Goal: Task Accomplishment & Management: Manage account settings

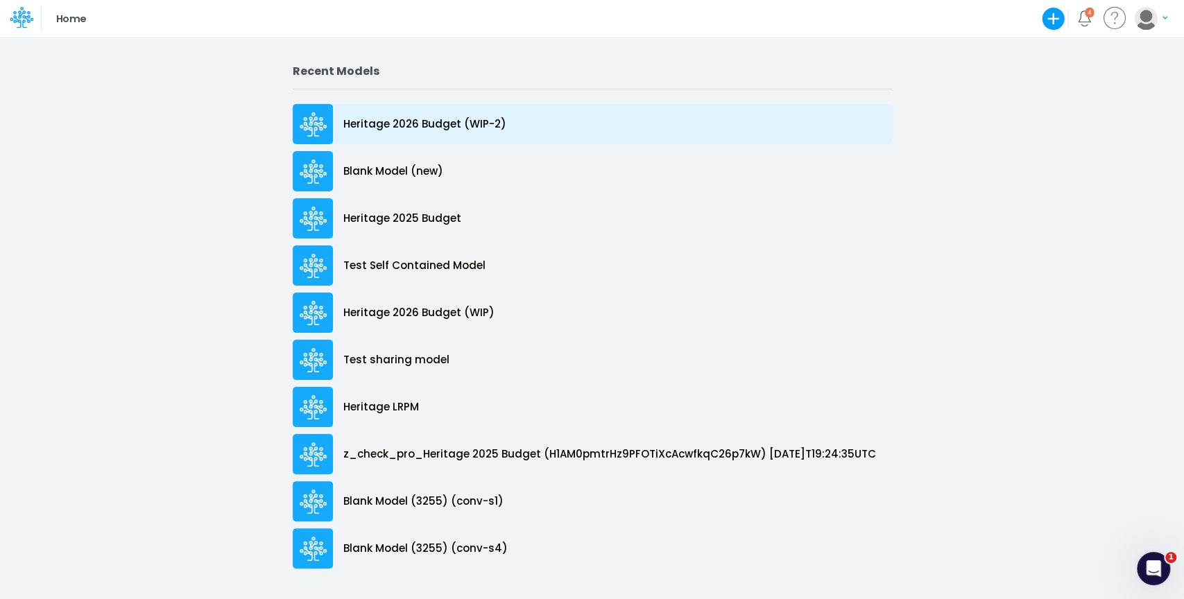
click at [435, 121] on p "Heritage 2026 Budget (WIP-2)" at bounding box center [424, 125] width 163 height 16
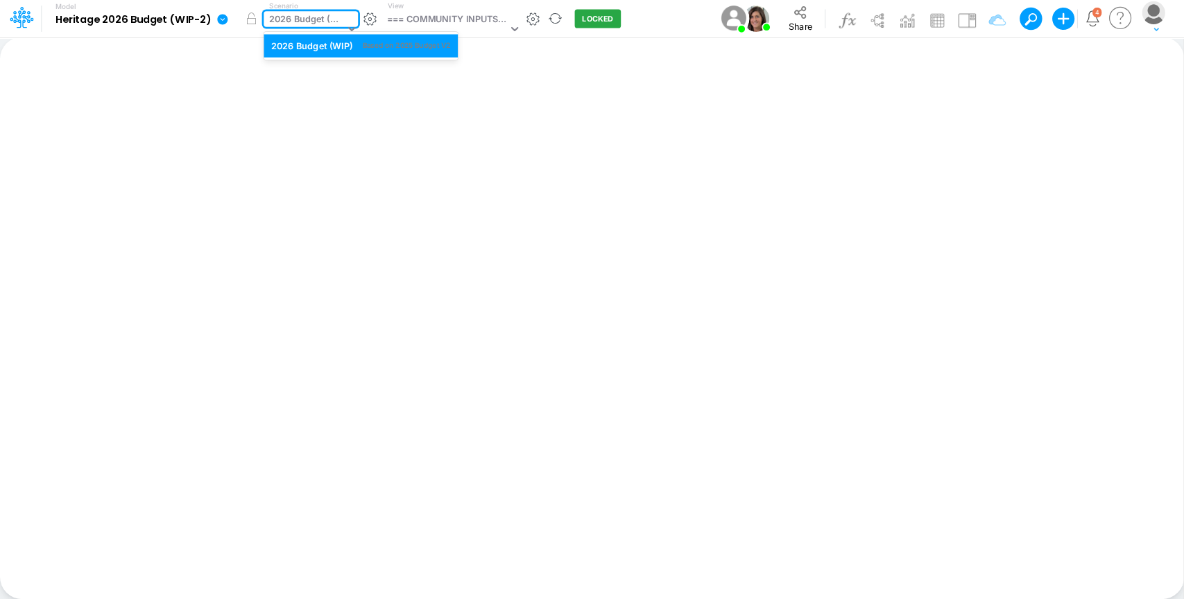
click at [313, 18] on div "2026 Budget (WIP)" at bounding box center [306, 20] width 76 height 16
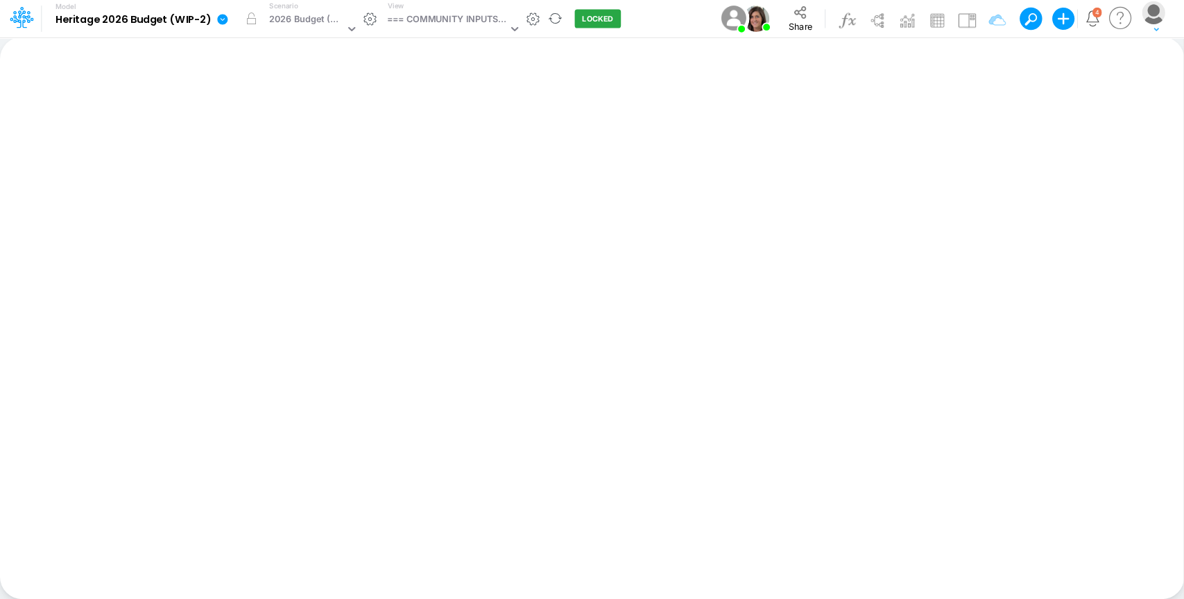
click at [223, 17] on icon at bounding box center [222, 19] width 10 height 10
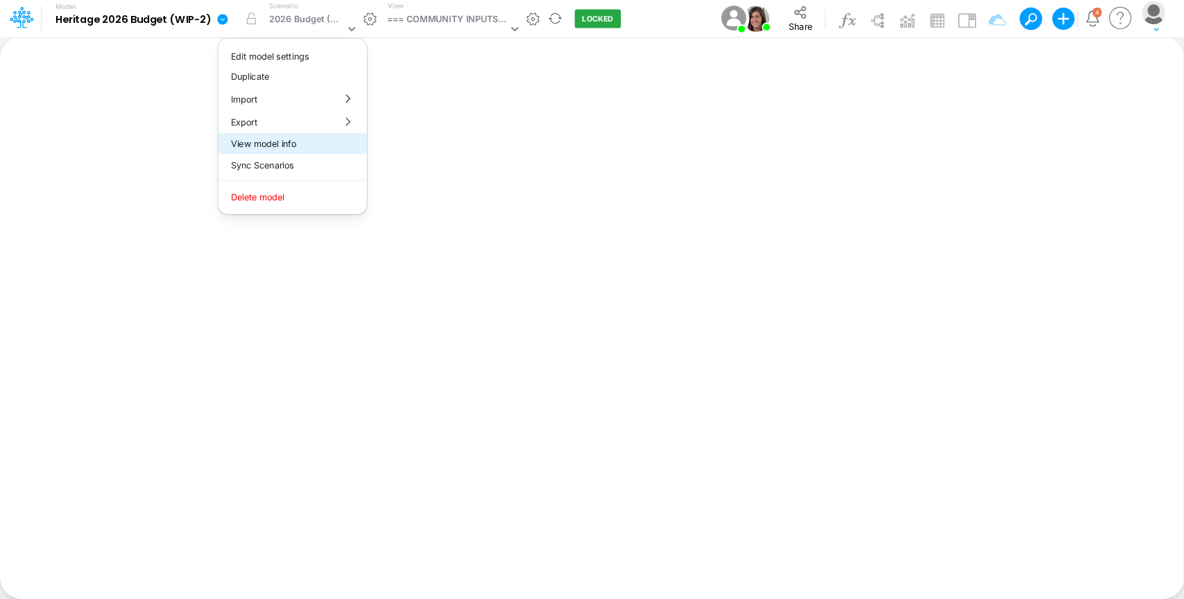
click at [284, 144] on button "View model info" at bounding box center [292, 144] width 148 height 22
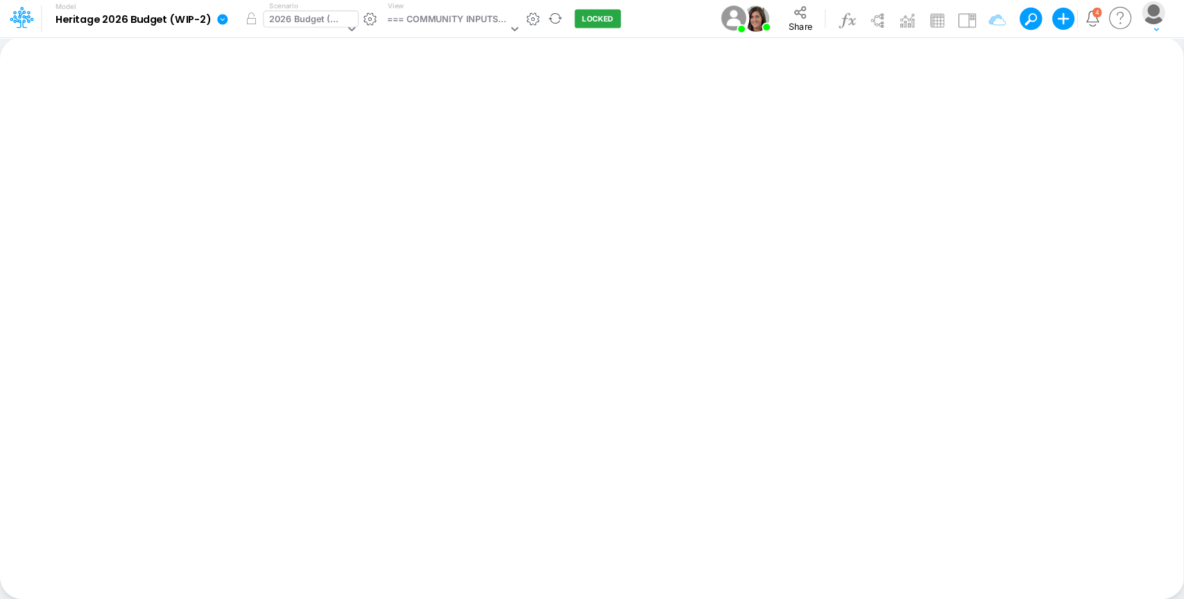
click at [316, 11] on div "2026 Budget (WIP)" at bounding box center [305, 29] width 82 height 37
click at [821, 21] on button "Share" at bounding box center [800, 18] width 50 height 35
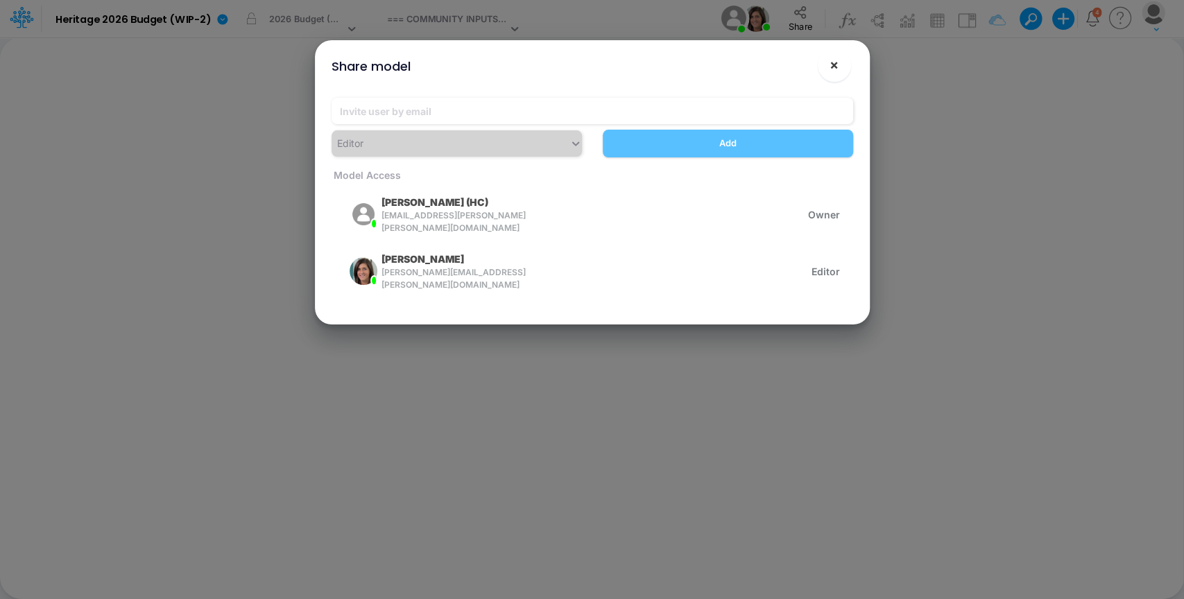
click at [832, 63] on span "×" at bounding box center [834, 64] width 9 height 17
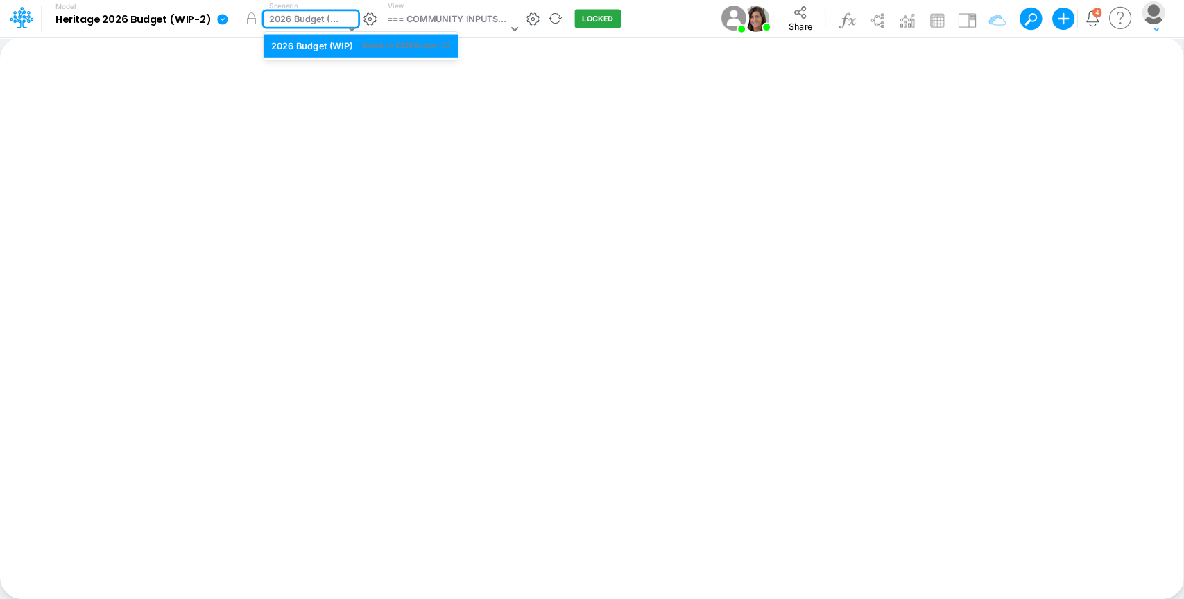
click at [310, 18] on div "2026 Budget (WIP)" at bounding box center [306, 20] width 76 height 16
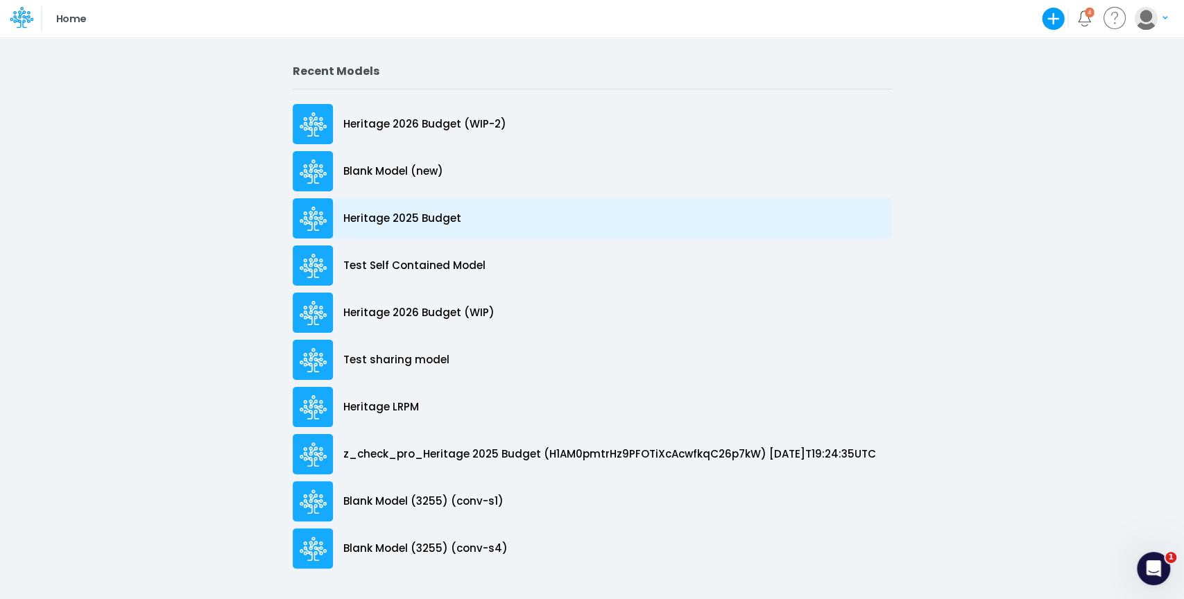
click at [416, 212] on p "Heritage 2025 Budget" at bounding box center [402, 219] width 118 height 16
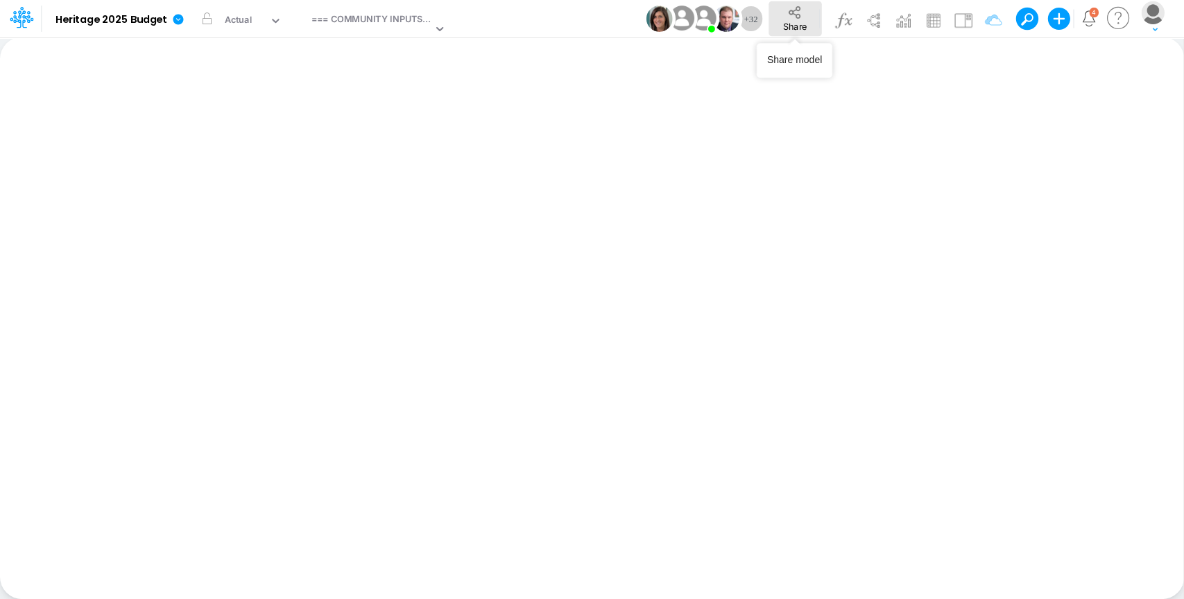
click at [782, 18] on button "Share" at bounding box center [794, 18] width 53 height 35
click at [793, 12] on span "Share" at bounding box center [796, 11] width 24 height 10
click at [763, 20] on button "Share" at bounding box center [787, 18] width 58 height 35
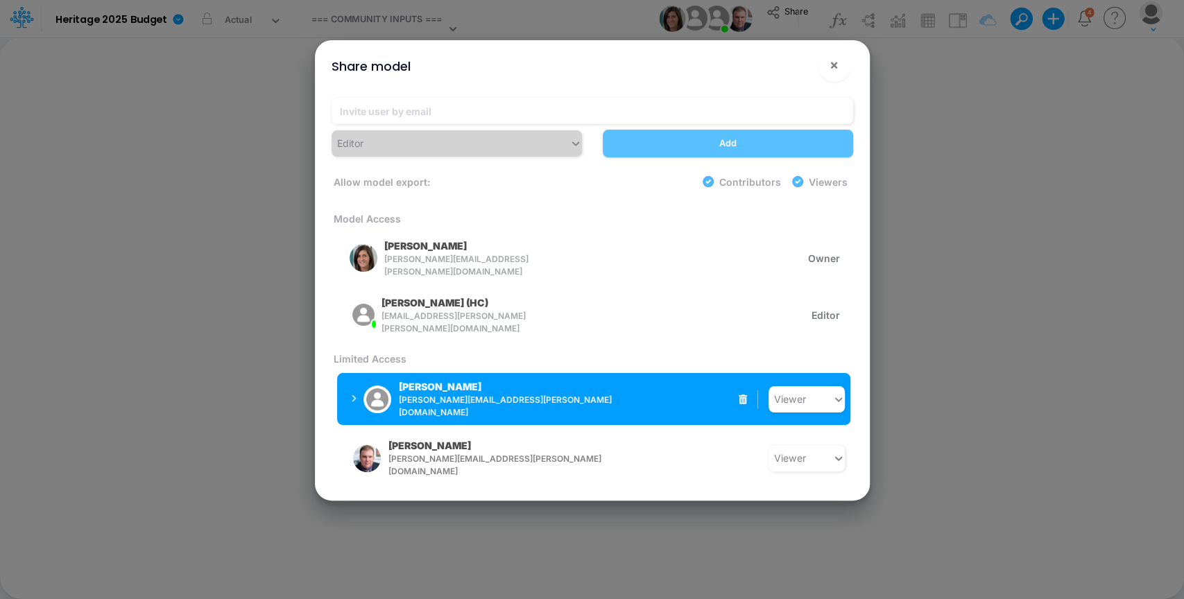
click at [352, 395] on icon "button" at bounding box center [355, 399] width 6 height 9
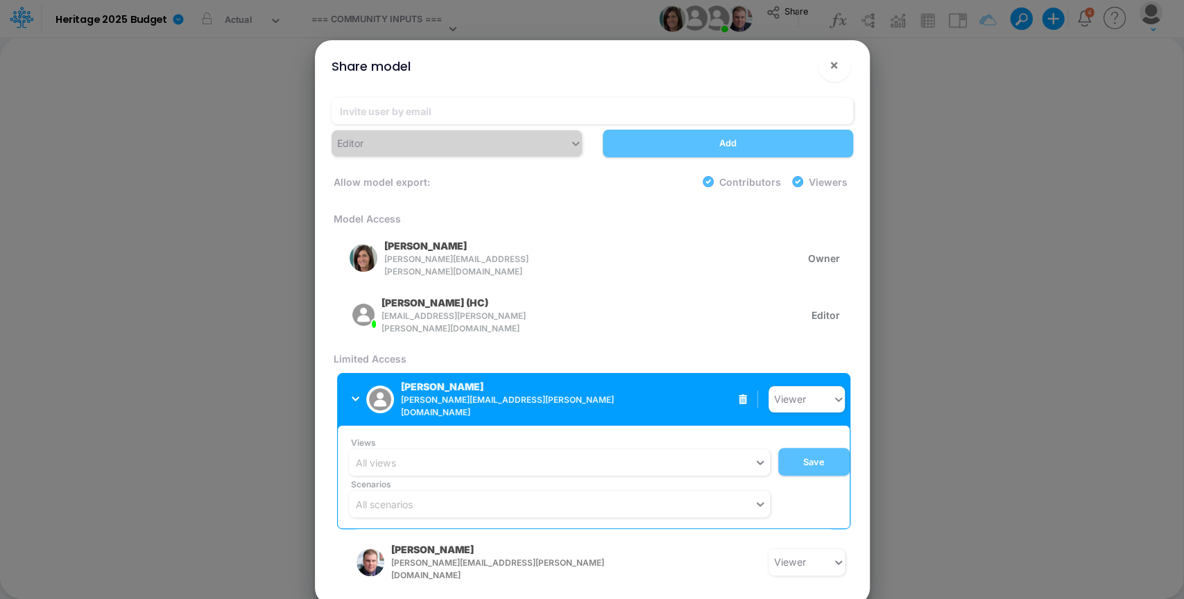
click at [356, 397] on icon "button" at bounding box center [356, 399] width 8 height 5
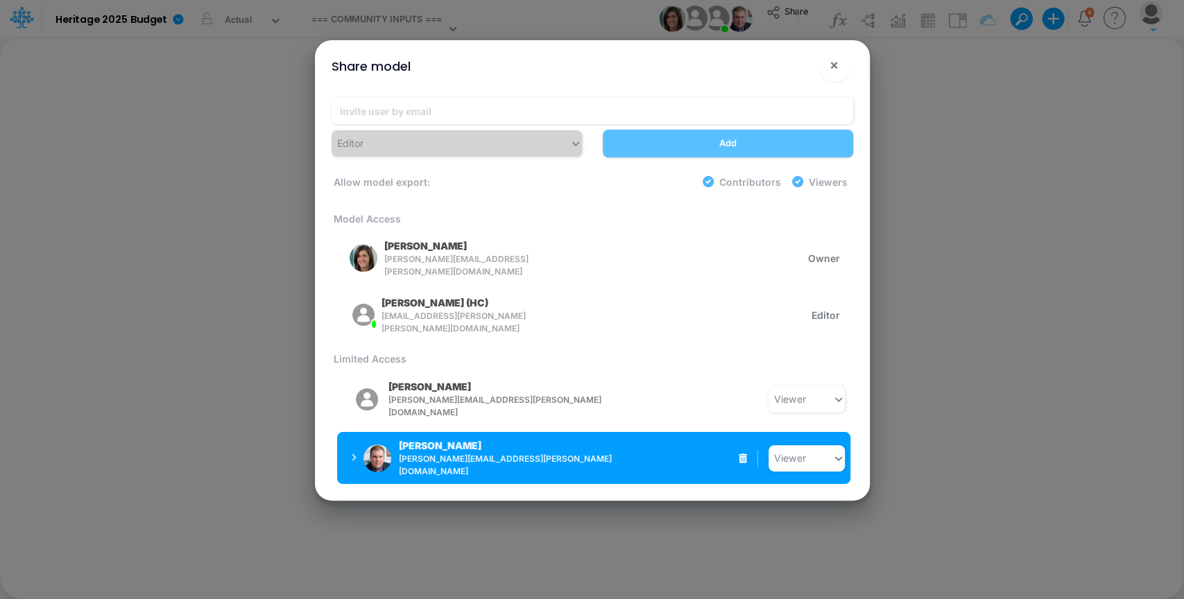
click at [350, 438] on button "James Rau james.rau@heritage-communities.com" at bounding box center [447, 458] width 220 height 41
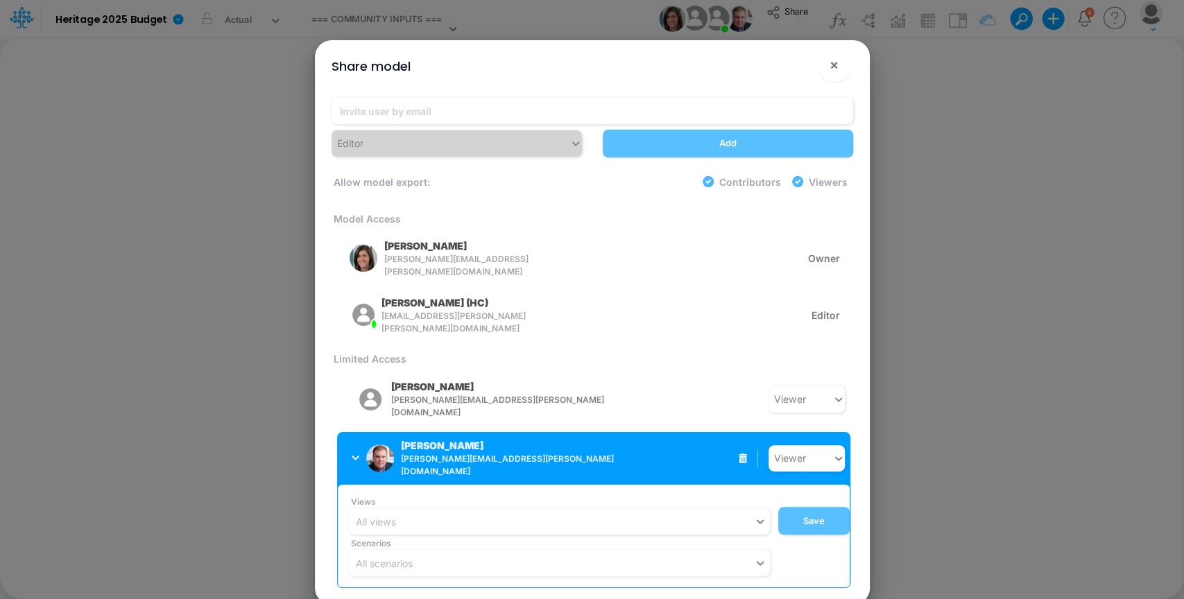
click at [350, 438] on button "James Rau james.rau@heritage-communities.com" at bounding box center [447, 458] width 220 height 41
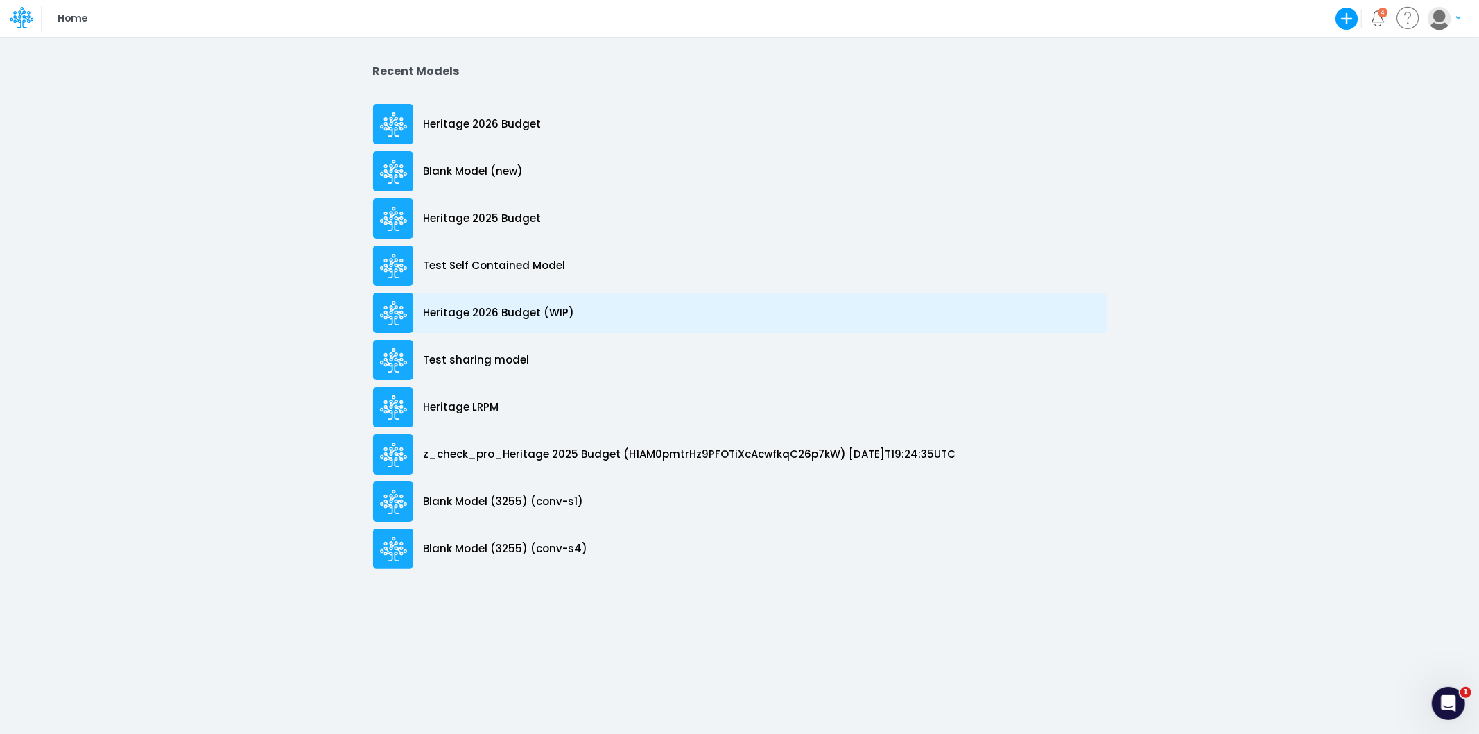
click at [490, 311] on p "Heritage 2026 Budget (WIP)" at bounding box center [499, 313] width 151 height 16
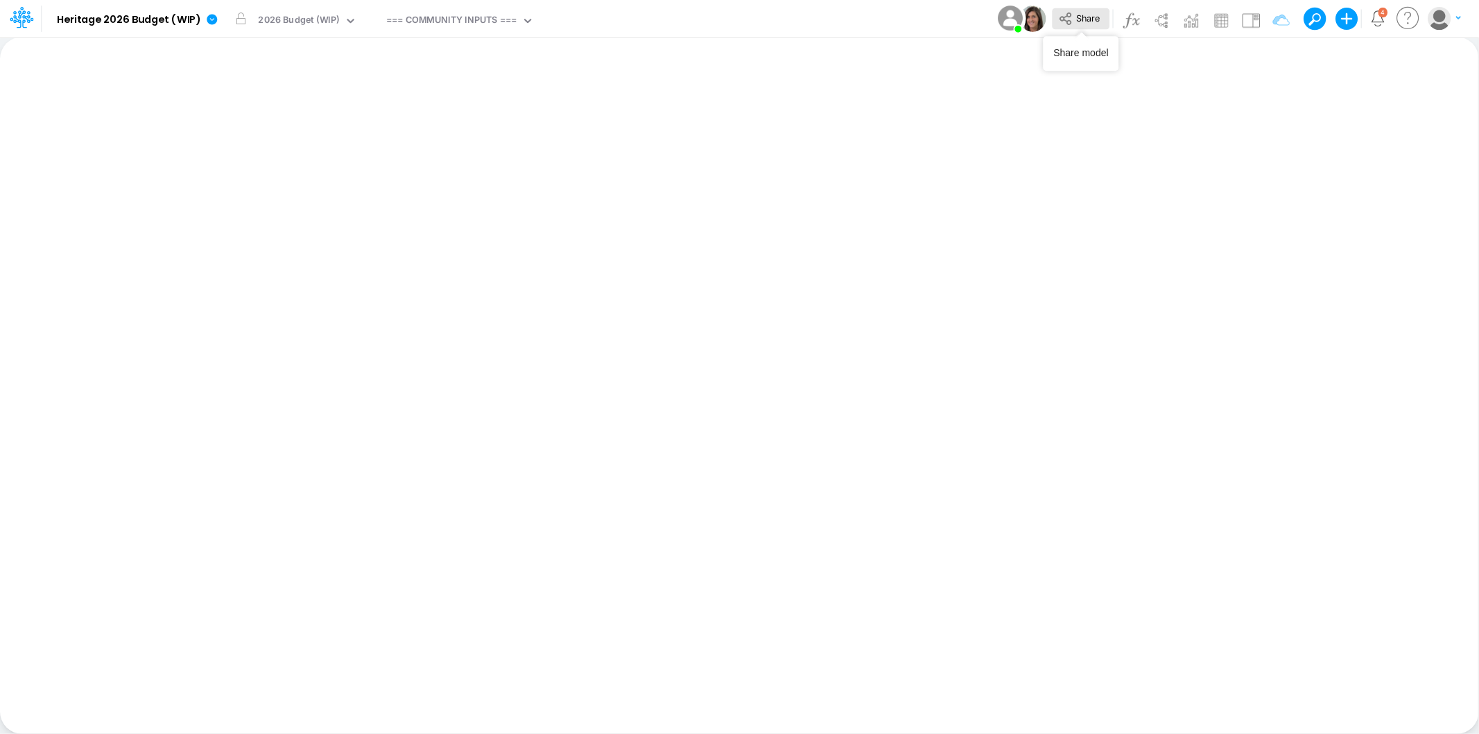
click at [1079, 23] on button "Share" at bounding box center [1081, 19] width 58 height 22
click at [207, 12] on link at bounding box center [215, 19] width 28 height 36
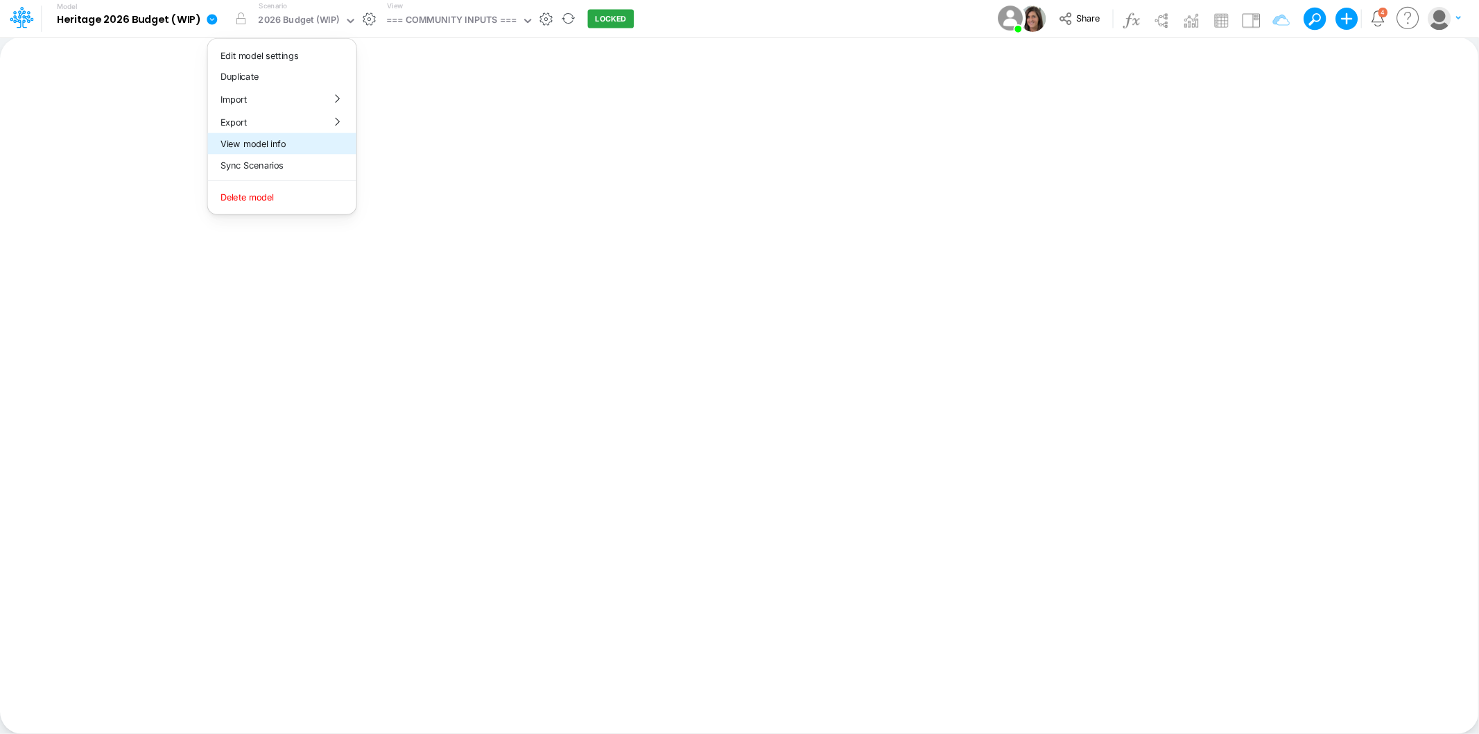
click at [287, 135] on button "View model info" at bounding box center [282, 144] width 148 height 22
click at [213, 10] on link at bounding box center [215, 19] width 28 height 36
click at [316, 148] on button "View model info" at bounding box center [282, 144] width 148 height 22
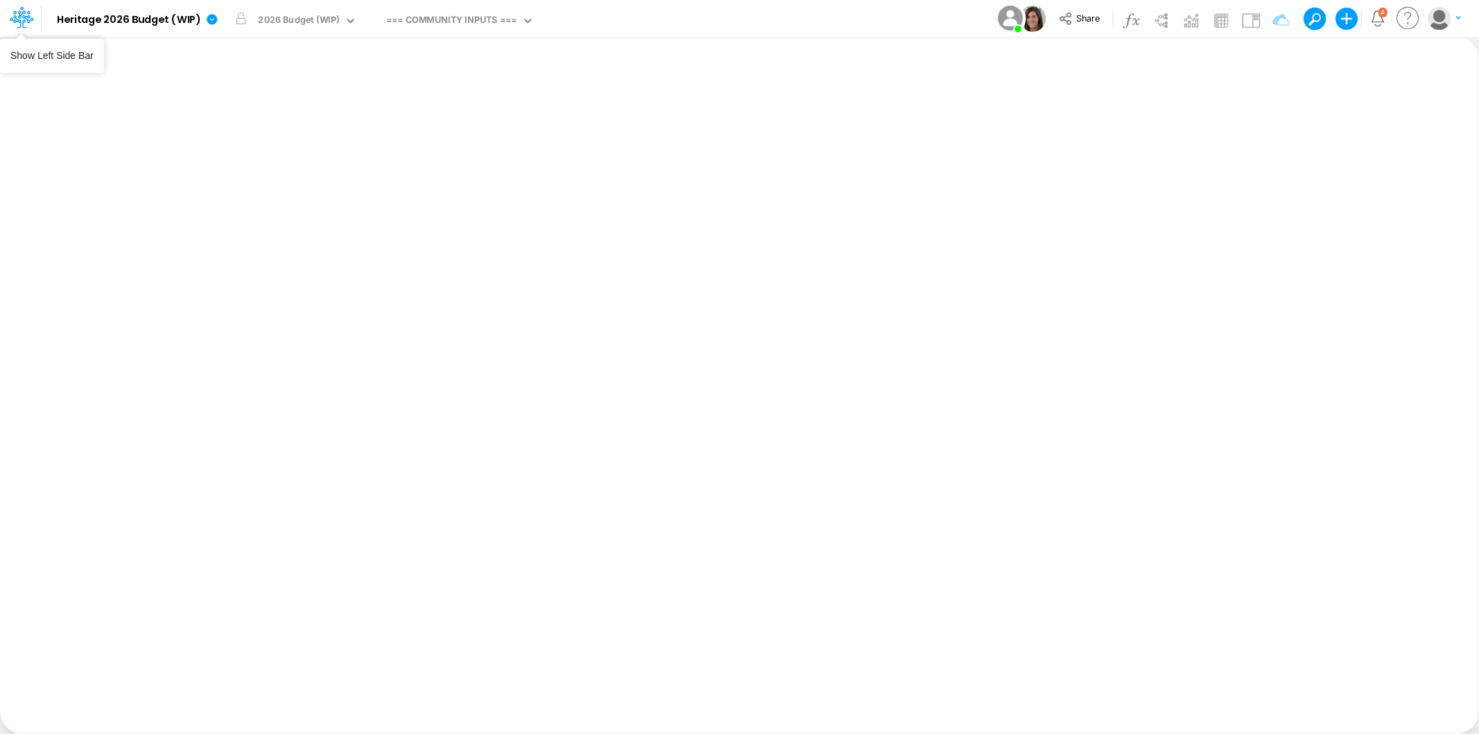
click at [26, 15] on icon at bounding box center [22, 18] width 24 height 24
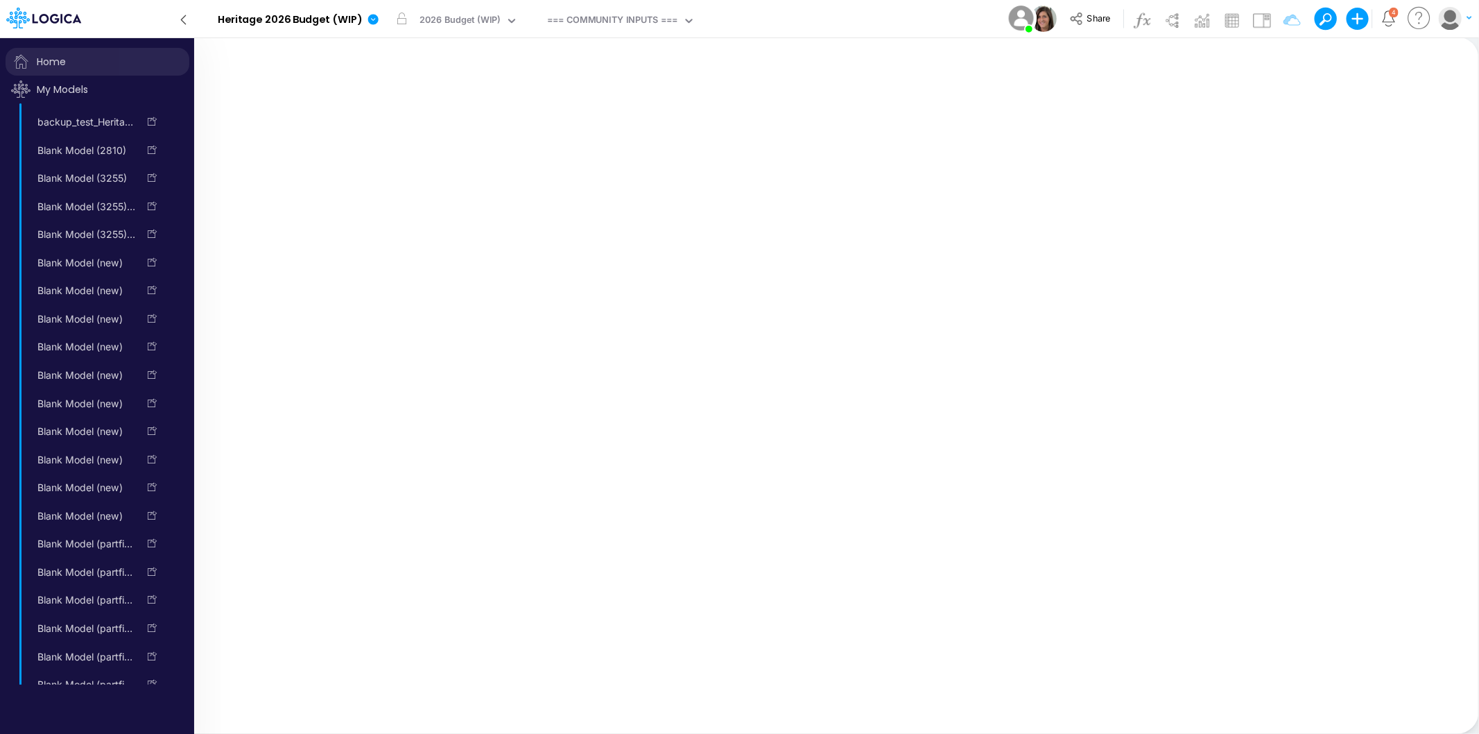
click at [67, 59] on span "Home" at bounding box center [98, 62] width 184 height 28
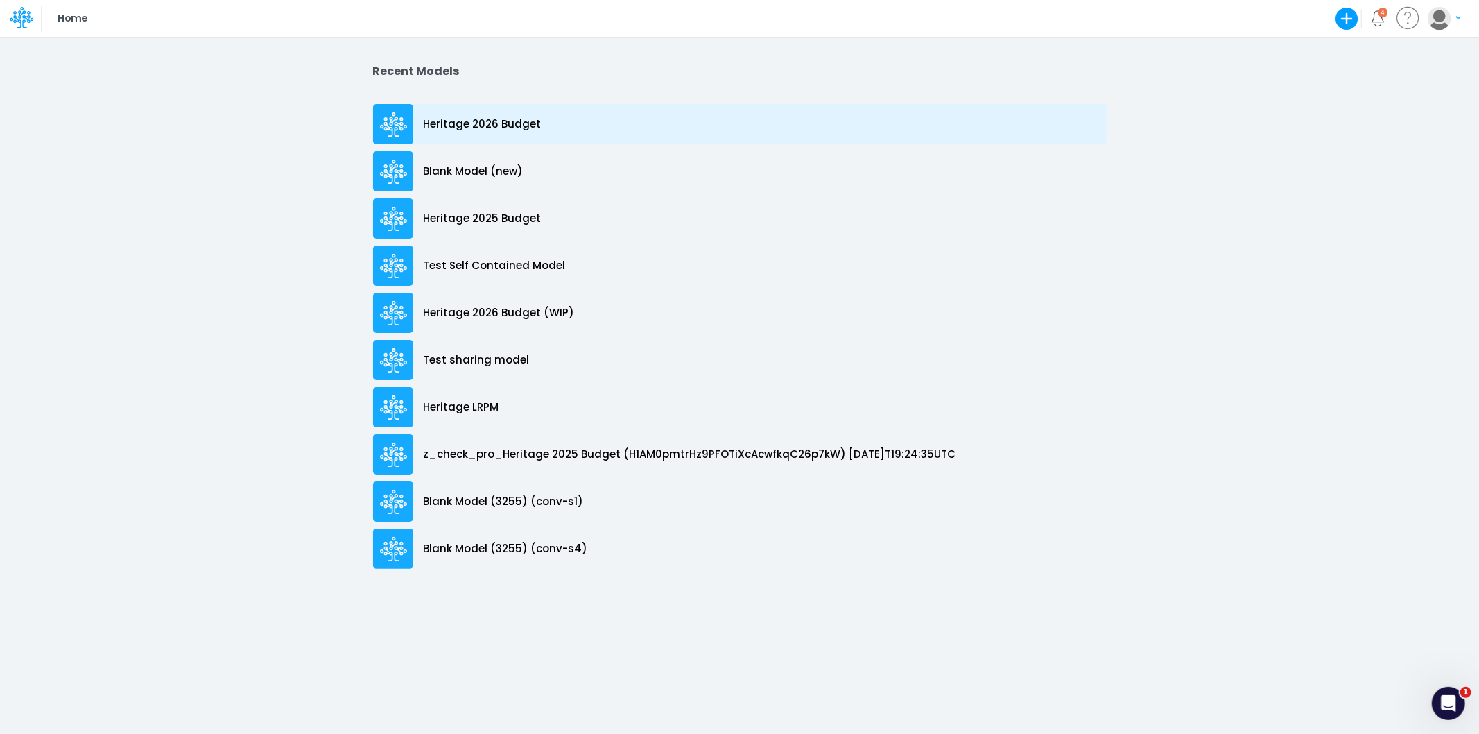
click at [477, 119] on p "Heritage 2026 Budget" at bounding box center [483, 125] width 118 height 16
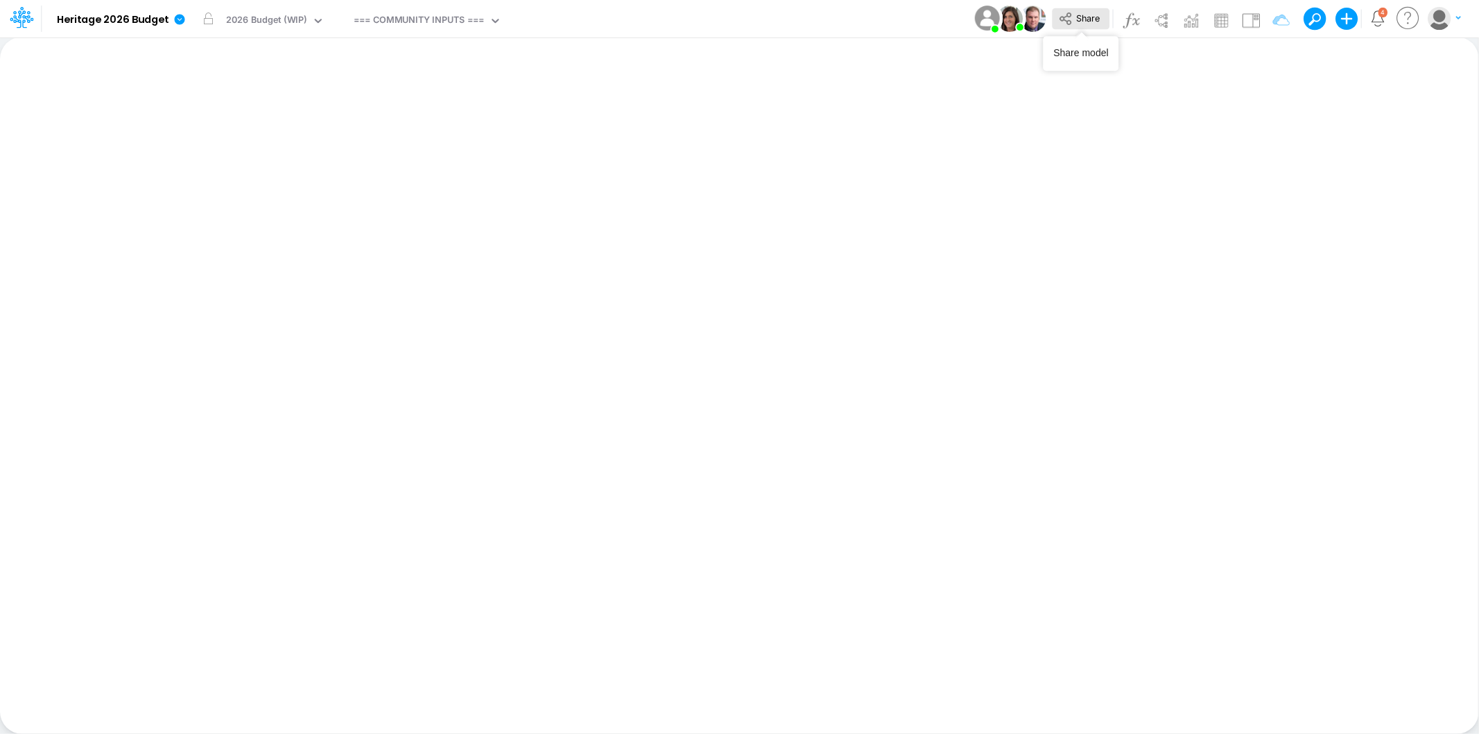
click at [1075, 11] on button "Share" at bounding box center [1081, 19] width 58 height 22
click at [175, 19] on icon at bounding box center [180, 19] width 10 height 10
click at [850, 8] on div "Model Heritage 2026 Budget Edit model settings Duplicate Import QuickBooks Quic…" at bounding box center [740, 18] width 1332 height 37
click at [748, 28] on div "Model Heritage 2026 Budget Edit model settings Duplicate Import QuickBooks Quic…" at bounding box center [740, 18] width 1332 height 37
click at [1072, 23] on icon at bounding box center [1065, 18] width 15 height 15
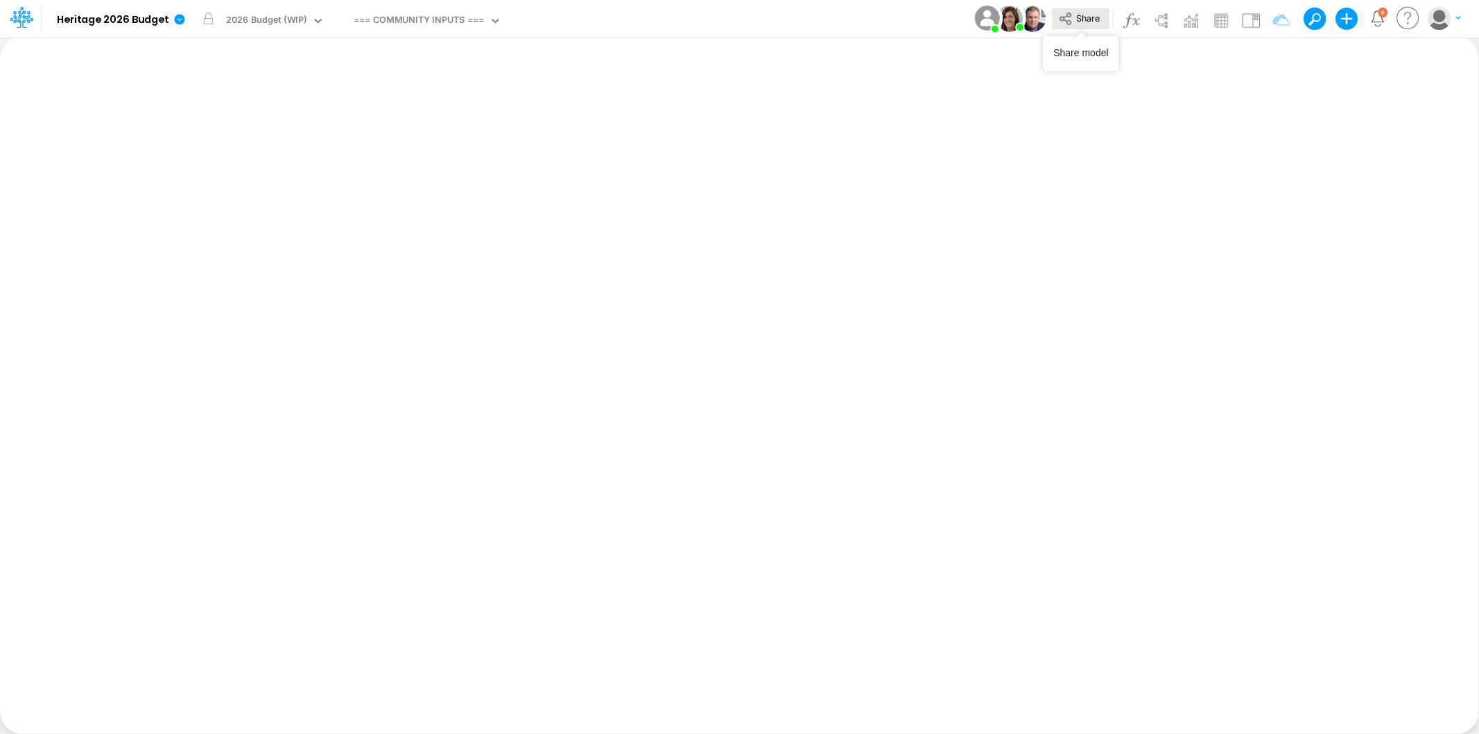
click at [1087, 19] on span "Share" at bounding box center [1088, 17] width 24 height 10
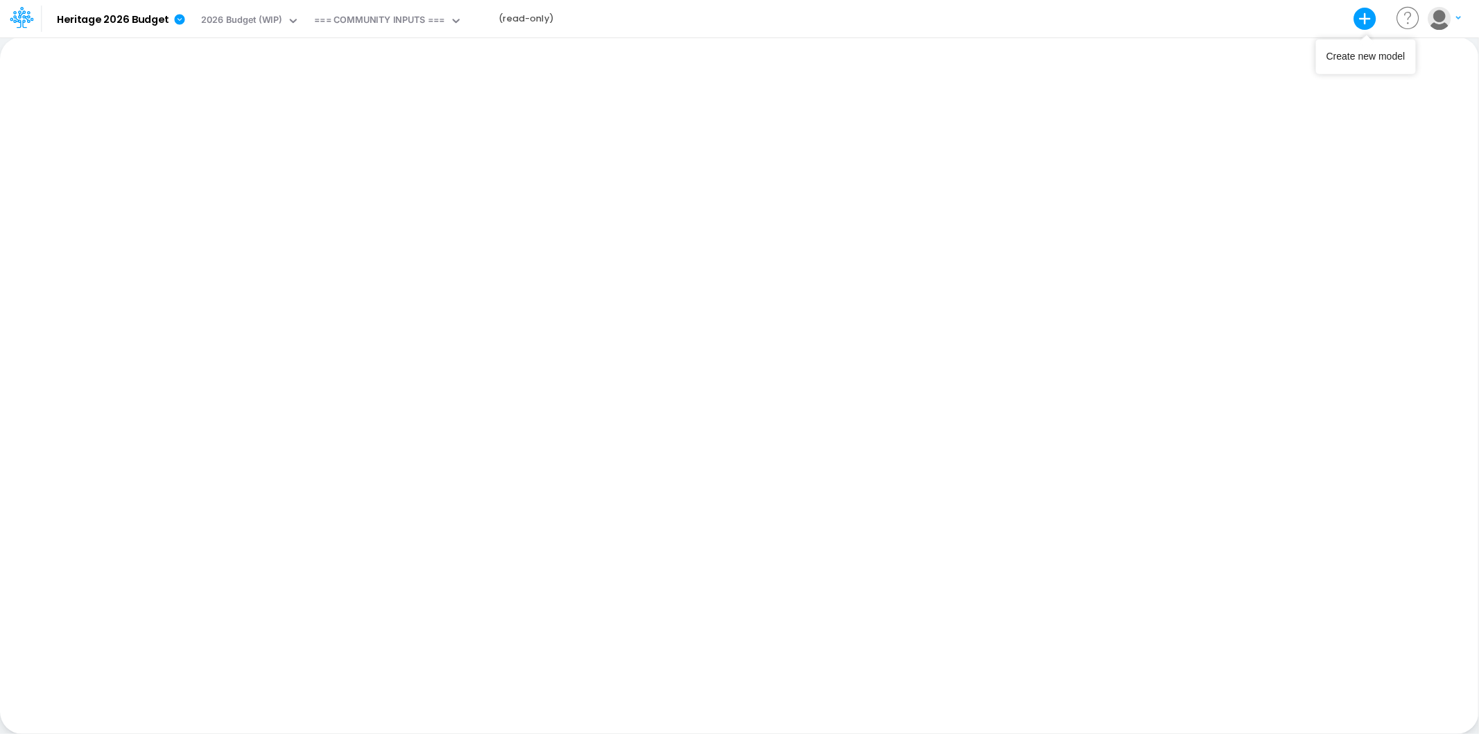
click at [1368, 17] on icon "button" at bounding box center [1366, 19] width 23 height 23
click at [1406, 22] on icon at bounding box center [1409, 18] width 28 height 27
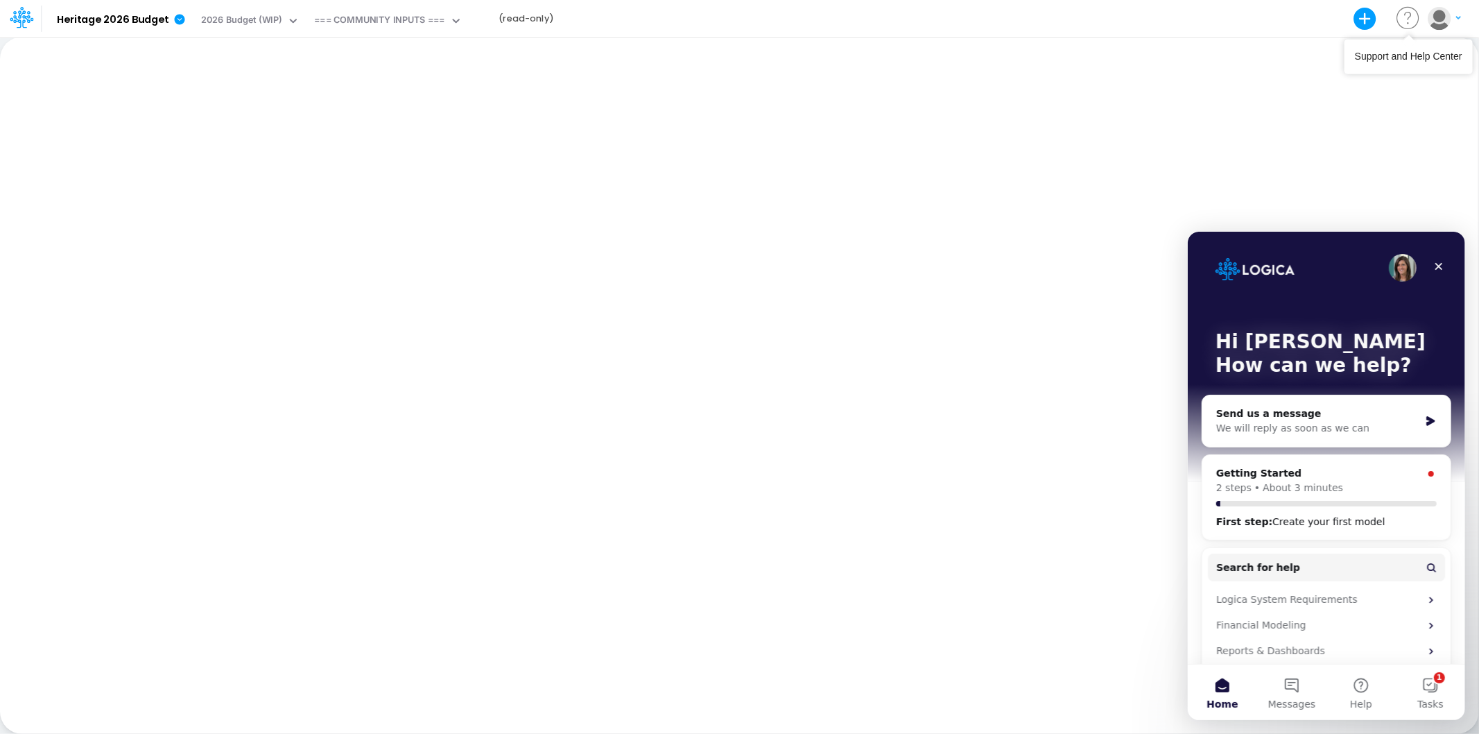
click at [1406, 22] on icon at bounding box center [1409, 18] width 28 height 27
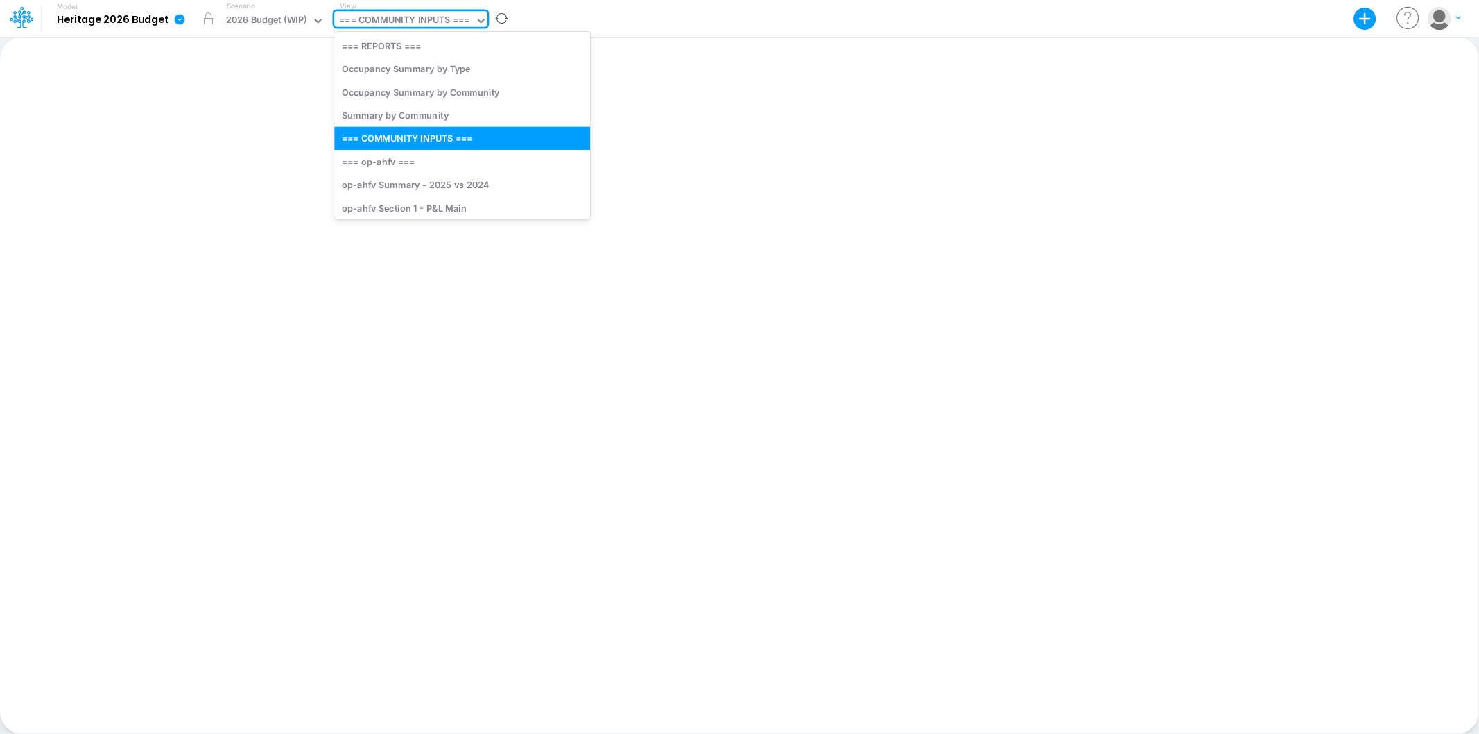
click at [435, 16] on div "=== COMMUNITY INPUTS ===" at bounding box center [404, 21] width 130 height 16
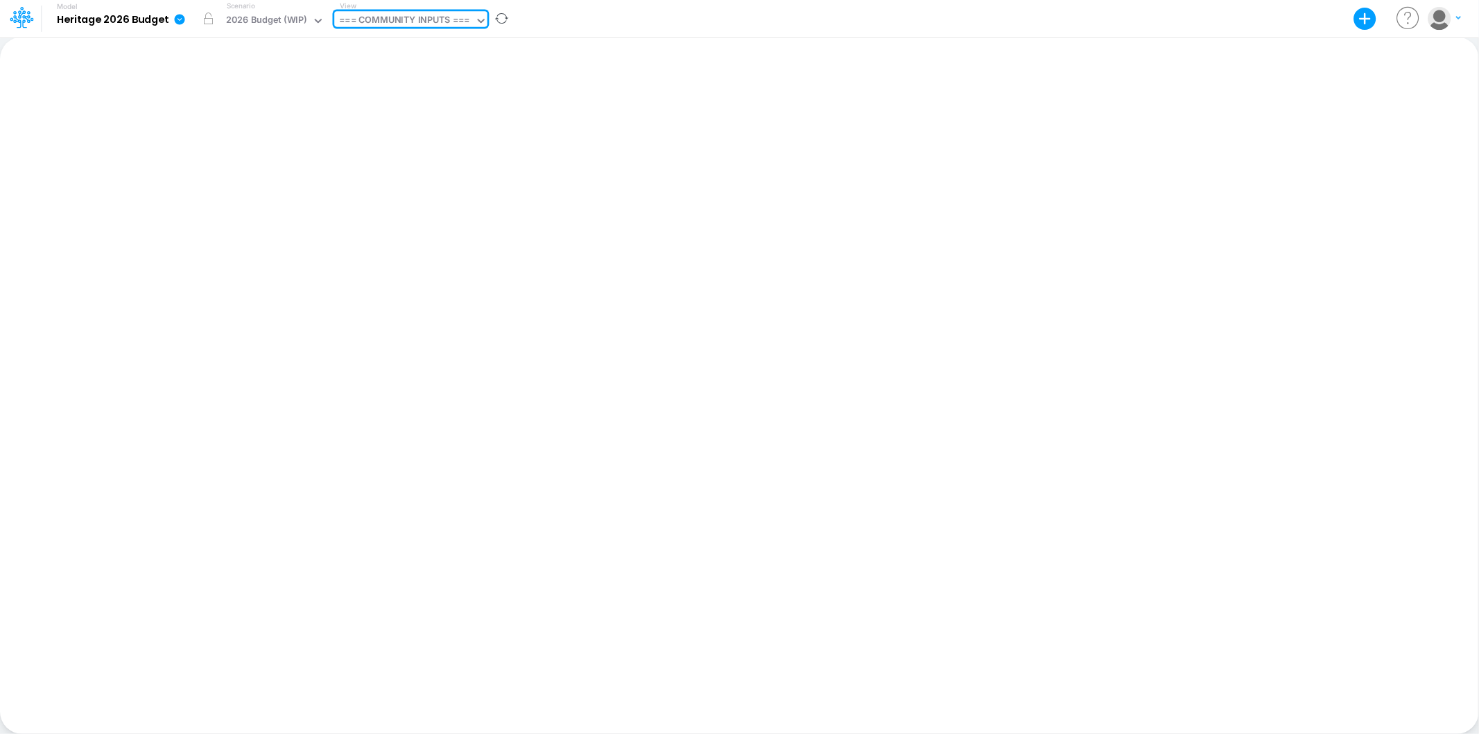
click at [435, 16] on div "=== COMMUNITY INPUTS ===" at bounding box center [404, 21] width 130 height 16
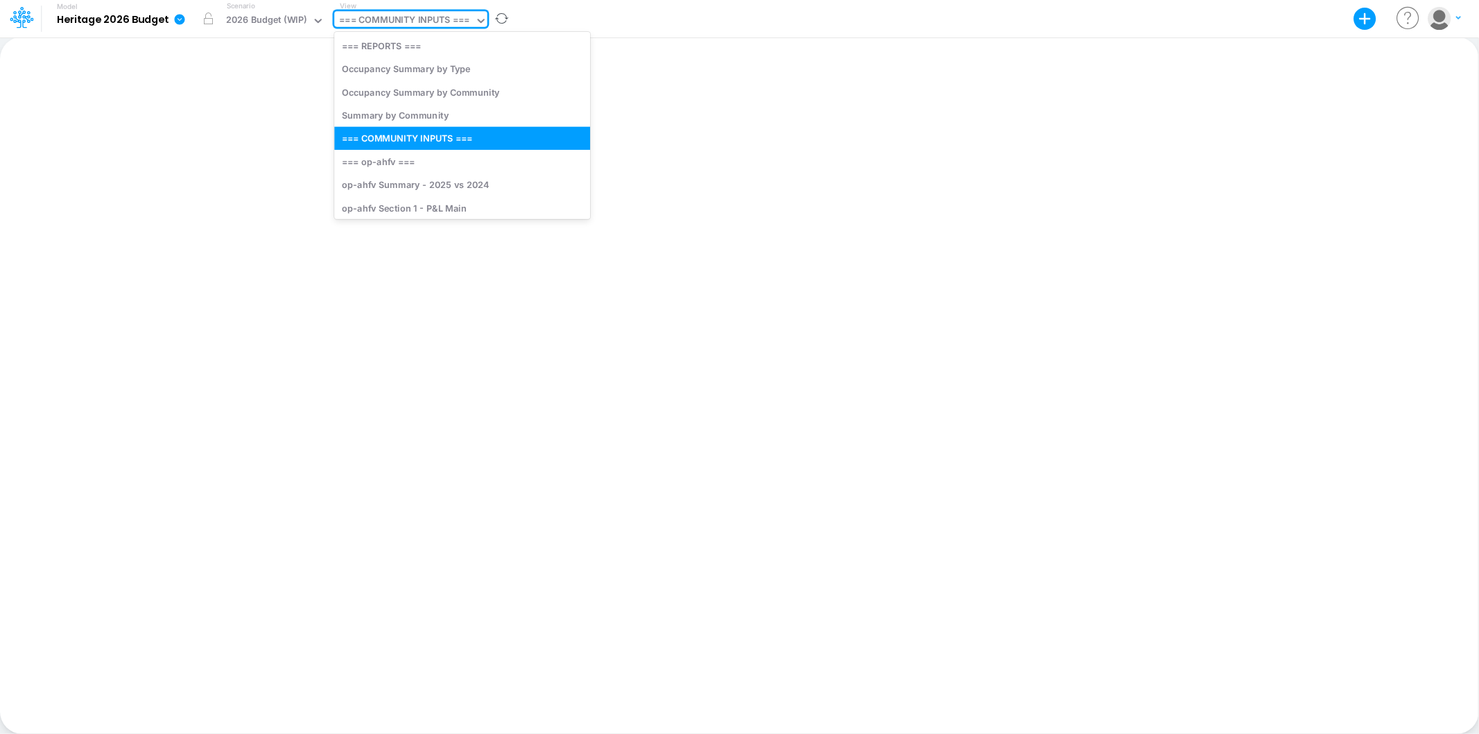
click at [404, 13] on div "=== COMMUNITY INPUTS ===" at bounding box center [404, 21] width 130 height 16
click at [483, 205] on div "op-ahfv Section 1 - P&L Main" at bounding box center [462, 207] width 256 height 23
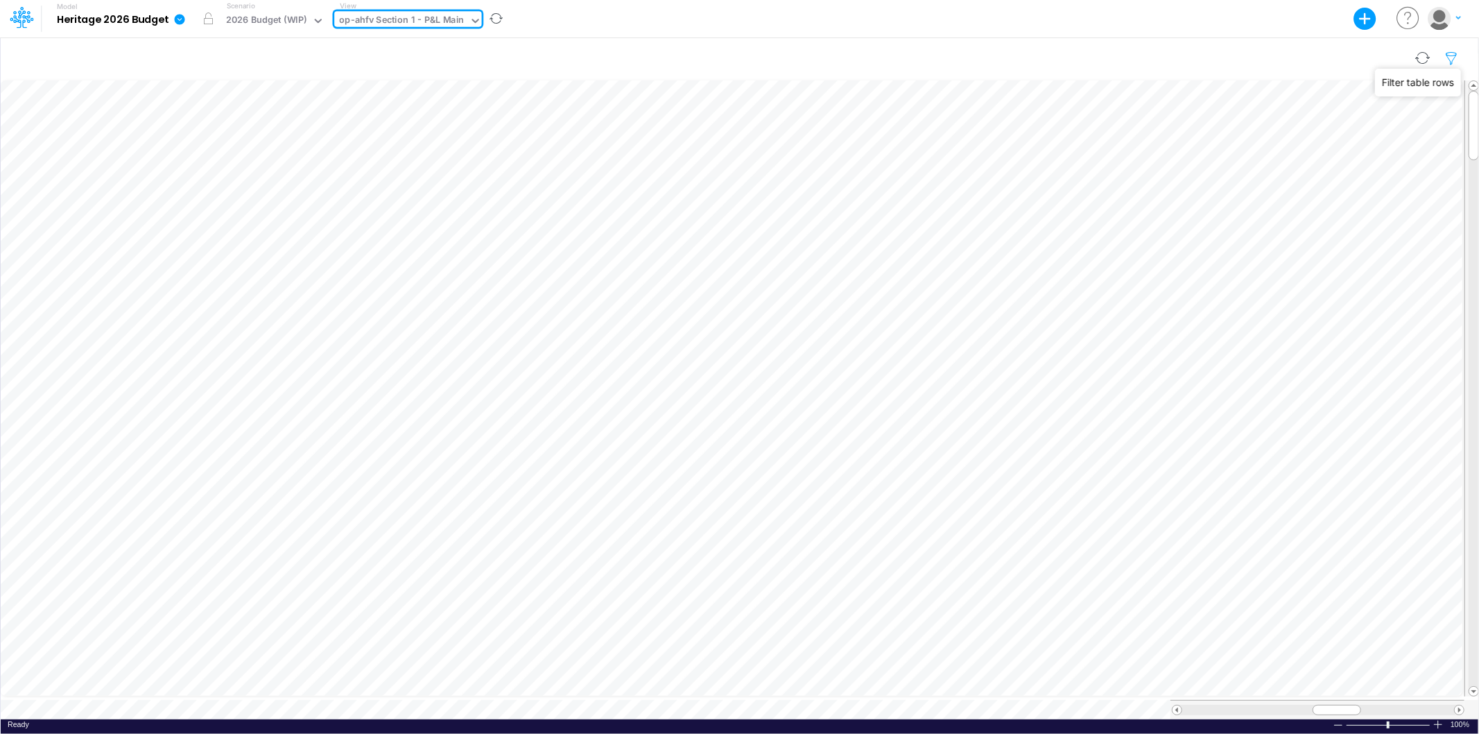
click at [1450, 55] on icon "button" at bounding box center [1452, 58] width 21 height 15
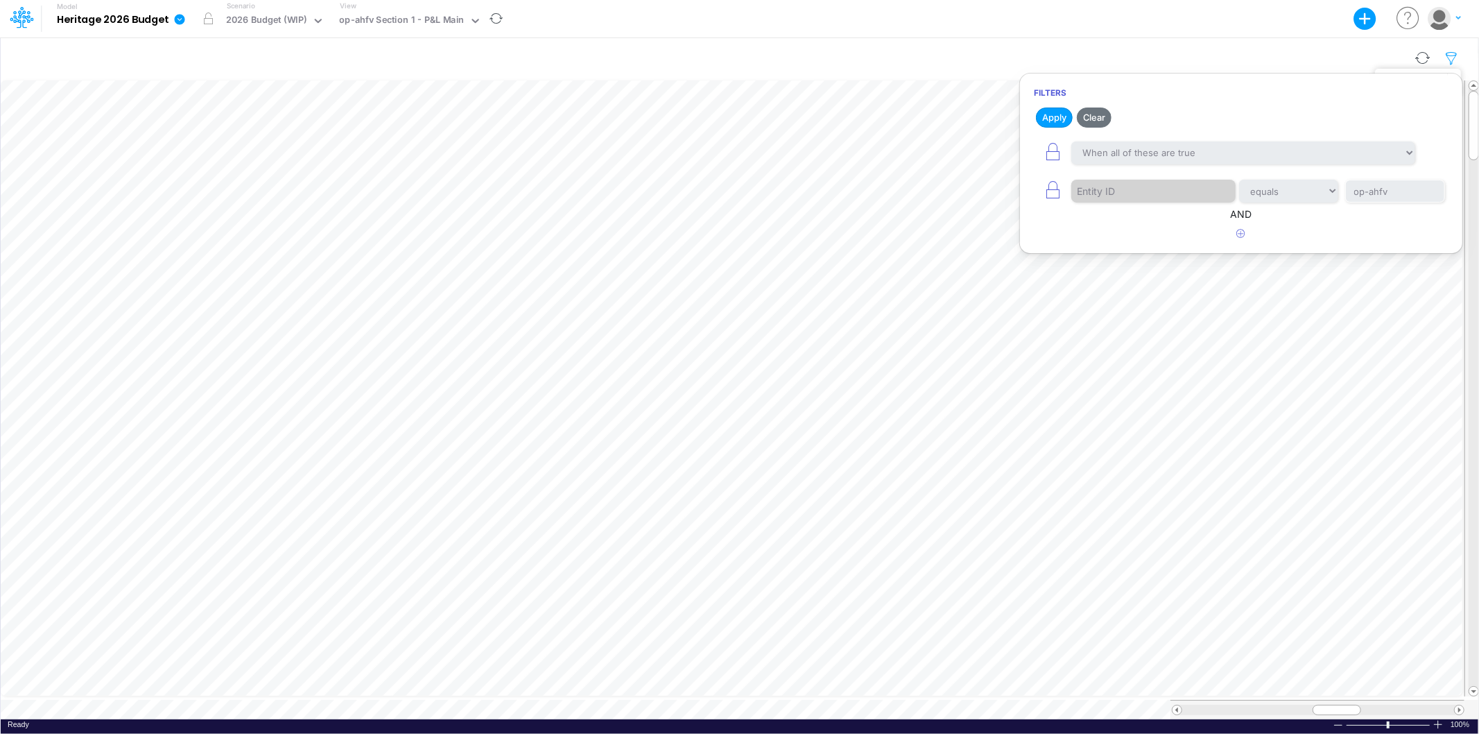
click at [1450, 55] on icon "button" at bounding box center [1452, 58] width 21 height 15
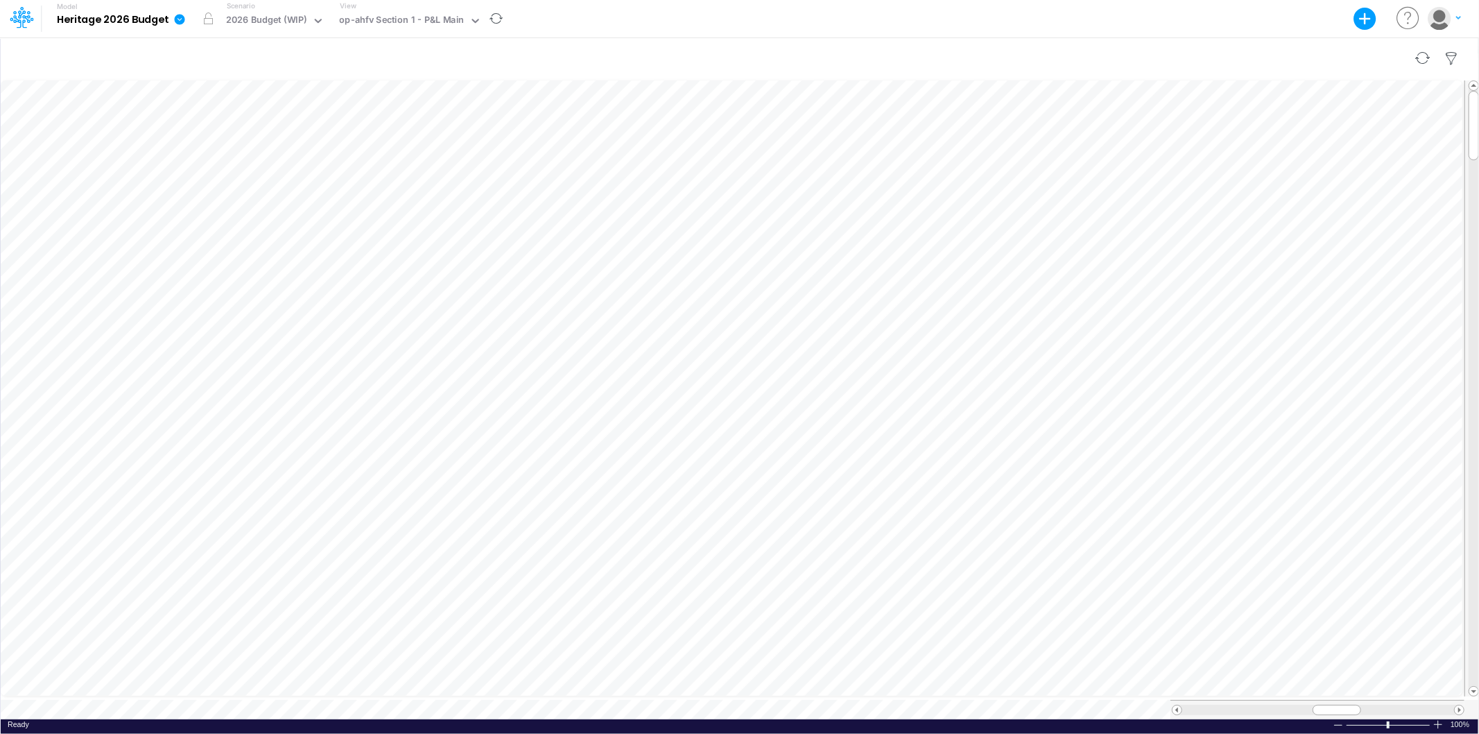
scroll to position [0, 1]
click at [1363, 17] on icon "button" at bounding box center [1366, 19] width 28 height 28
drag, startPoint x: 28, startPoint y: 17, endPoint x: 58, endPoint y: 24, distance: 29.8
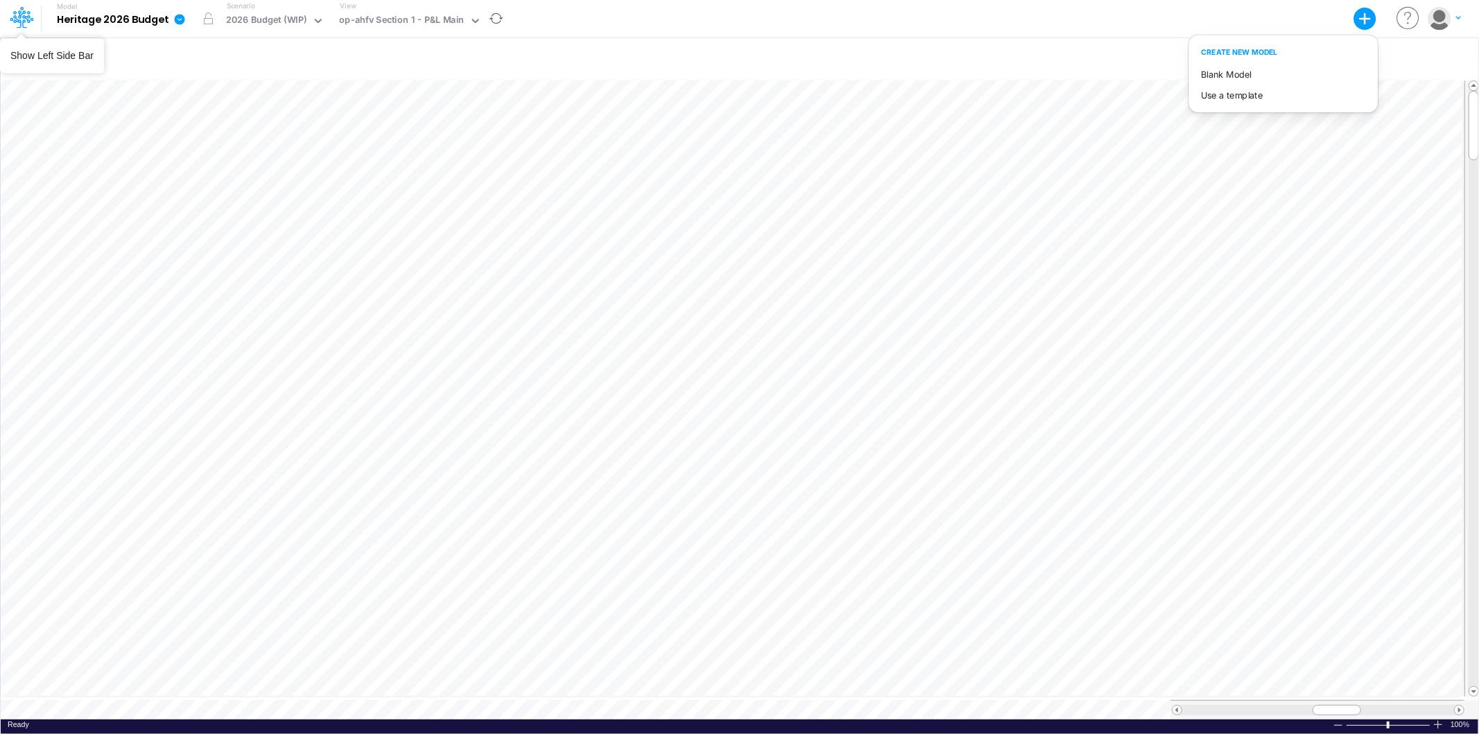
click at [28, 17] on icon at bounding box center [20, 19] width 20 height 8
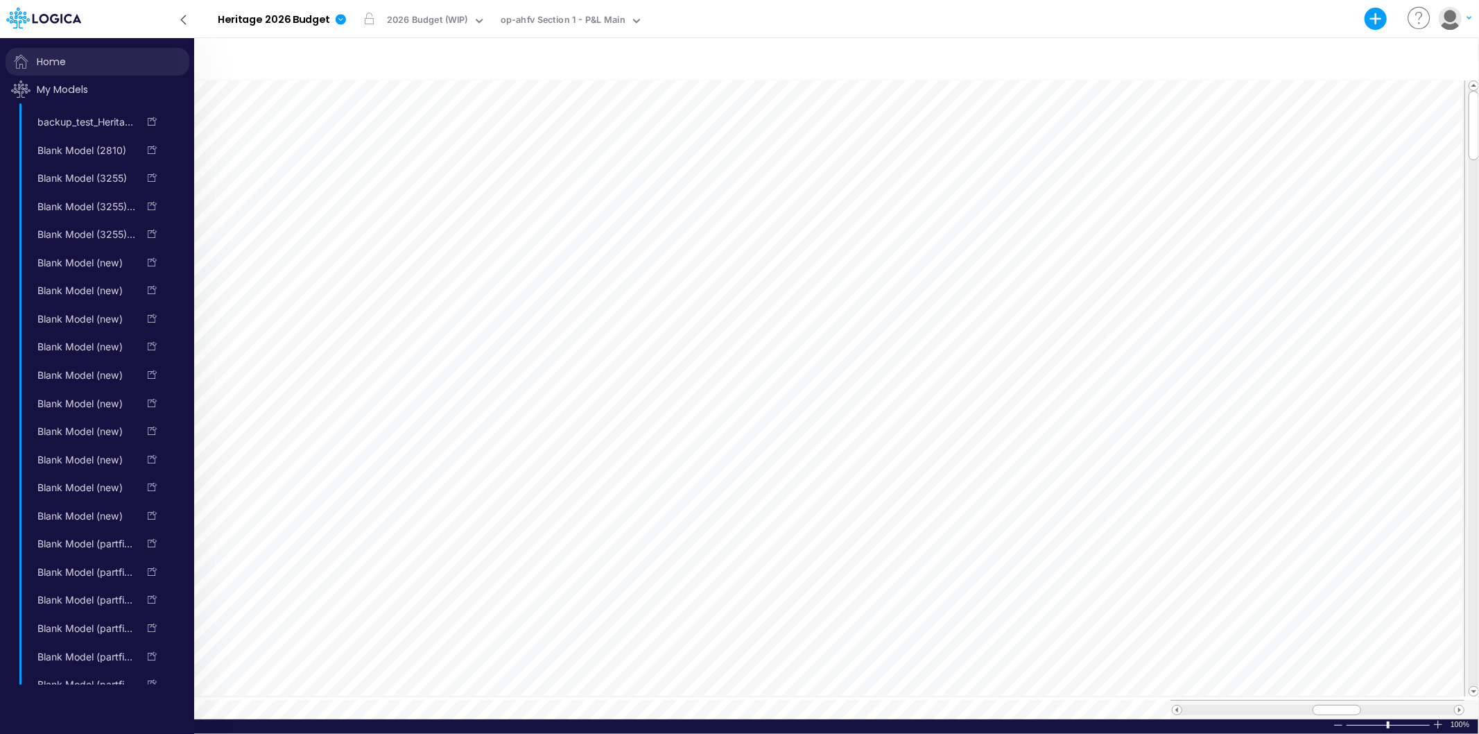
click at [95, 55] on span "Home" at bounding box center [98, 62] width 184 height 28
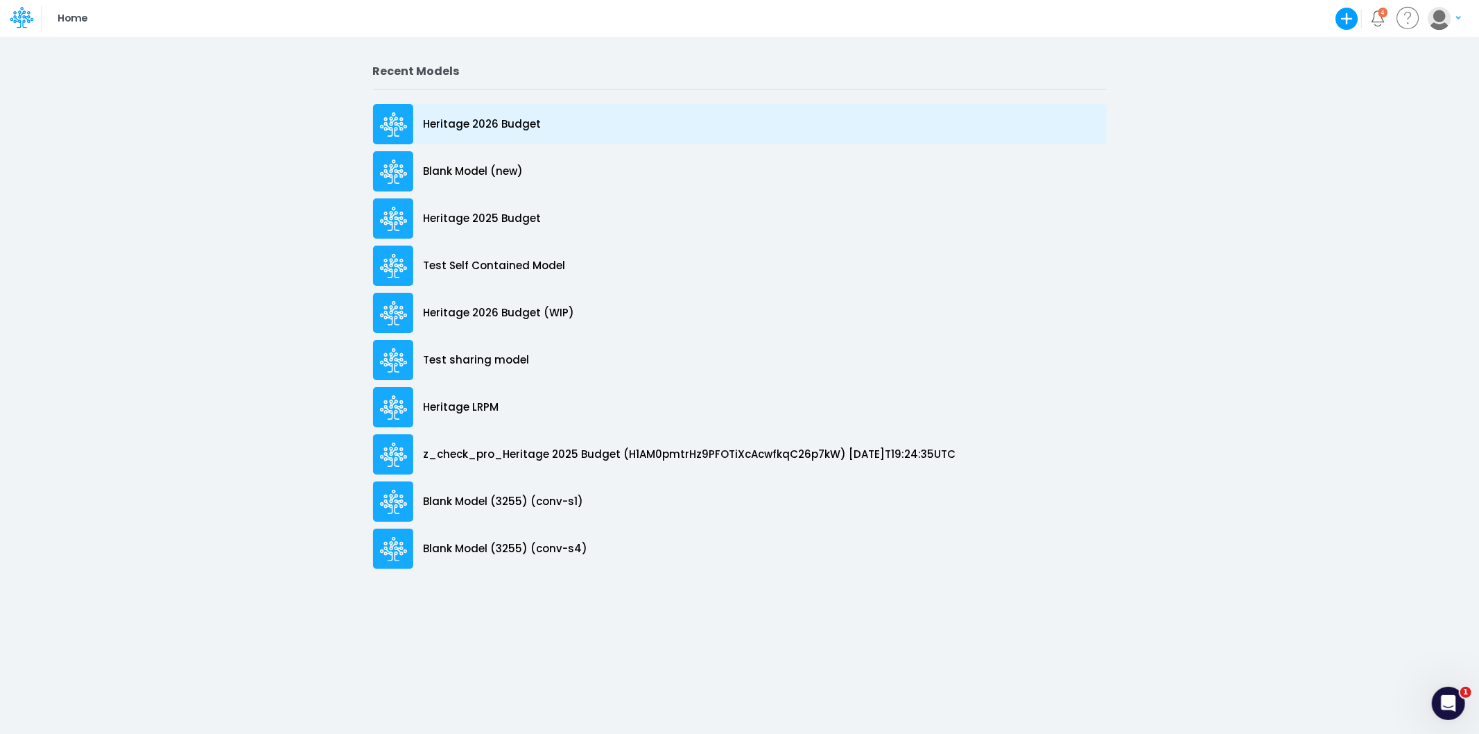
click at [492, 121] on p "Heritage 2026 Budget" at bounding box center [483, 125] width 118 height 16
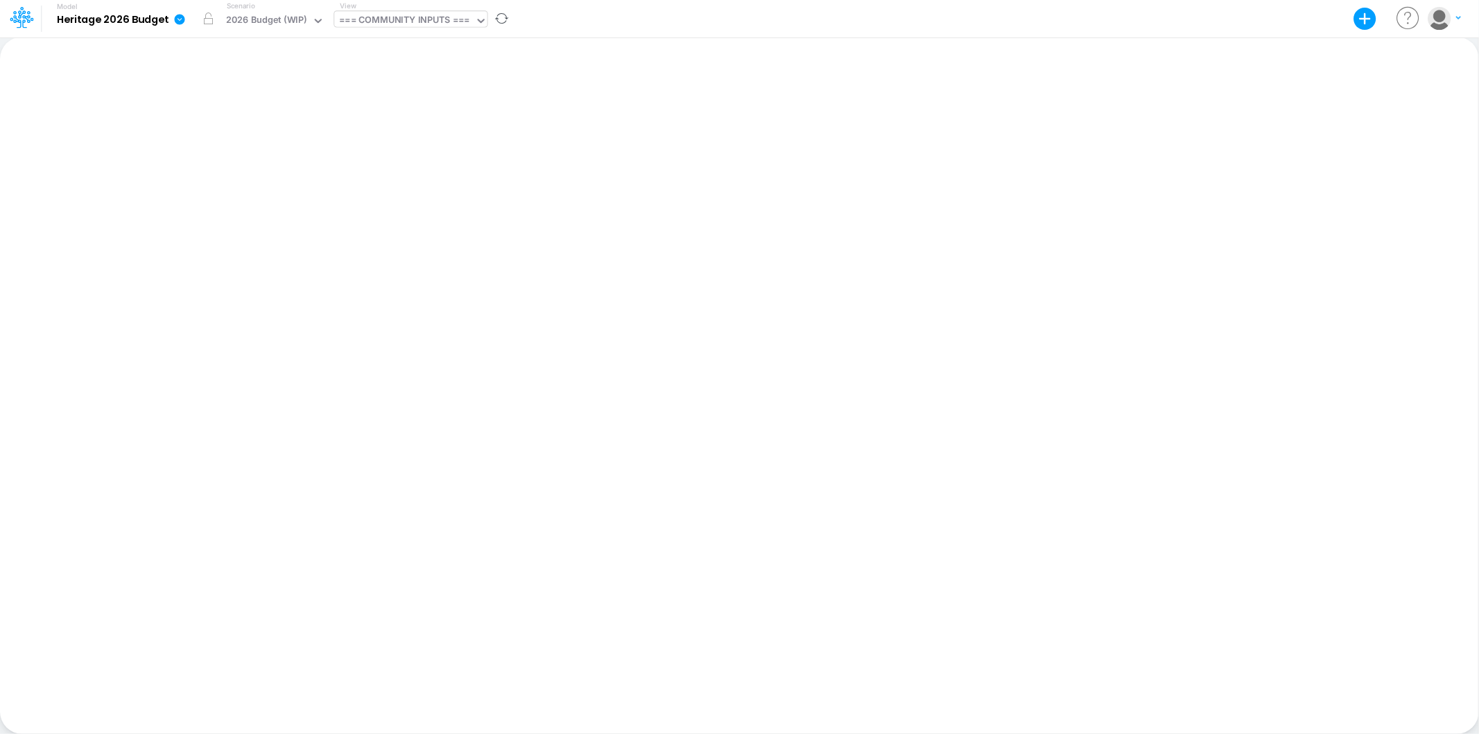
click at [433, 23] on div "=== COMMUNITY INPUTS ===" at bounding box center [404, 21] width 130 height 16
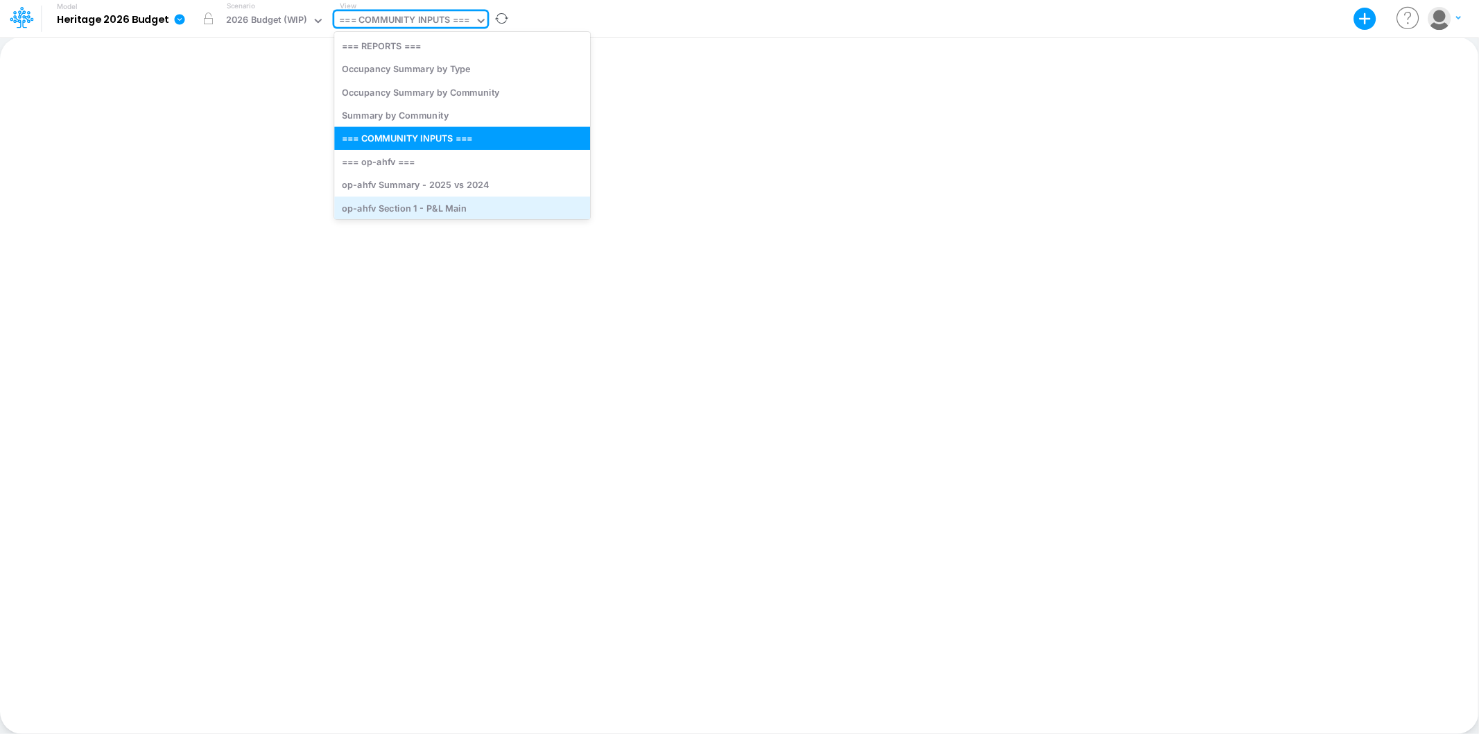
click at [465, 198] on div "op-ahfv Section 1 - P&L Main" at bounding box center [462, 207] width 256 height 23
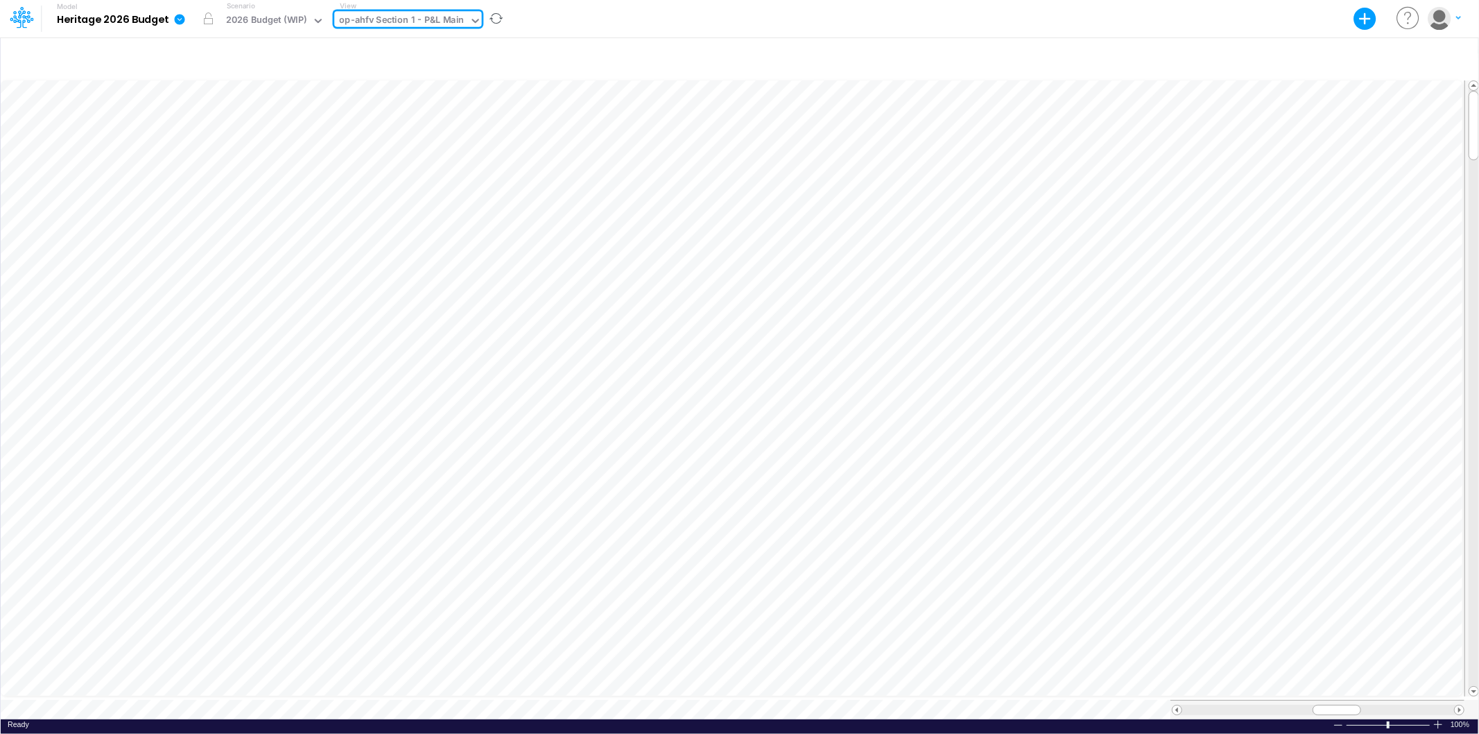
click at [431, 22] on div "op-ahfv Section 1 - P&L Main" at bounding box center [401, 21] width 125 height 16
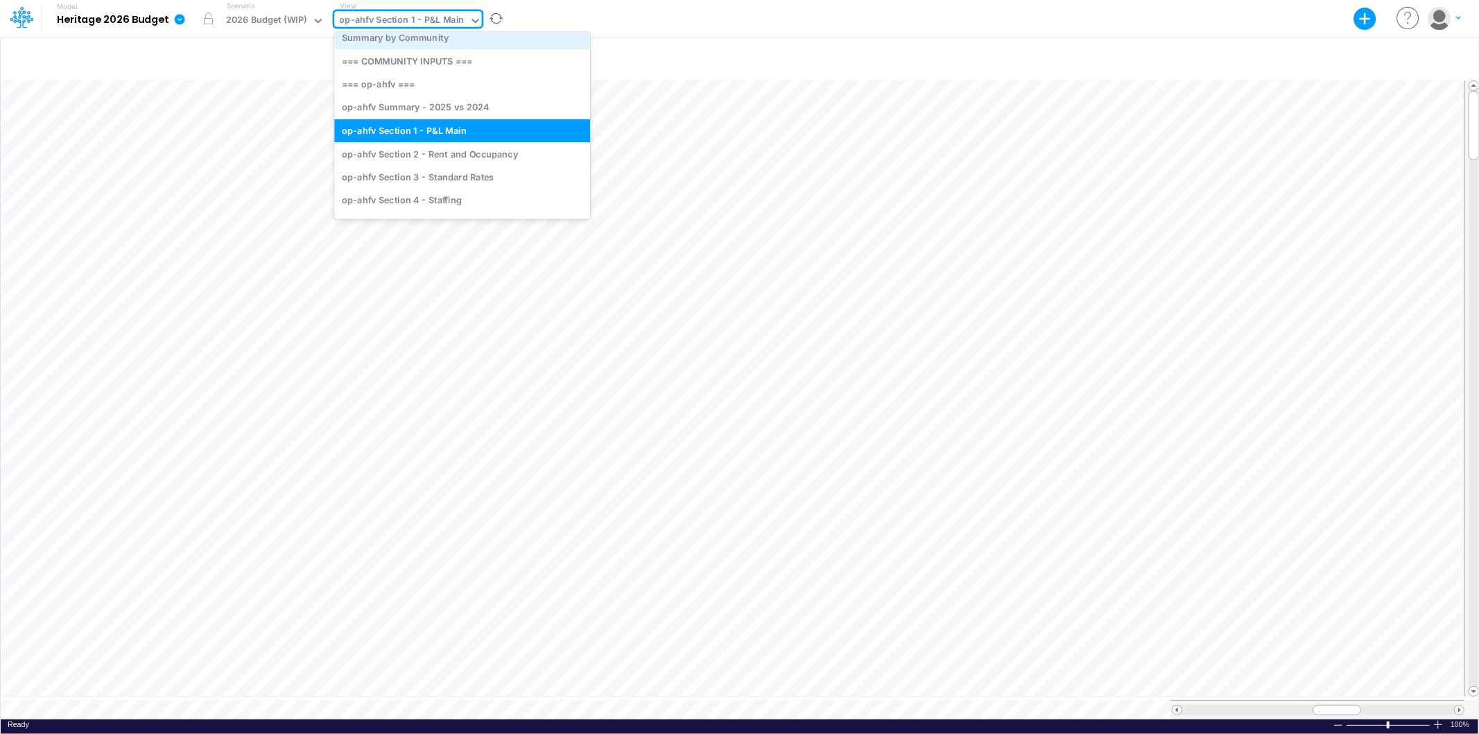
scroll to position [163, 0]
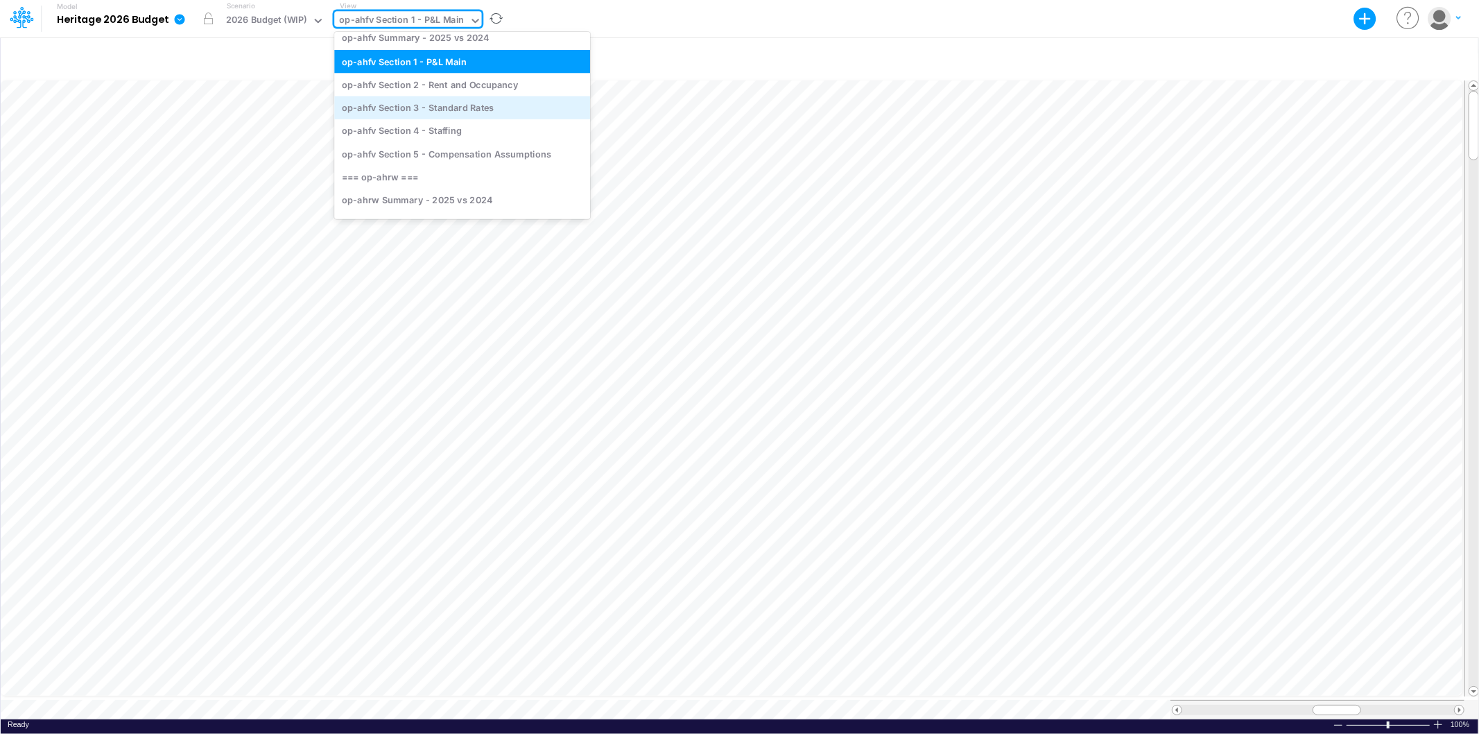
click at [474, 111] on div "op-ahfv Section 3 - Standard Rates" at bounding box center [462, 107] width 256 height 23
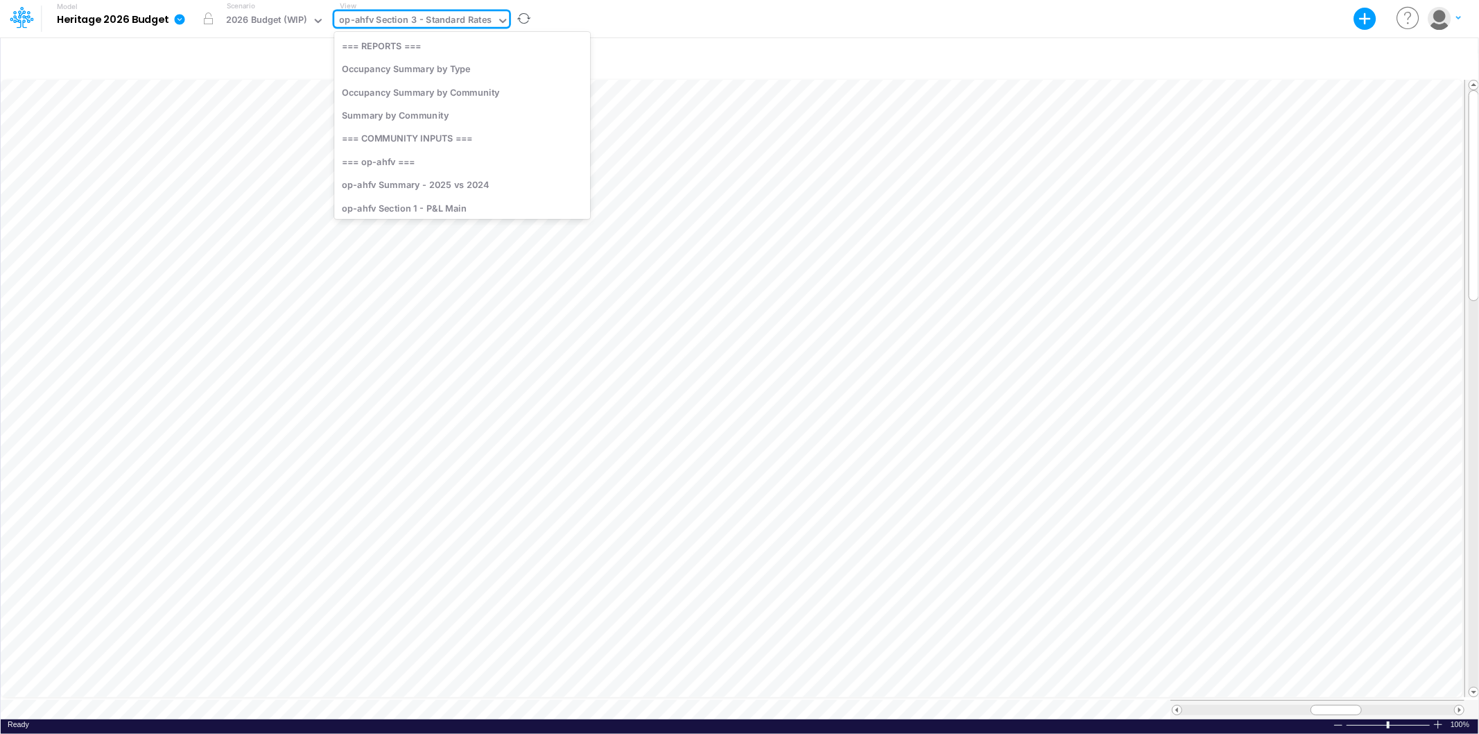
click at [422, 19] on div "op-ahfv Section 3 - Standard Rates" at bounding box center [415, 21] width 153 height 16
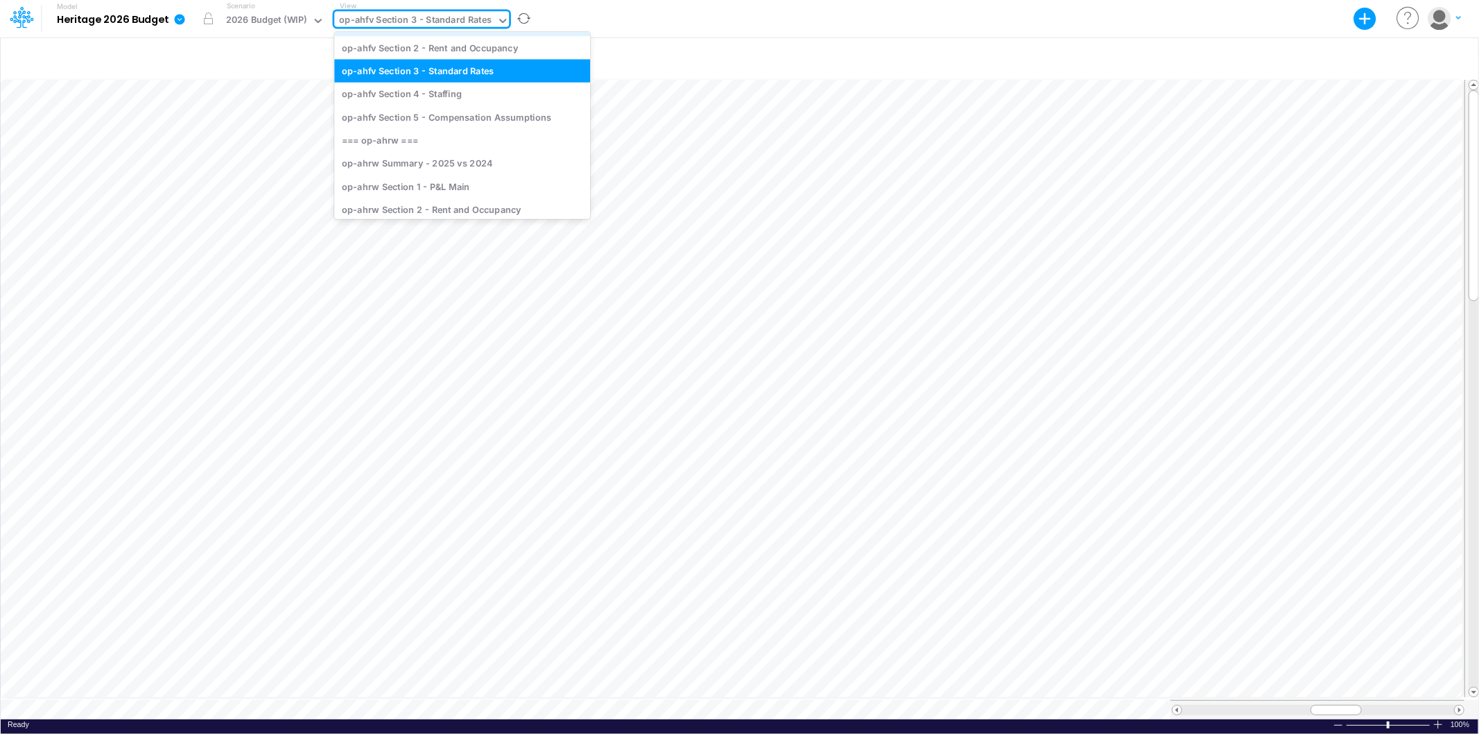
scroll to position [215, 0]
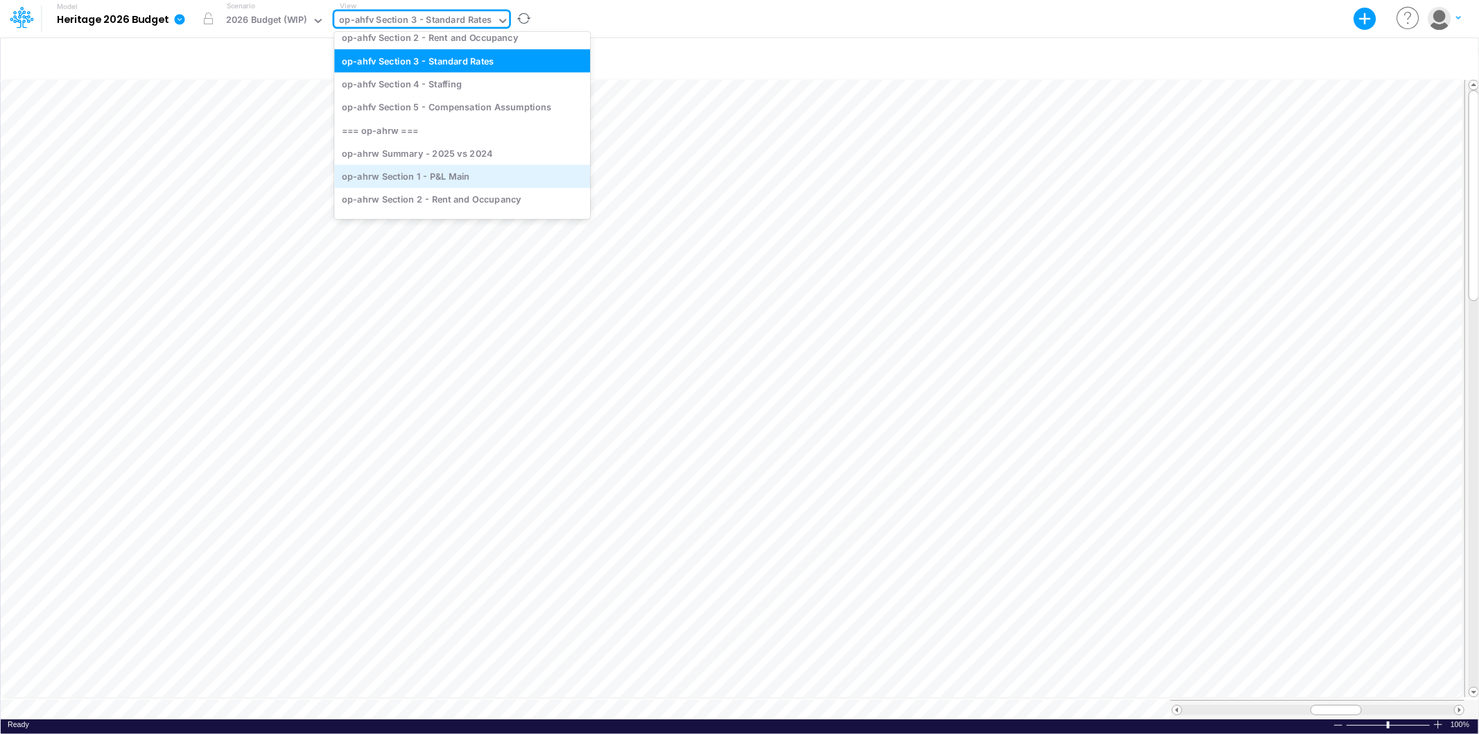
click at [430, 171] on div "op-ahrw Section 1 - P&L Main" at bounding box center [462, 176] width 256 height 23
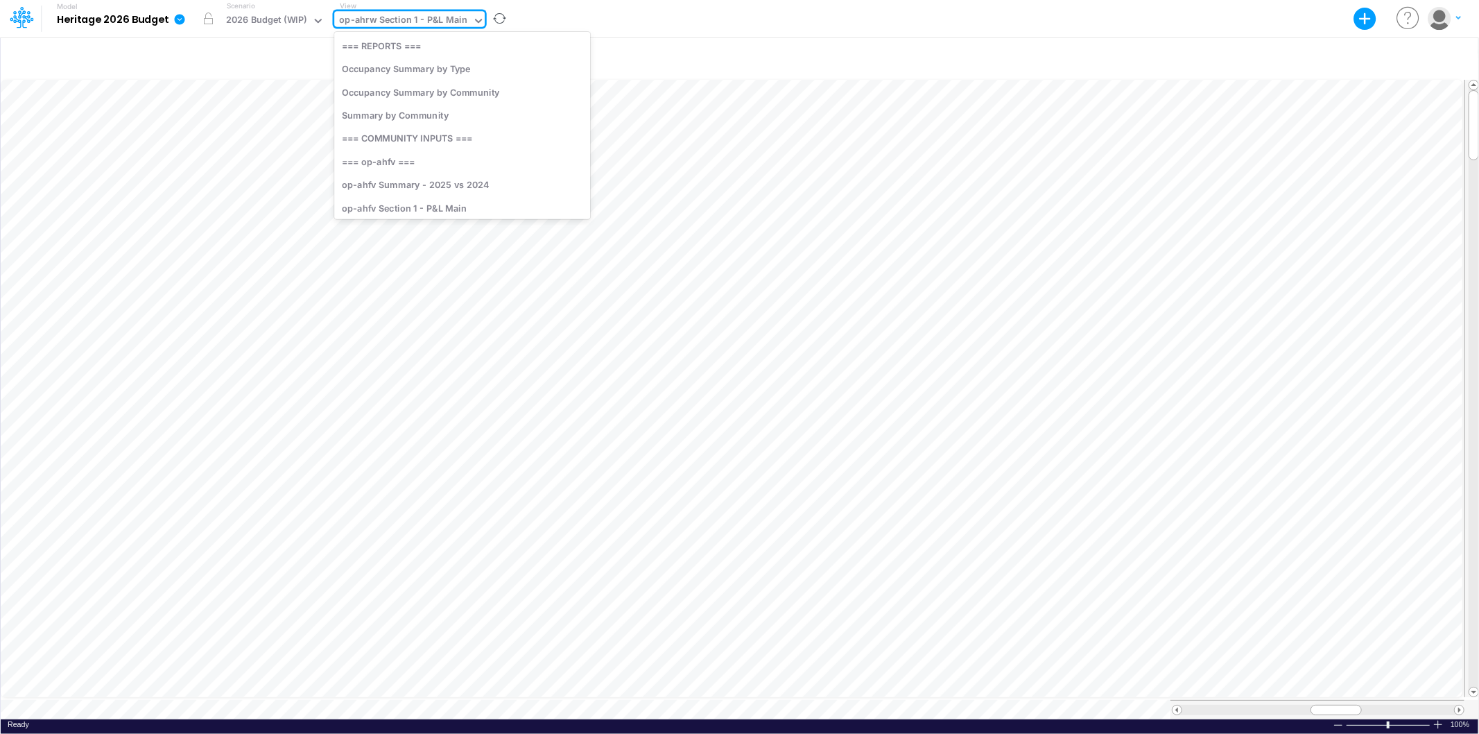
click at [427, 17] on div "op-ahrw Section 1 - P&L Main" at bounding box center [403, 21] width 128 height 16
click at [179, 13] on icon at bounding box center [179, 19] width 12 height 12
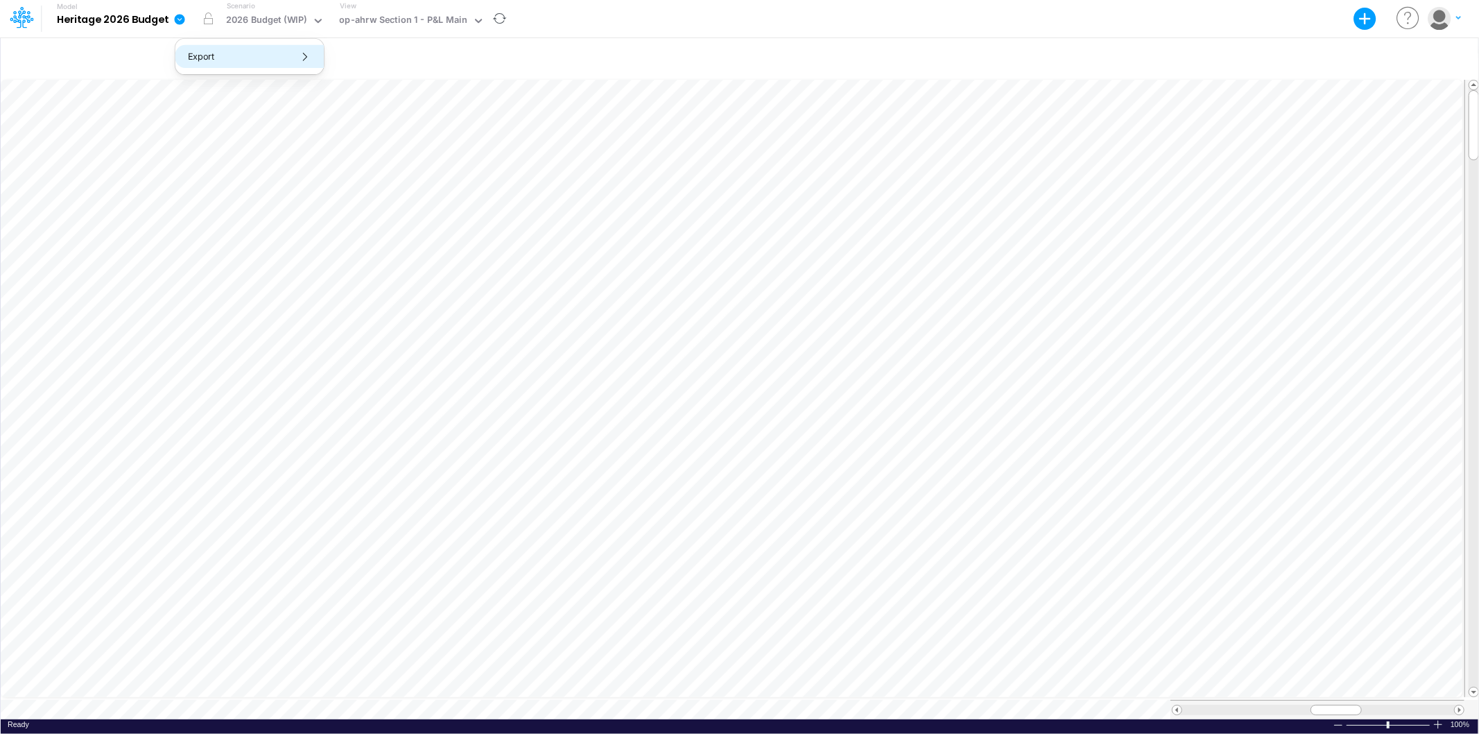
click at [236, 60] on button "Export" at bounding box center [249, 56] width 148 height 23
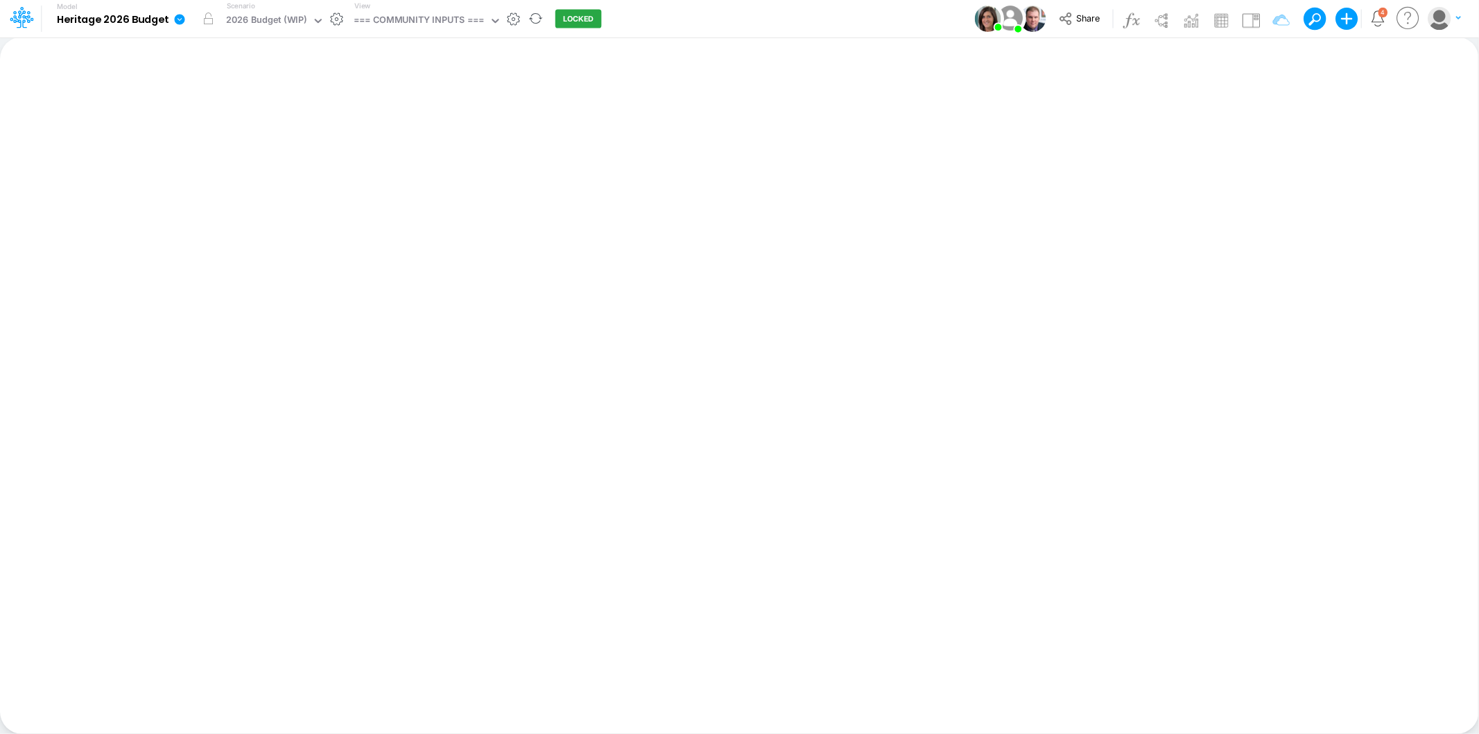
click at [176, 17] on icon at bounding box center [180, 19] width 10 height 10
click at [255, 76] on button "Duplicate" at bounding box center [249, 77] width 148 height 22
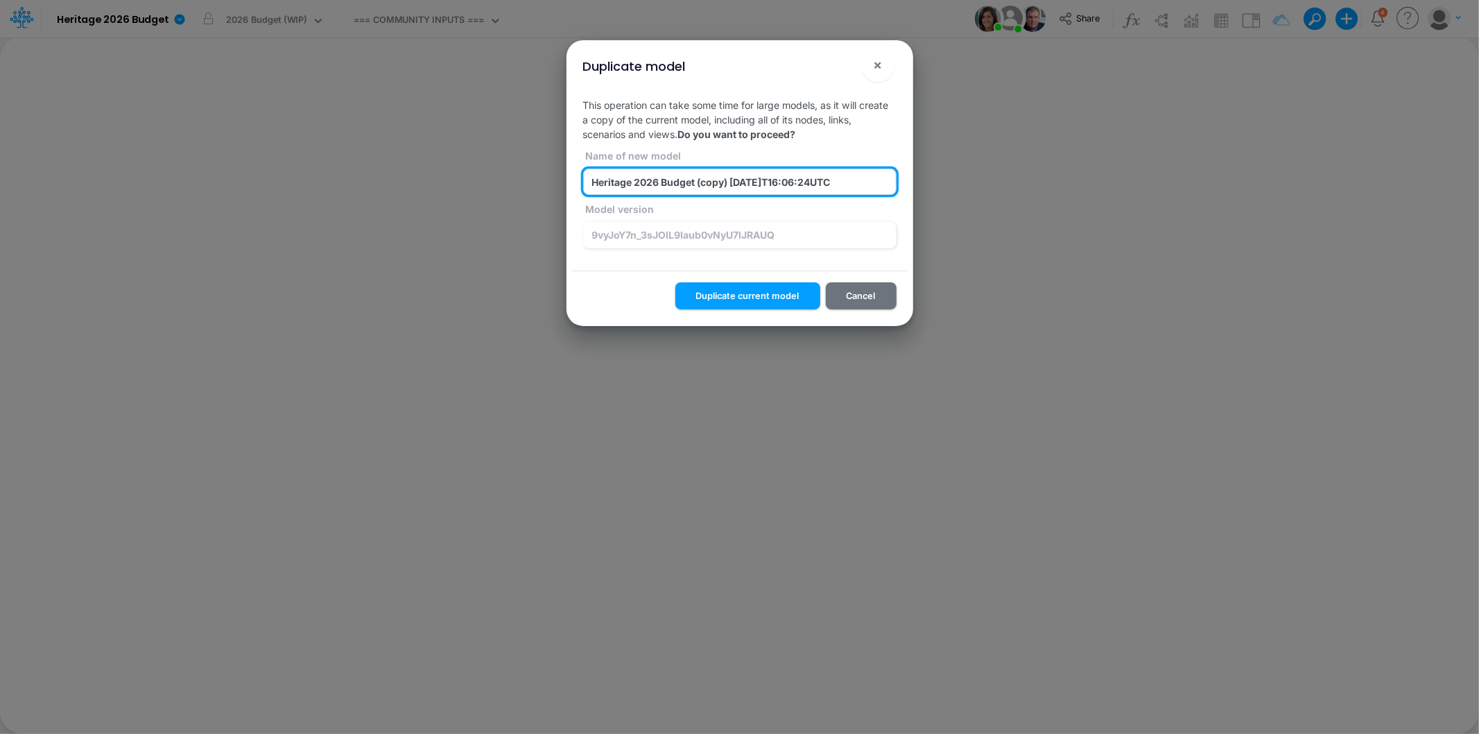
click at [639, 182] on input "Heritage 2026 Budget (copy) [DATE]T16:06:24UTC" at bounding box center [739, 182] width 313 height 26
type input "z_dbg_crash_calc_1_Heritage 2026 Budget (copy) [DATE]T16:06:24UTC"
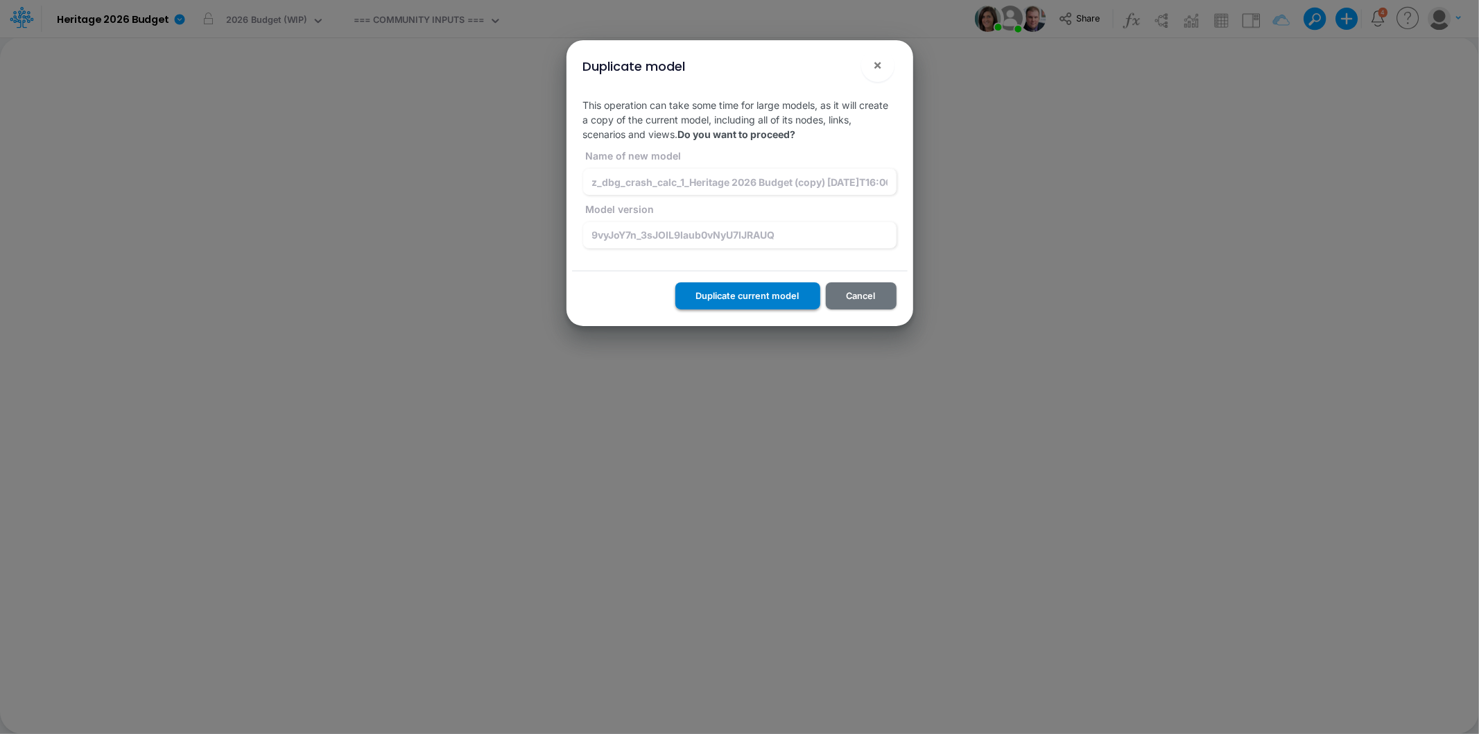
click at [753, 300] on button "Duplicate current model" at bounding box center [748, 295] width 145 height 27
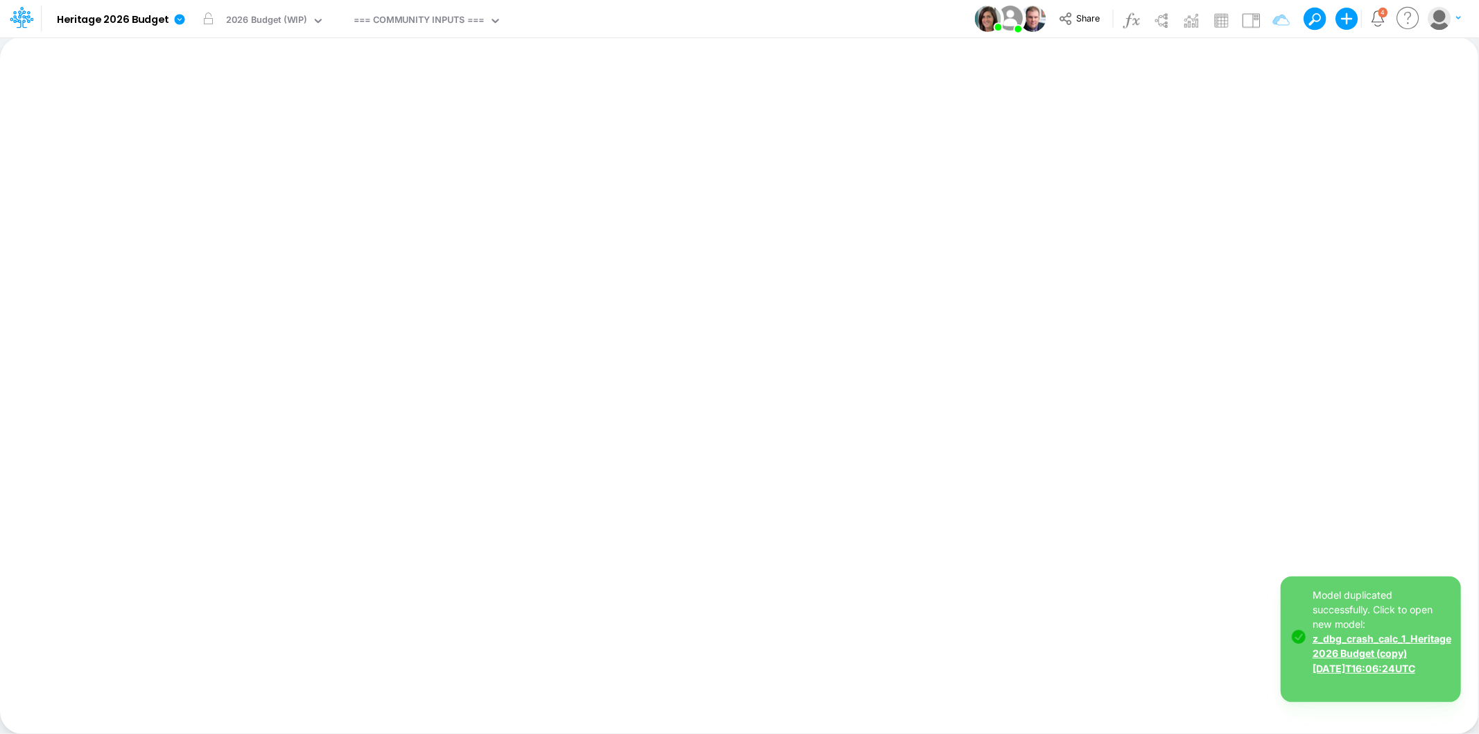
click at [1377, 651] on link "z_dbg_crash_calc_1_Heritage 2026 Budget (copy) [DATE]T16:06:24UTC" at bounding box center [1382, 653] width 139 height 41
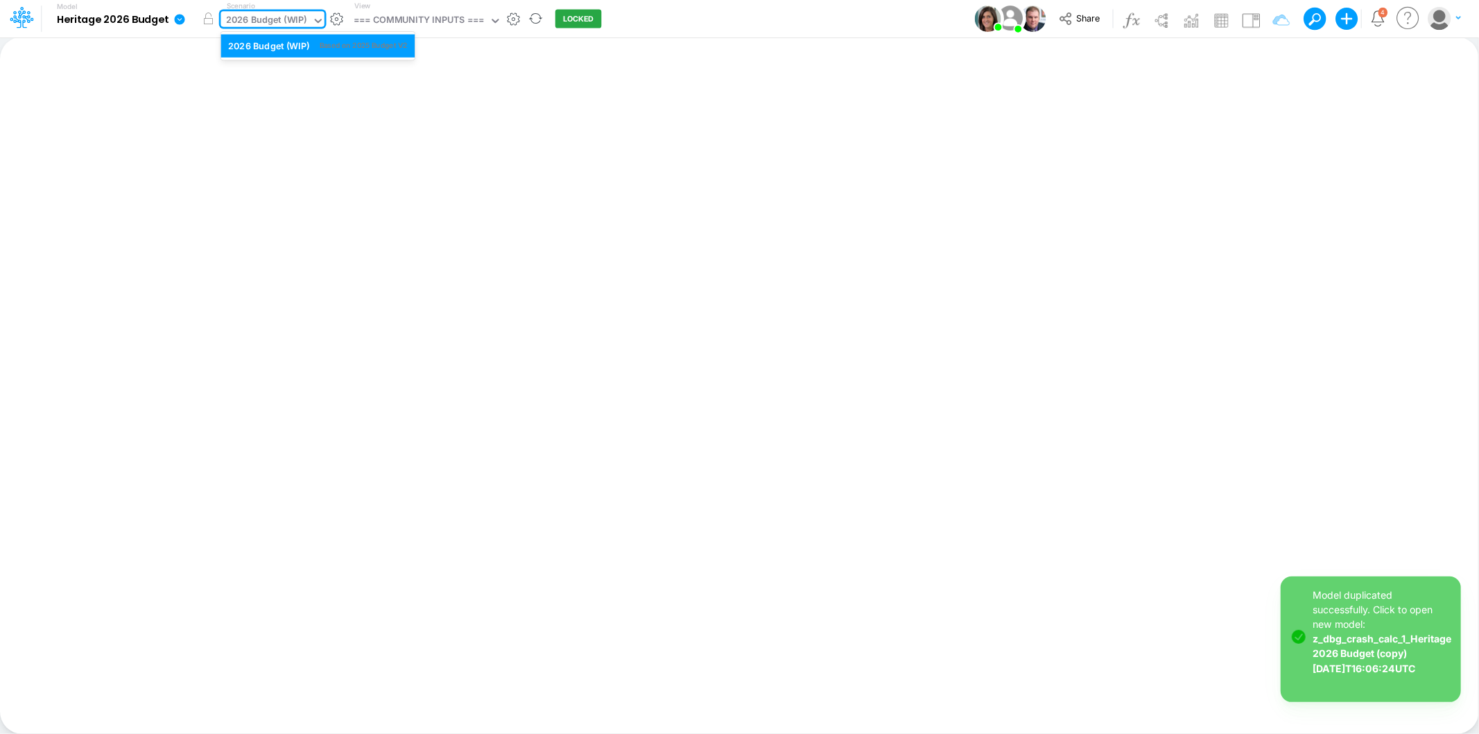
click at [275, 25] on div "2026 Budget (WIP)" at bounding box center [266, 21] width 81 height 16
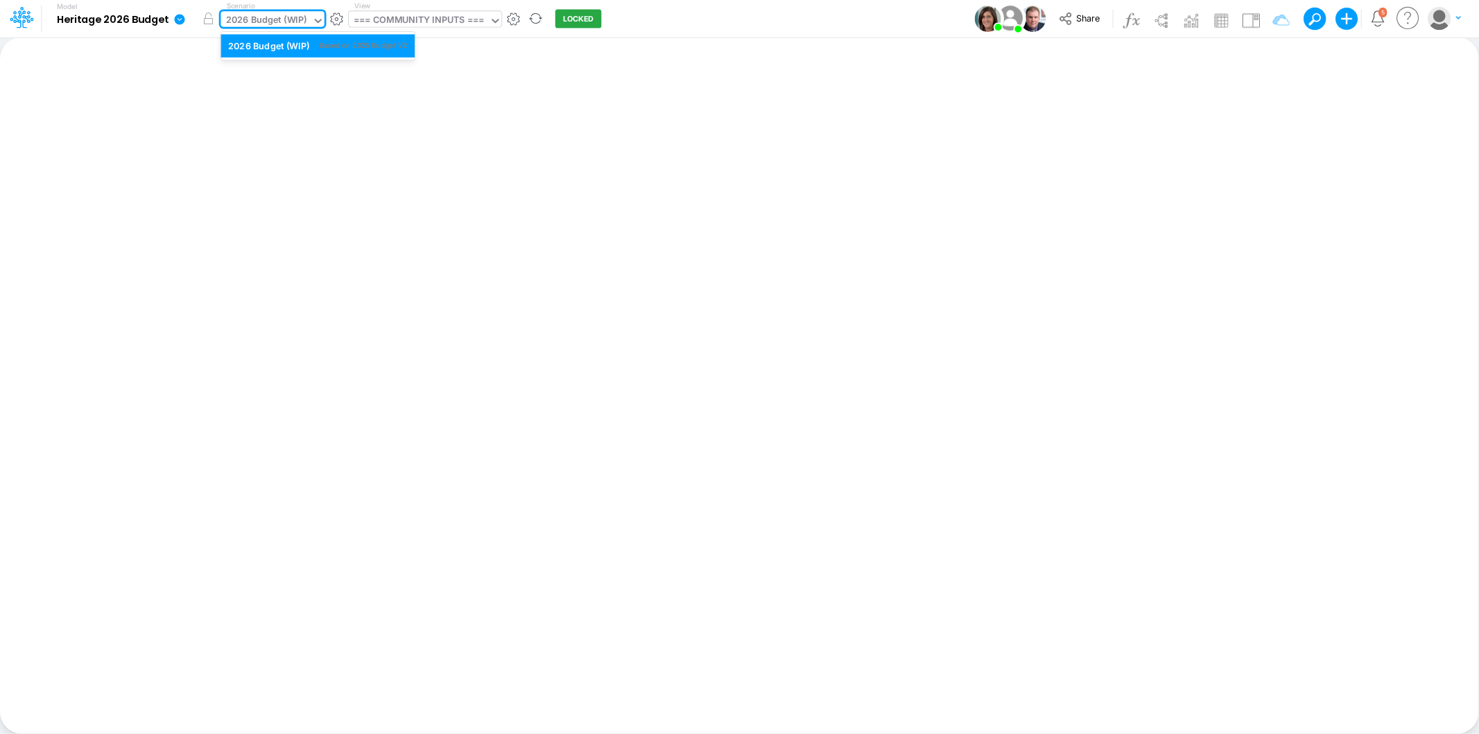
click at [412, 15] on div "=== COMMUNITY INPUTS ===" at bounding box center [419, 21] width 130 height 16
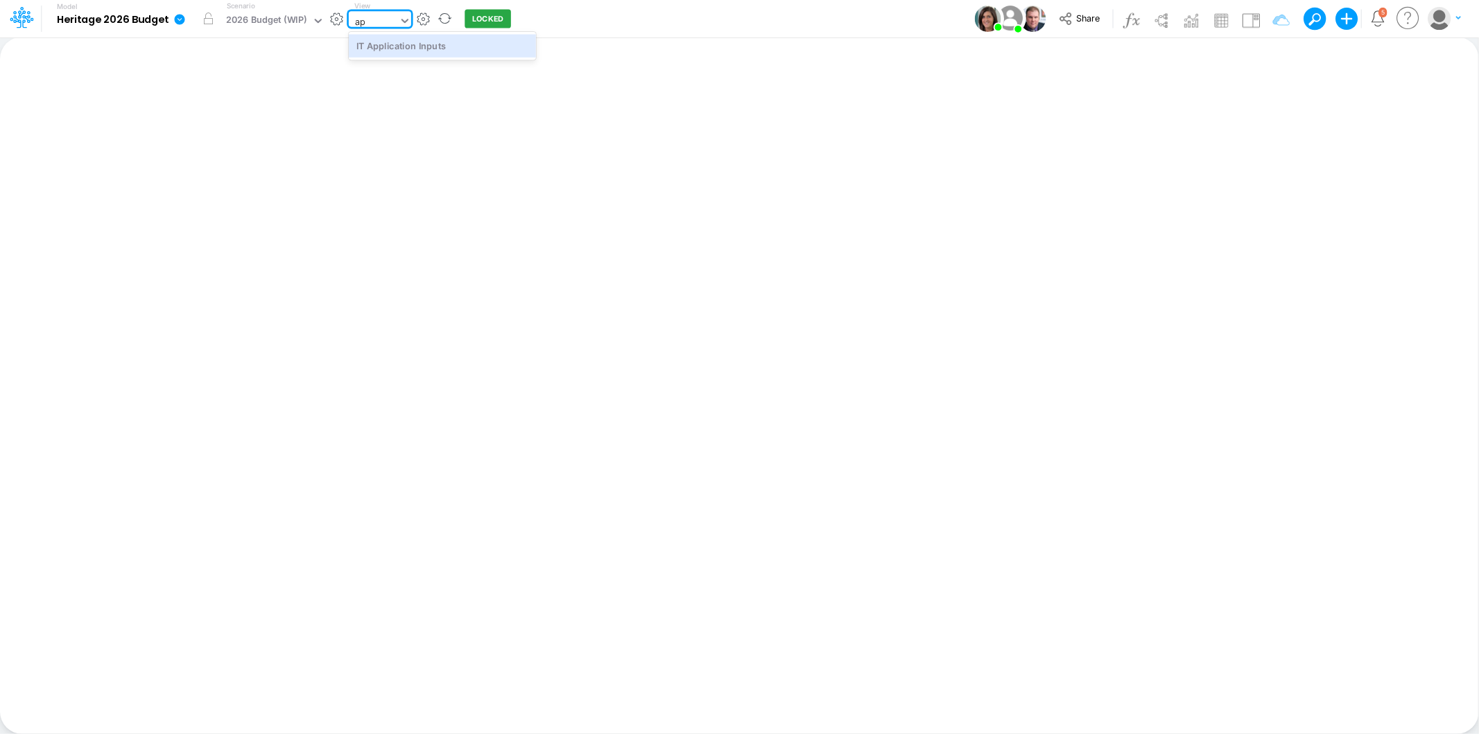
type input "a"
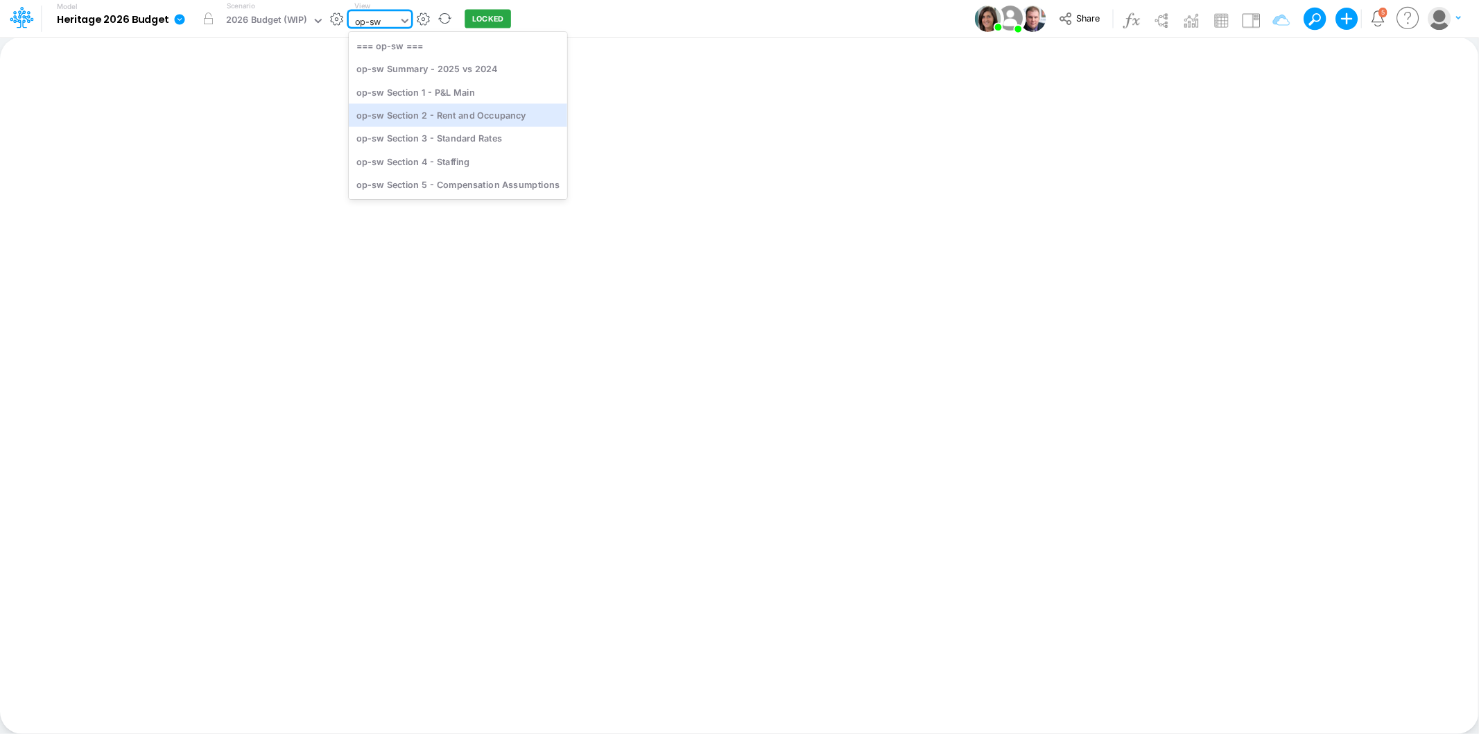
type input "op-sw"
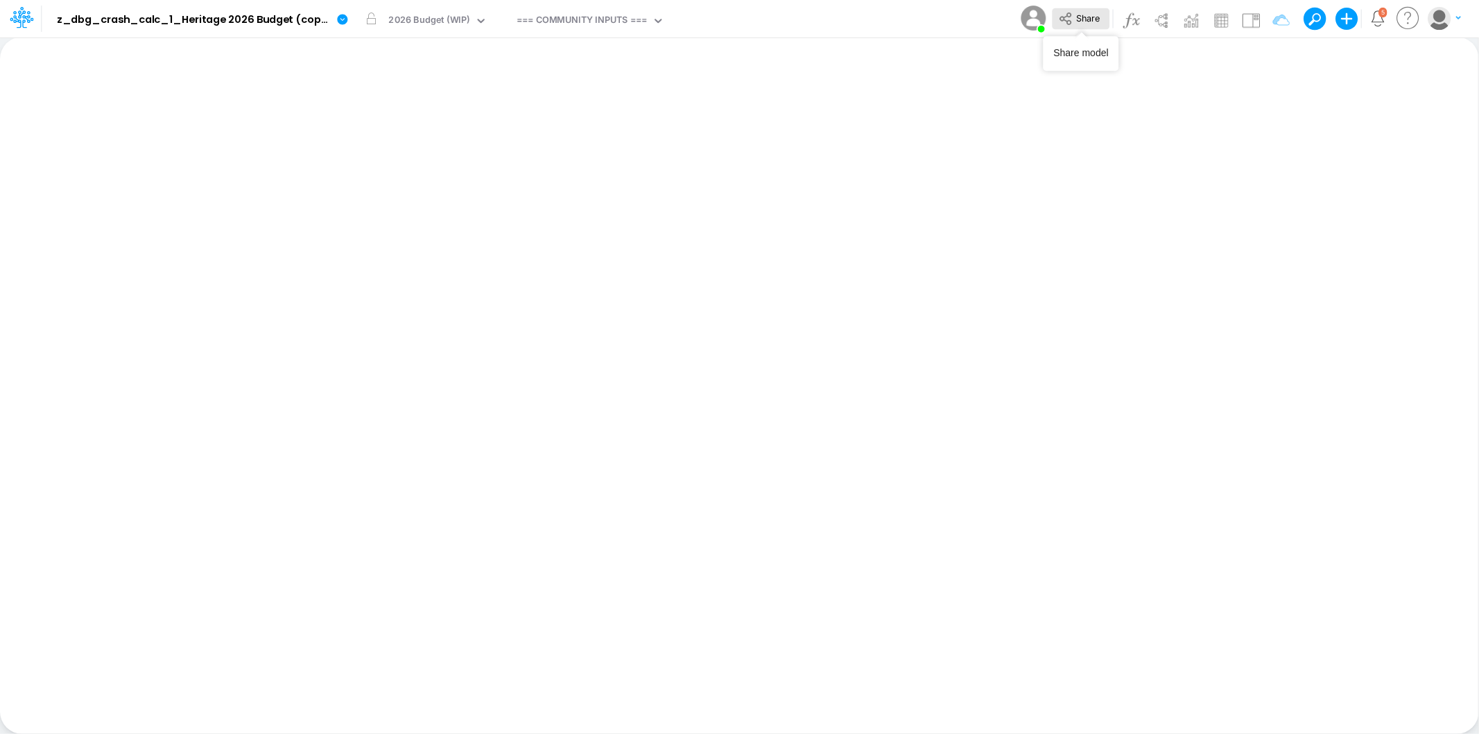
click at [1097, 15] on span "Share" at bounding box center [1088, 17] width 24 height 10
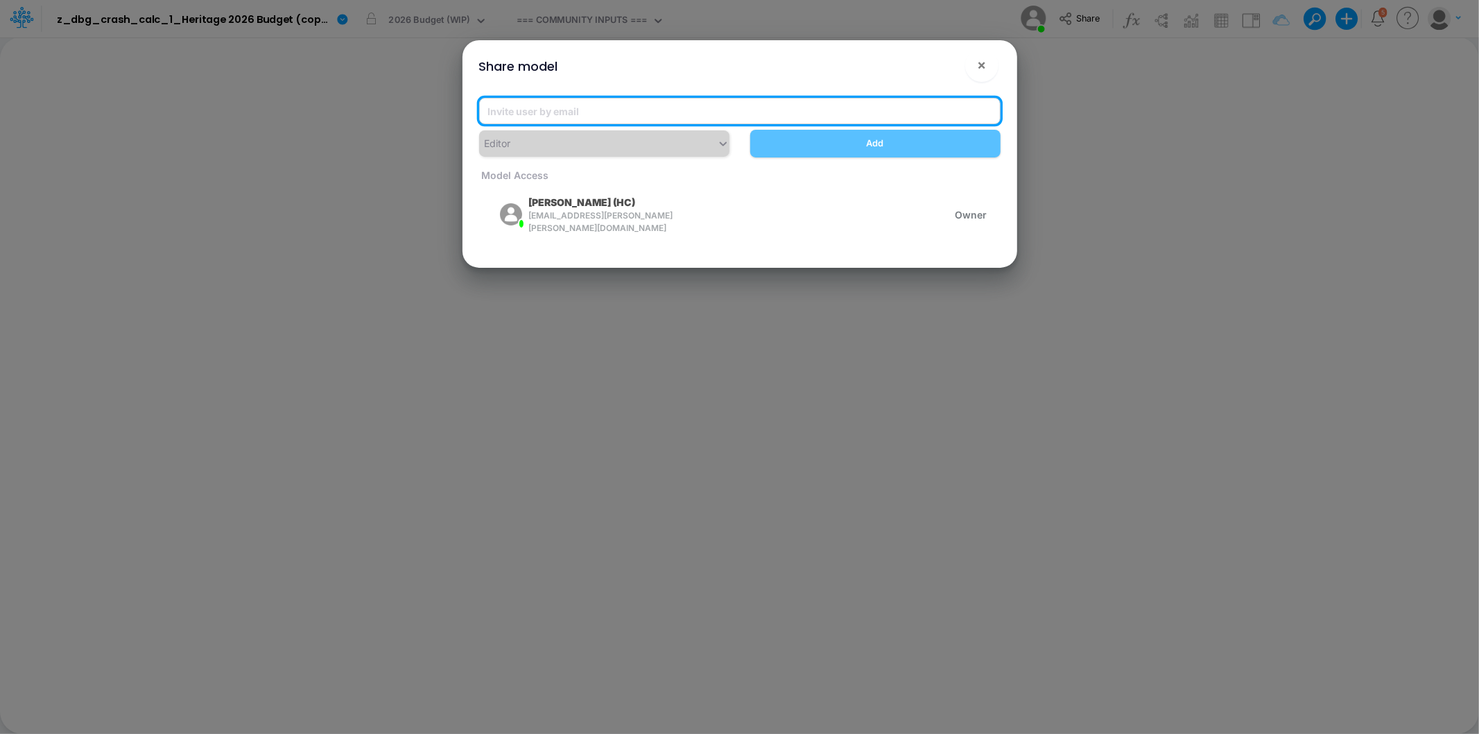
click at [662, 106] on input "email" at bounding box center [740, 111] width 522 height 26
type input "[EMAIL_ADDRESS][PERSON_NAME][DOMAIN_NAME]"
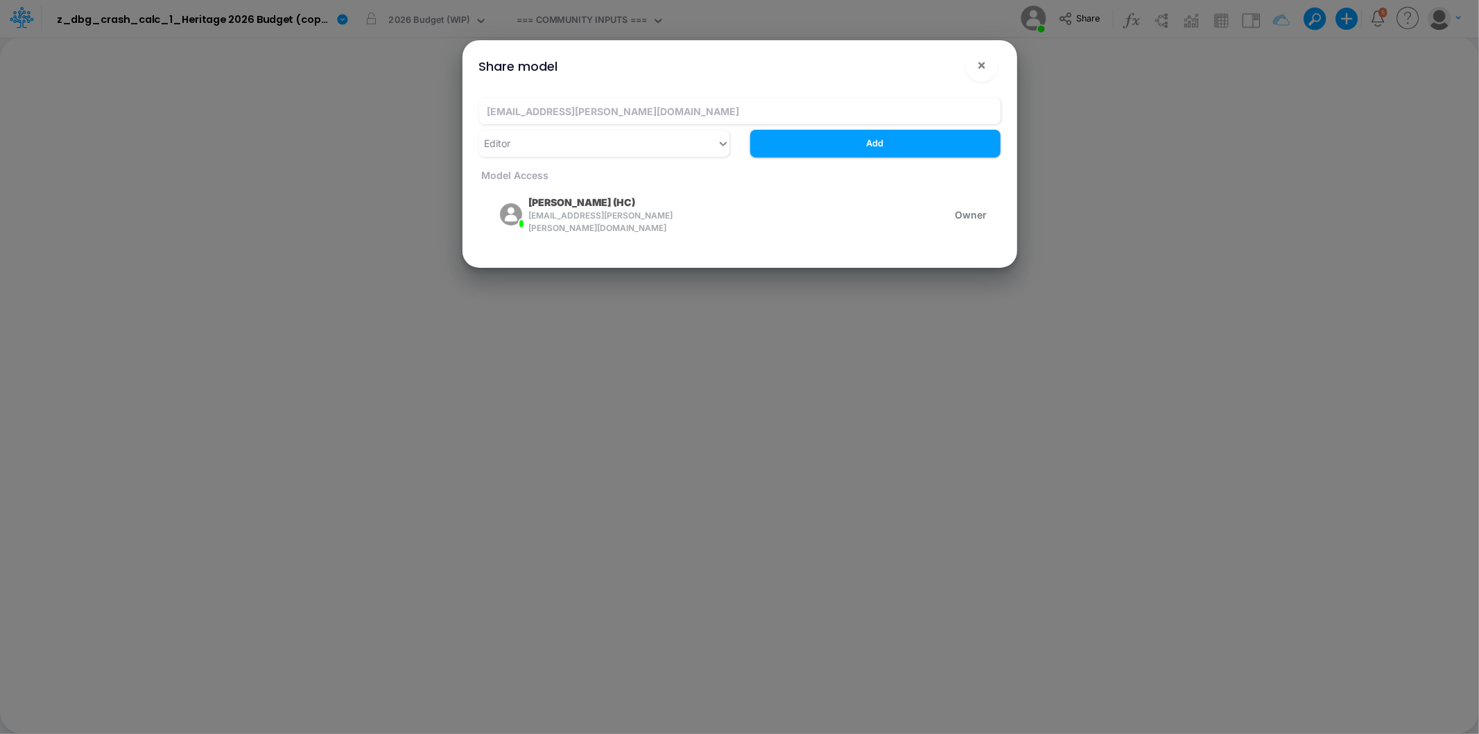
click at [809, 74] on div "Share model ! ×" at bounding box center [740, 63] width 544 height 46
click at [658, 147] on div "Editor" at bounding box center [598, 143] width 238 height 23
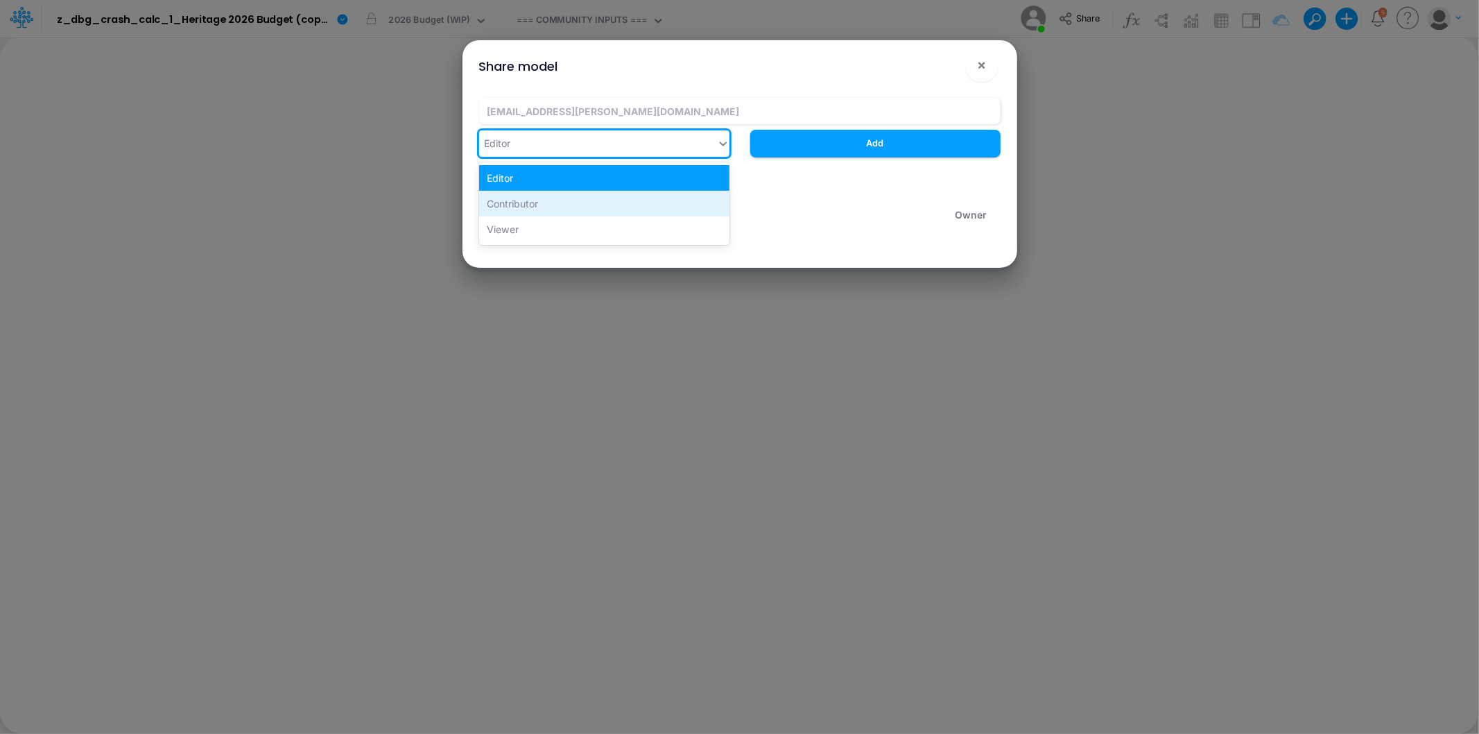
click at [615, 205] on div "Contributor" at bounding box center [604, 204] width 250 height 26
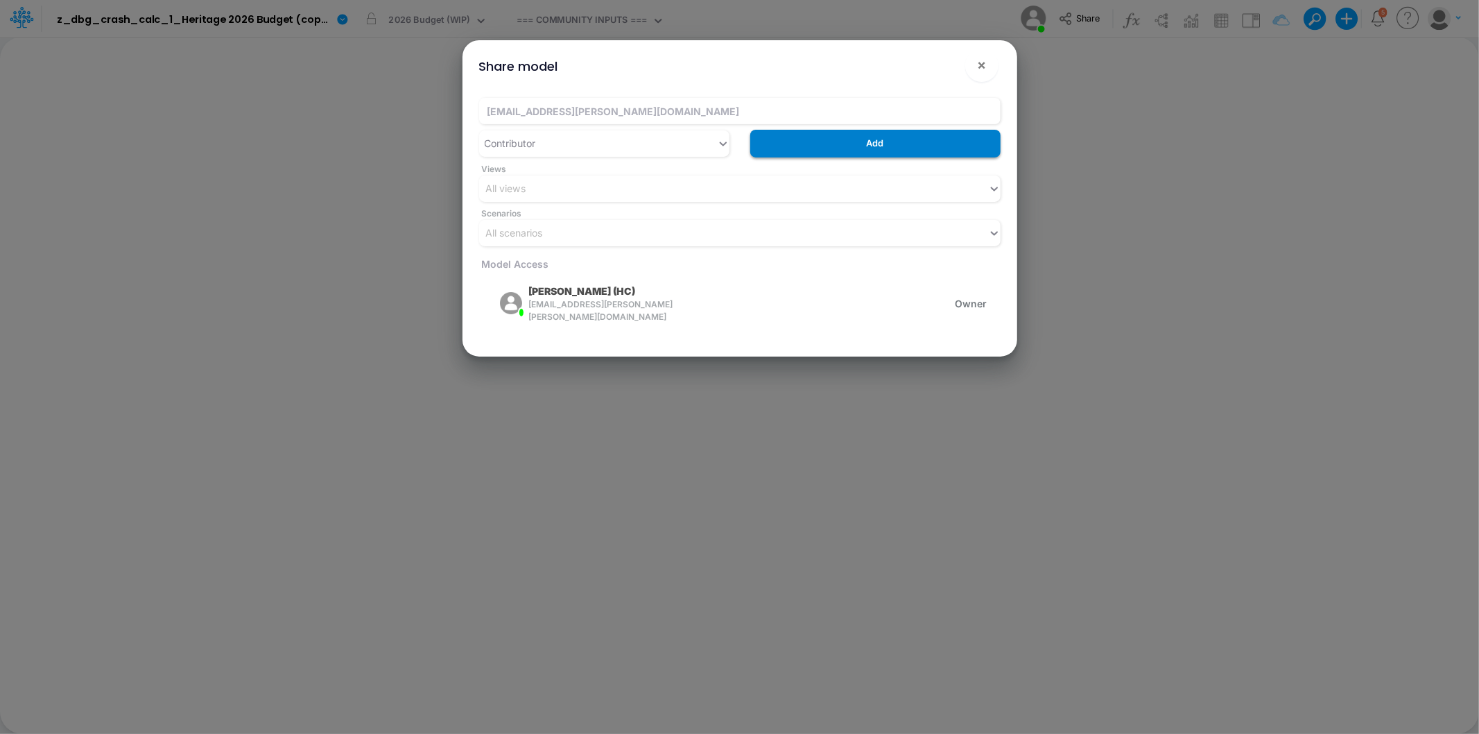
click at [903, 147] on button "Add" at bounding box center [875, 143] width 250 height 27
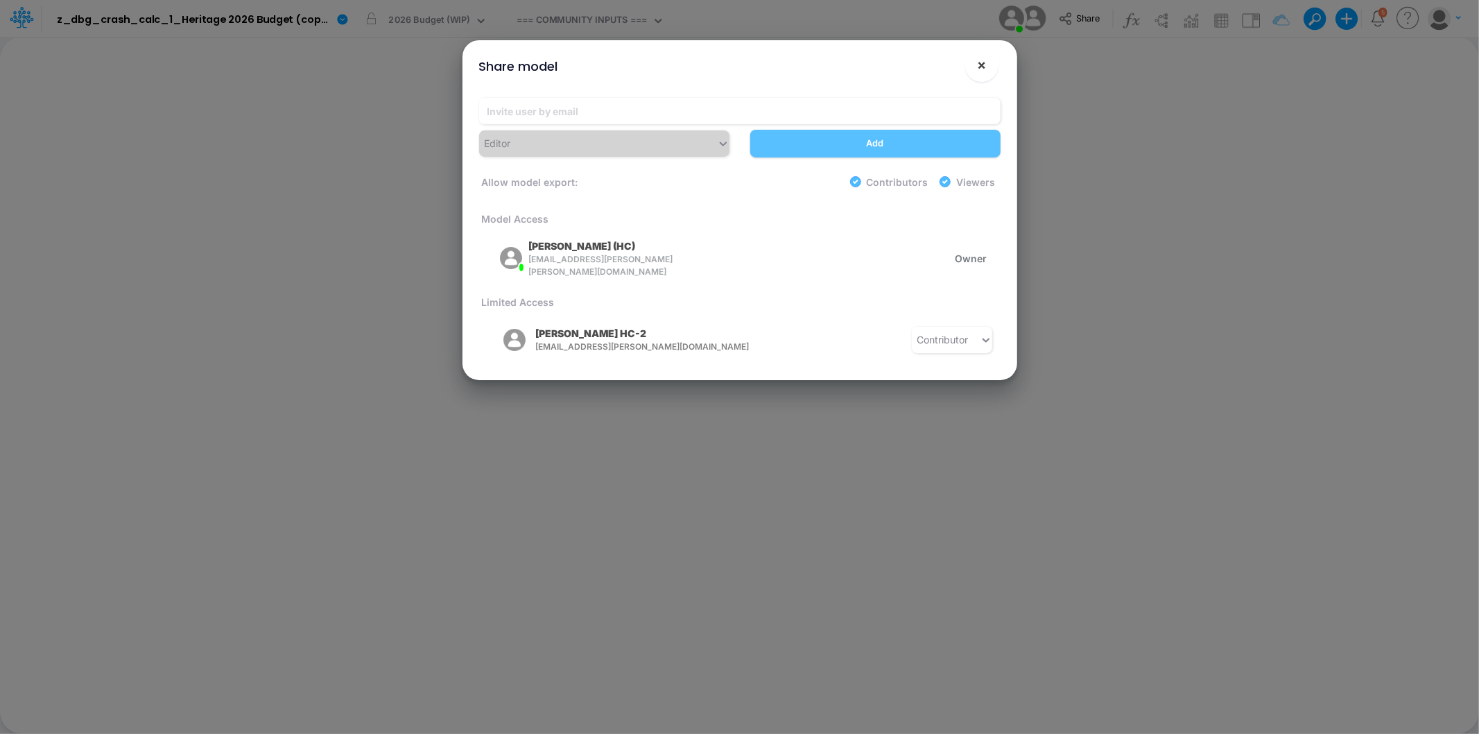
click at [980, 67] on span "×" at bounding box center [981, 64] width 9 height 17
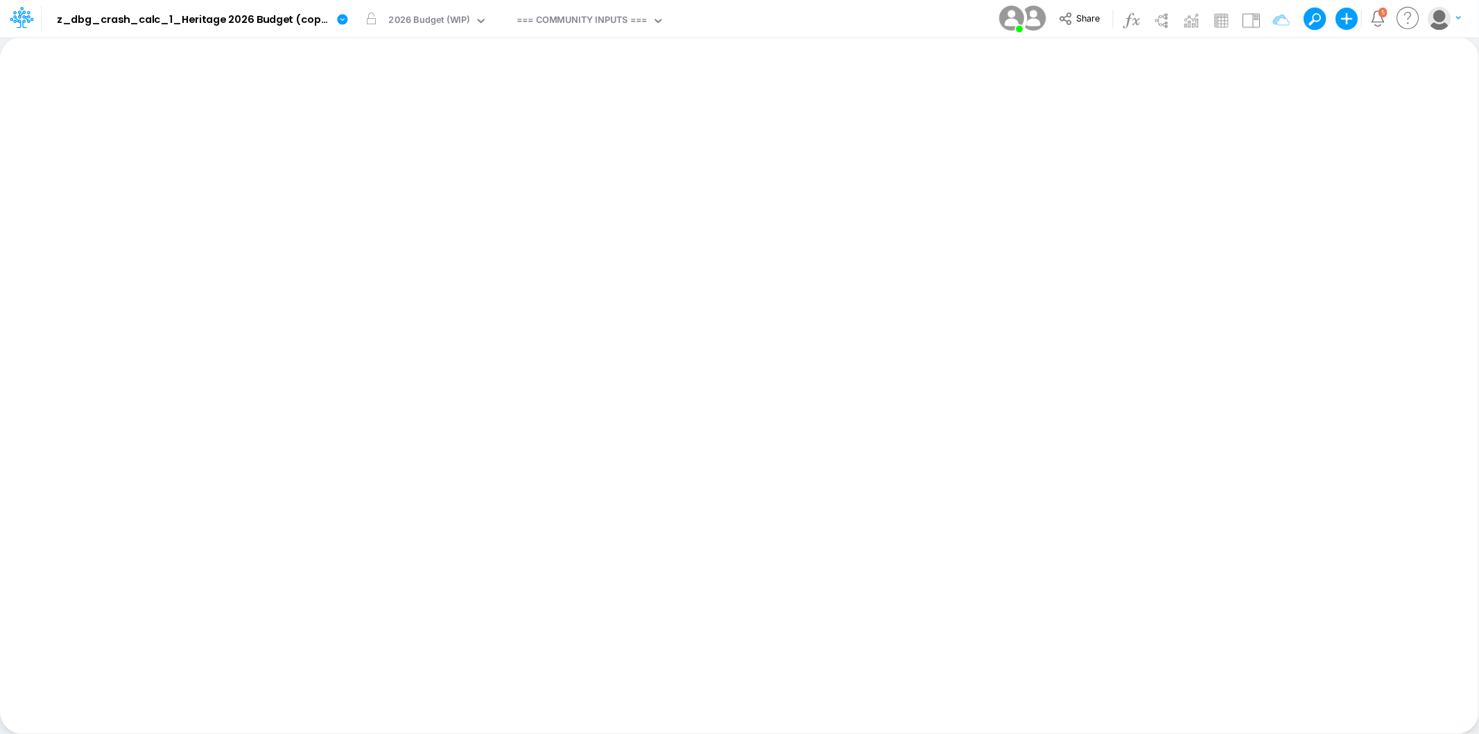
click at [907, 28] on div "Model z_dbg_crash_calc_1_Heritage 2026 Budget (copy) 2025-09-17T16:06:24UTC Edi…" at bounding box center [740, 18] width 1332 height 37
click at [805, 22] on div "Model z_dbg_crash_calc_1_Heritage 2026 Budget (copy) 2025-09-17T16:06:24UTC Edi…" at bounding box center [740, 18] width 1332 height 37
click at [871, 26] on div "Model z_dbg_crash_calc_1_Heritage 2026 Budget (copy) 2025-09-17T16:06:24UTC Edi…" at bounding box center [740, 18] width 1332 height 37
click at [815, 22] on div "Model z_dbg_crash_calc_1_Heritage 2026 Budget (copy) [DATE]T16:06:24UTC Edit mo…" at bounding box center [740, 18] width 1332 height 37
click at [819, 17] on div "Model z_dbg_crash_calc_1_Heritage 2026 Budget (copy) [DATE]T16:06:24UTC Edit mo…" at bounding box center [740, 18] width 1332 height 37
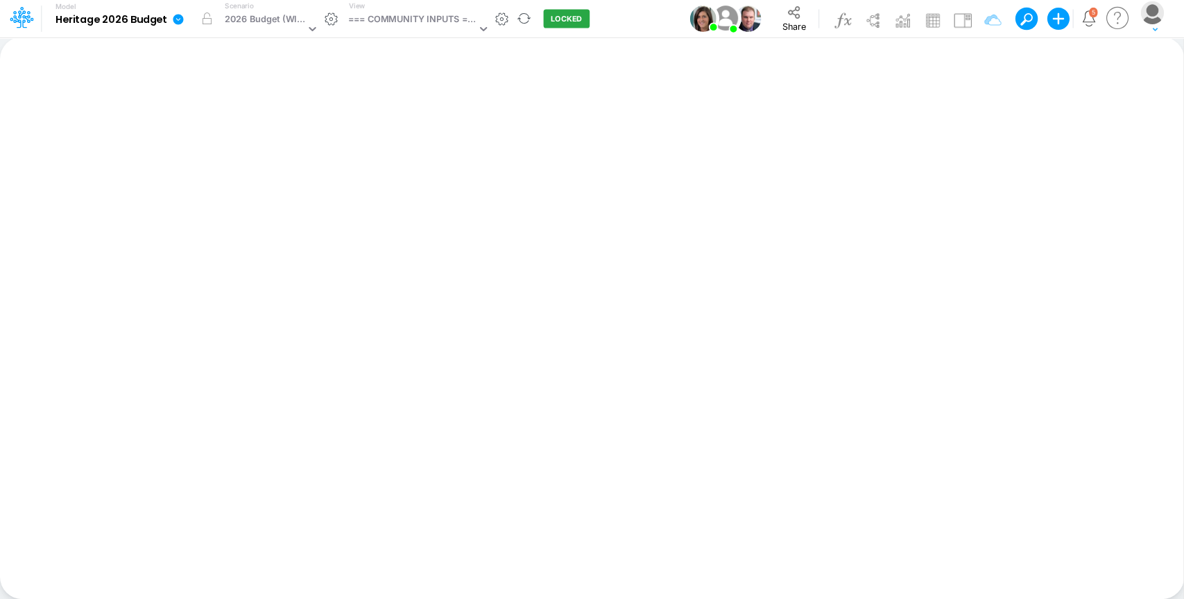
click at [176, 19] on icon at bounding box center [178, 19] width 12 height 12
click at [246, 75] on button "Duplicate" at bounding box center [248, 77] width 148 height 22
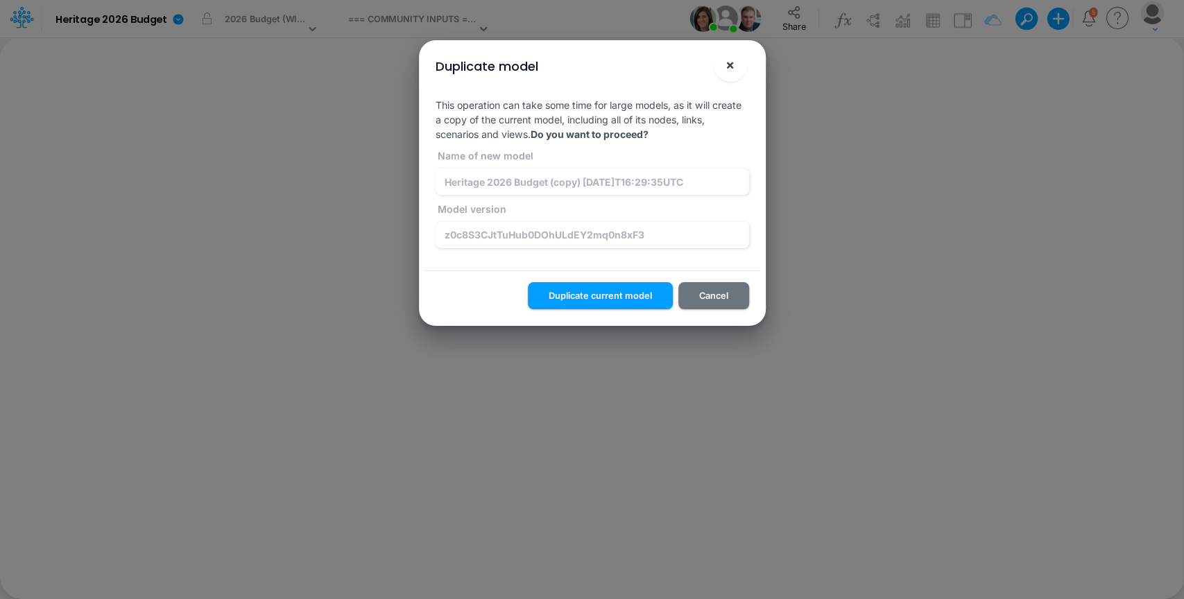
click at [732, 62] on span "×" at bounding box center [729, 64] width 9 height 17
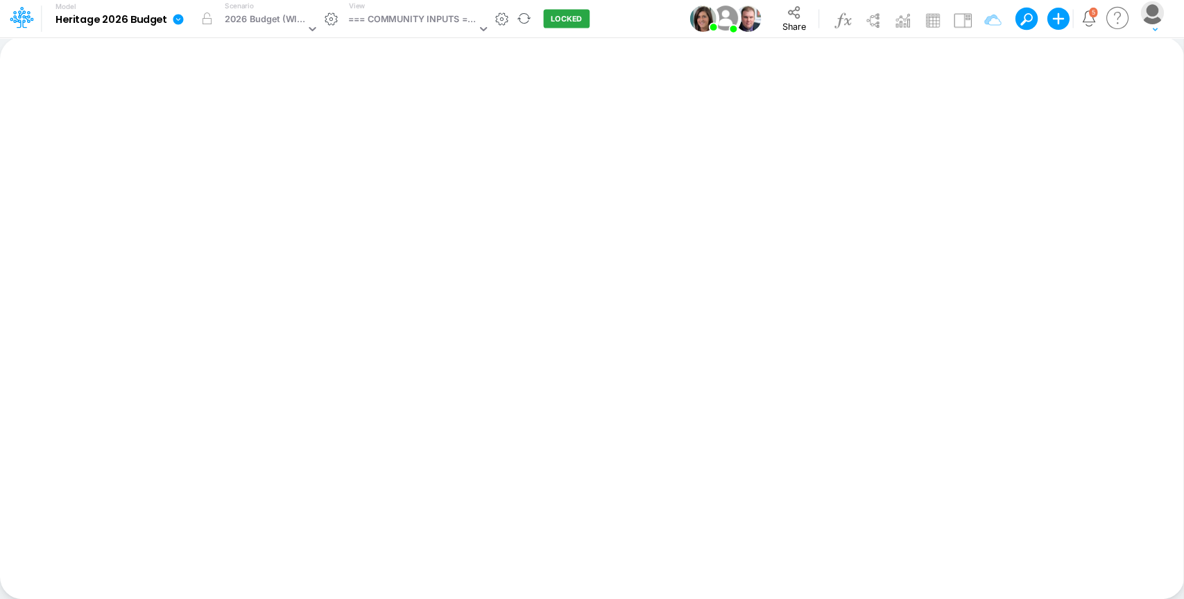
click at [173, 19] on icon at bounding box center [178, 19] width 10 height 10
click at [223, 142] on button "View model info" at bounding box center [248, 144] width 148 height 22
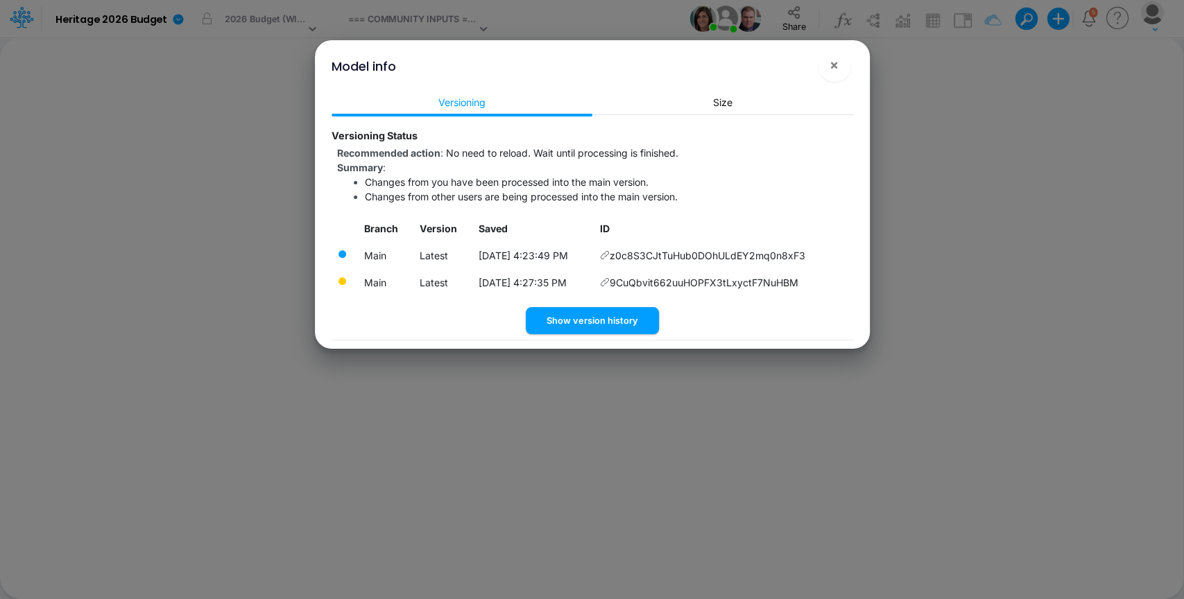
click at [612, 300] on div "Branch Version Saved ID Main Latest 9/17/2025, 4:23:49 PM z0c8S3CJtTuHub0DOhULd…" at bounding box center [593, 262] width 522 height 92
click at [617, 327] on button "Show version history" at bounding box center [592, 320] width 133 height 27
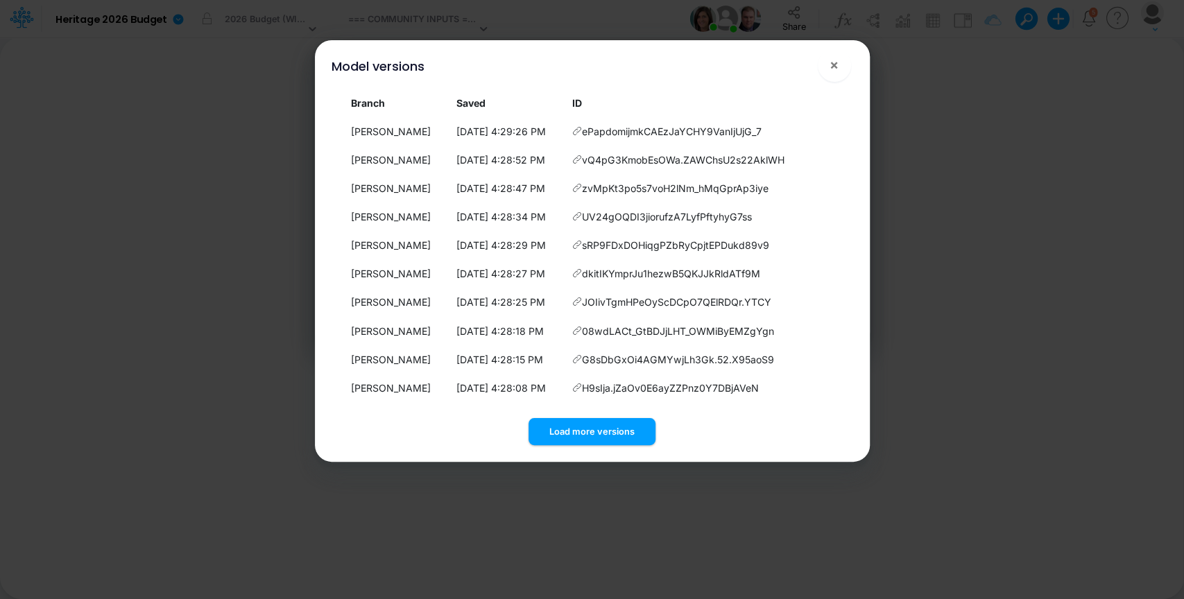
drag, startPoint x: 622, startPoint y: 439, endPoint x: 1154, endPoint y: 76, distance: 643.9
click at [704, 376] on div "Branch Saved ID Carissa Castro 9/17/2025, 4:29:26 PM ePapdomijmkCAEzJaYCHY9VanI…" at bounding box center [592, 267] width 544 height 361
click at [606, 429] on button "Load more versions" at bounding box center [592, 431] width 127 height 27
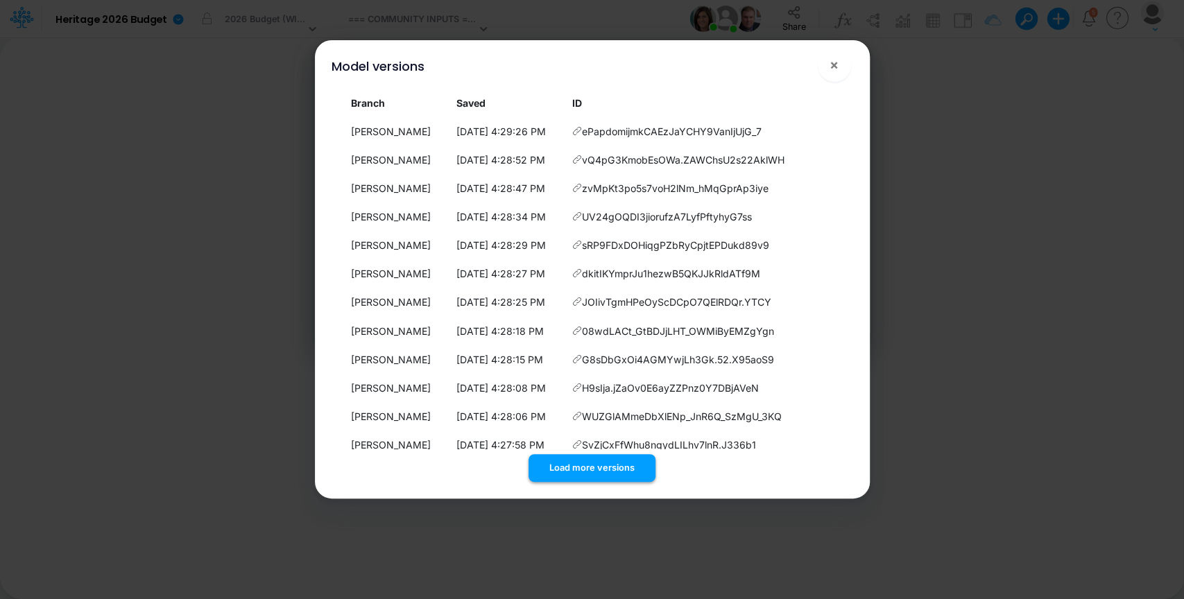
click at [592, 476] on button "Load more versions" at bounding box center [592, 467] width 127 height 27
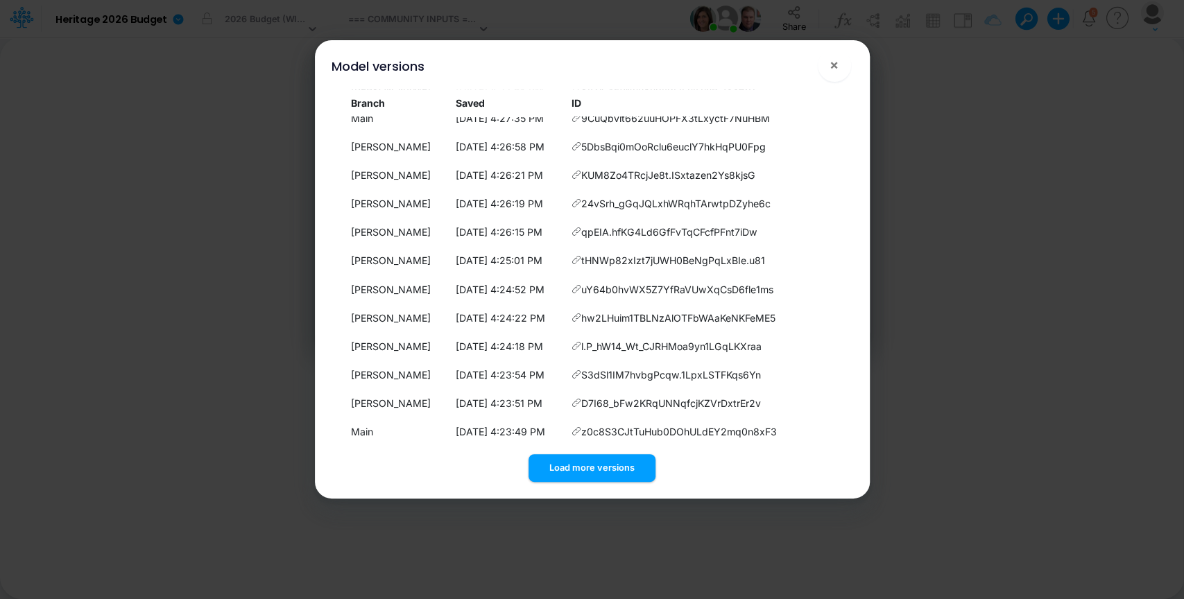
scroll to position [552, 0]
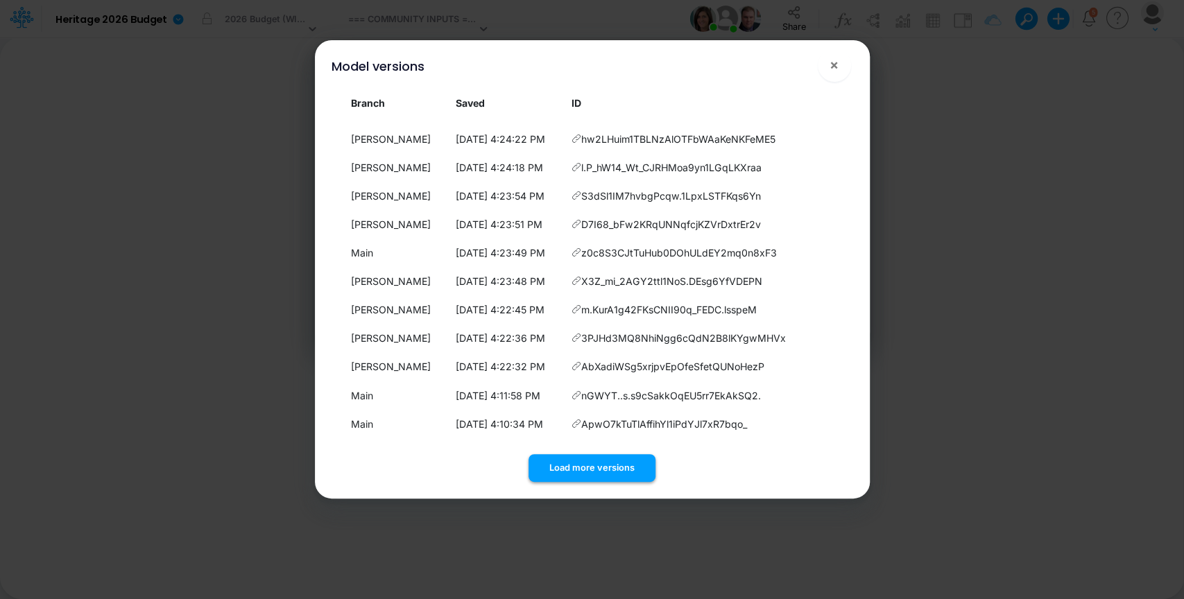
click at [622, 462] on button "Load more versions" at bounding box center [592, 467] width 127 height 27
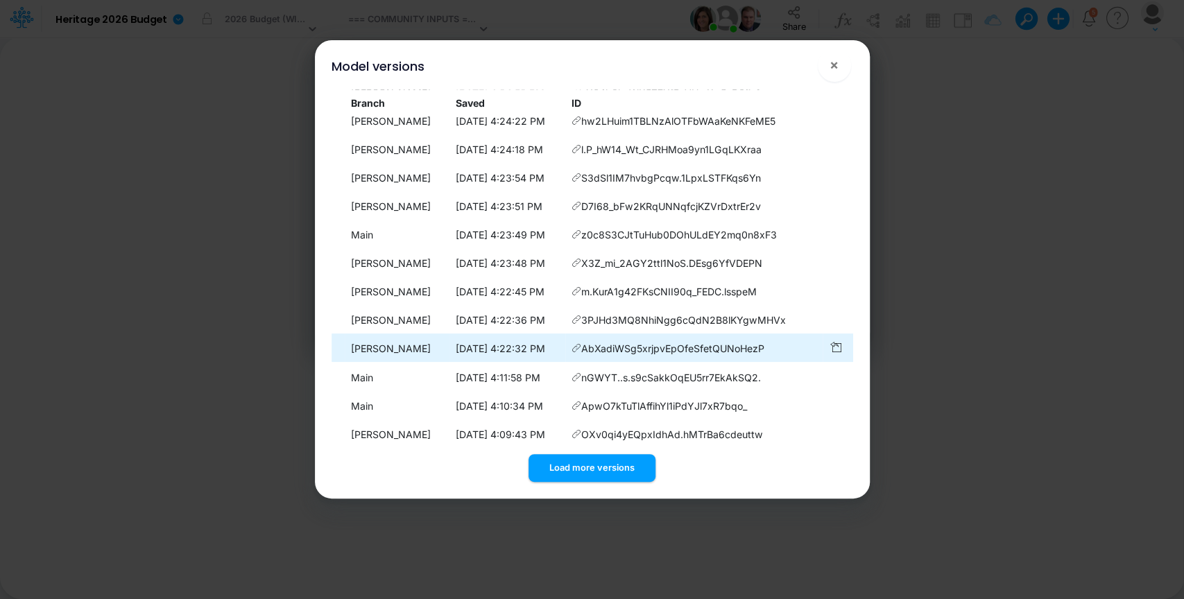
scroll to position [843, 0]
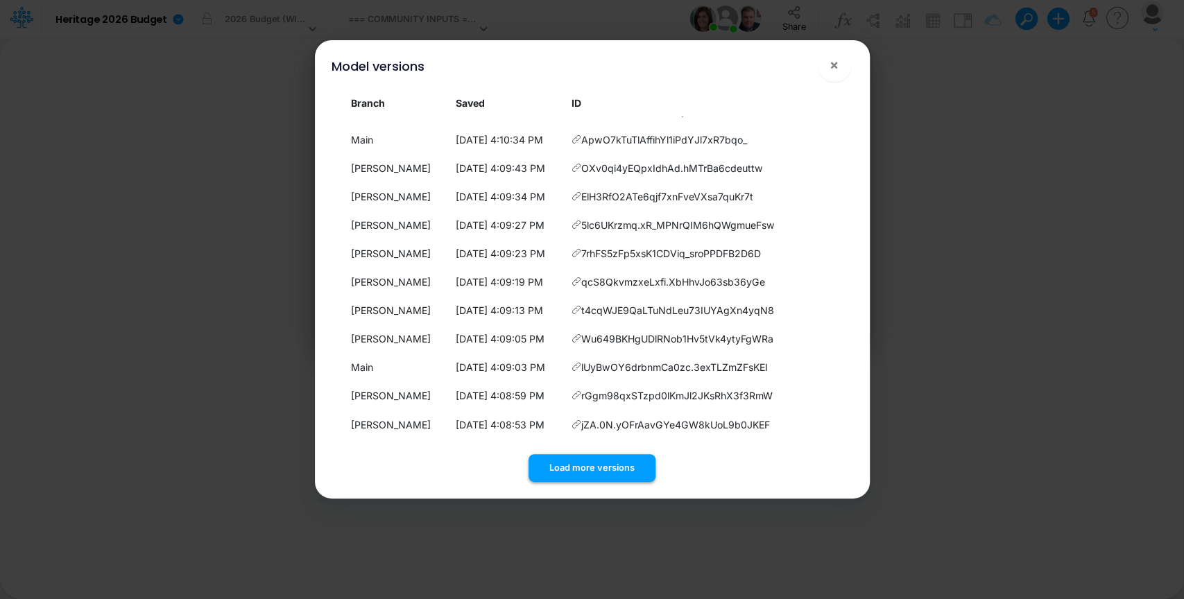
click at [612, 463] on button "Load more versions" at bounding box center [592, 467] width 127 height 27
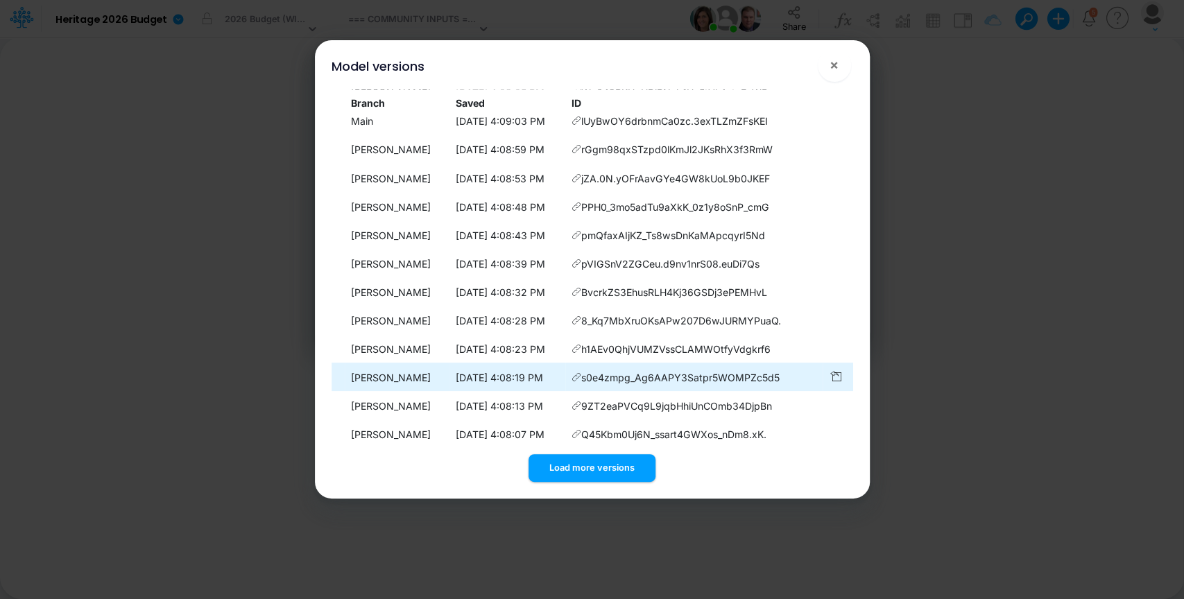
scroll to position [1134, 0]
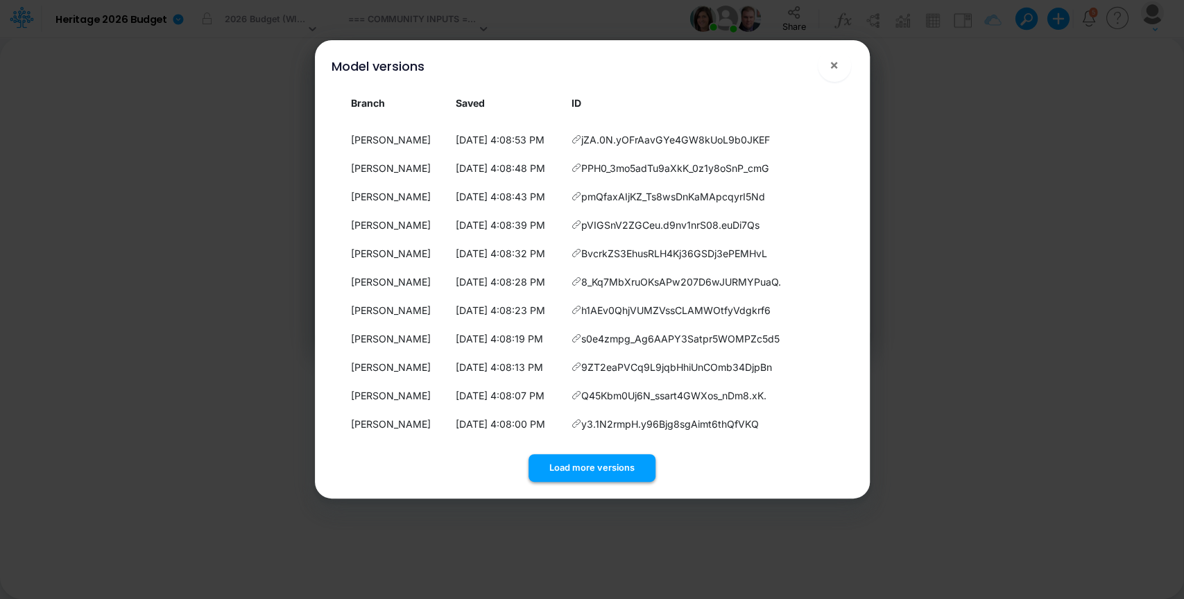
click at [612, 461] on button "Load more versions" at bounding box center [592, 467] width 127 height 27
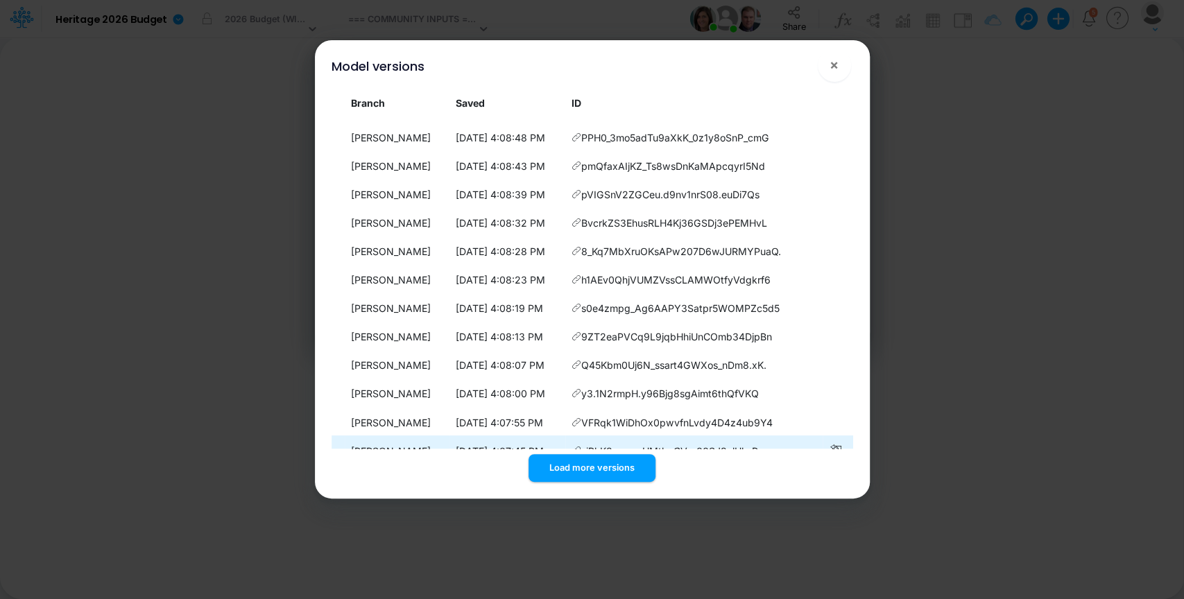
scroll to position [1426, 0]
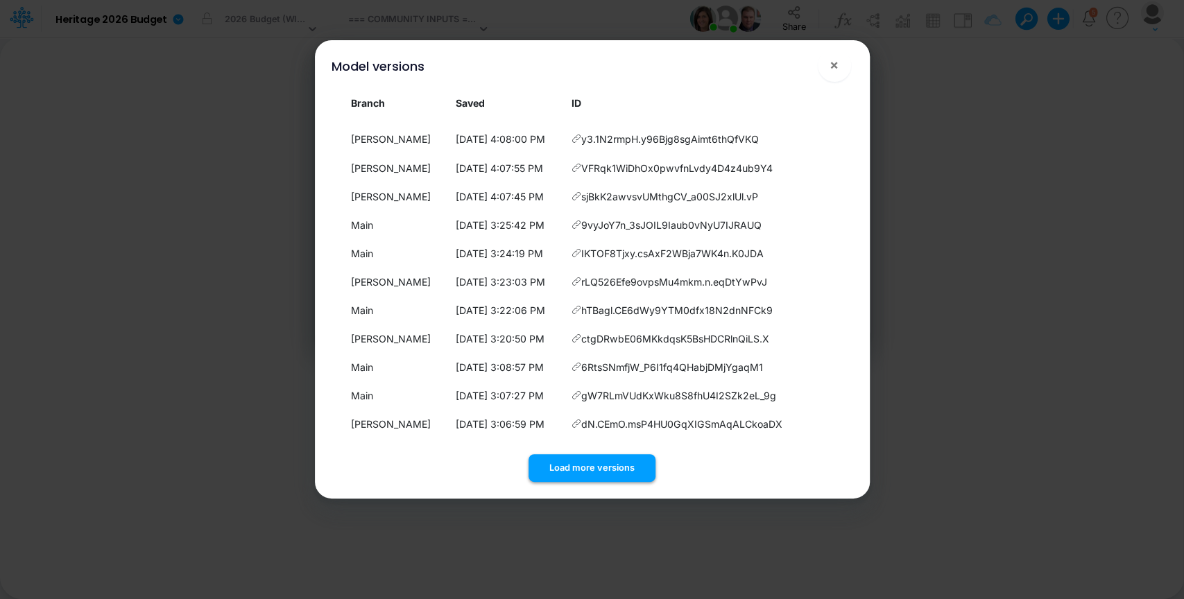
click at [621, 461] on button "Load more versions" at bounding box center [592, 467] width 127 height 27
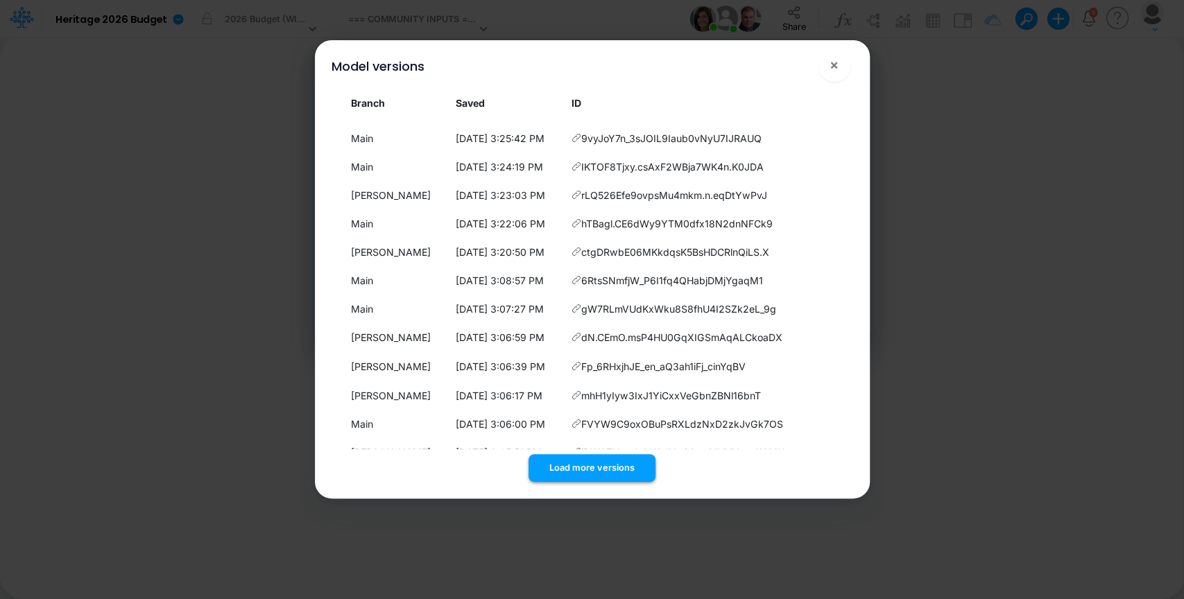
scroll to position [1717, 0]
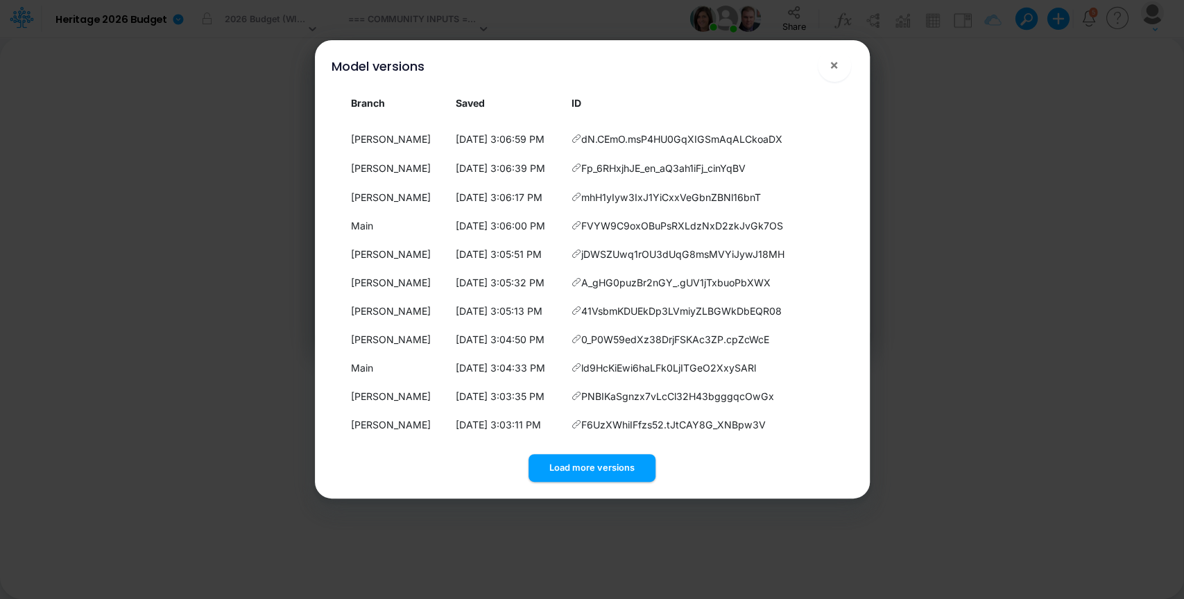
drag, startPoint x: 630, startPoint y: 473, endPoint x: 630, endPoint y: 458, distance: 15.3
click at [630, 472] on button "Load more versions" at bounding box center [592, 467] width 127 height 27
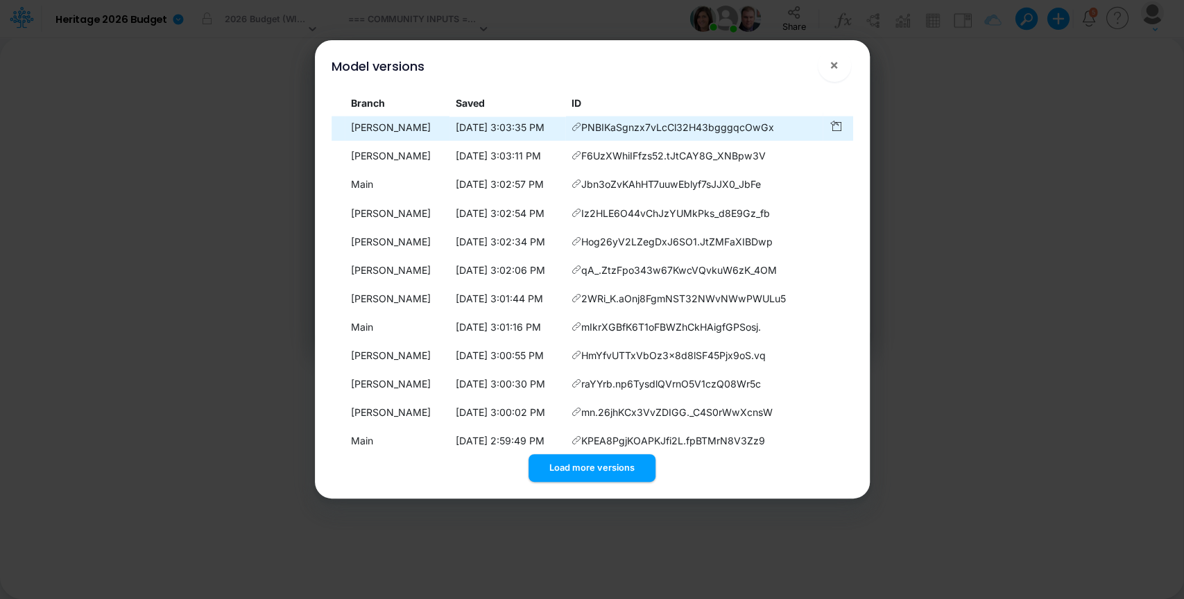
scroll to position [2008, 0]
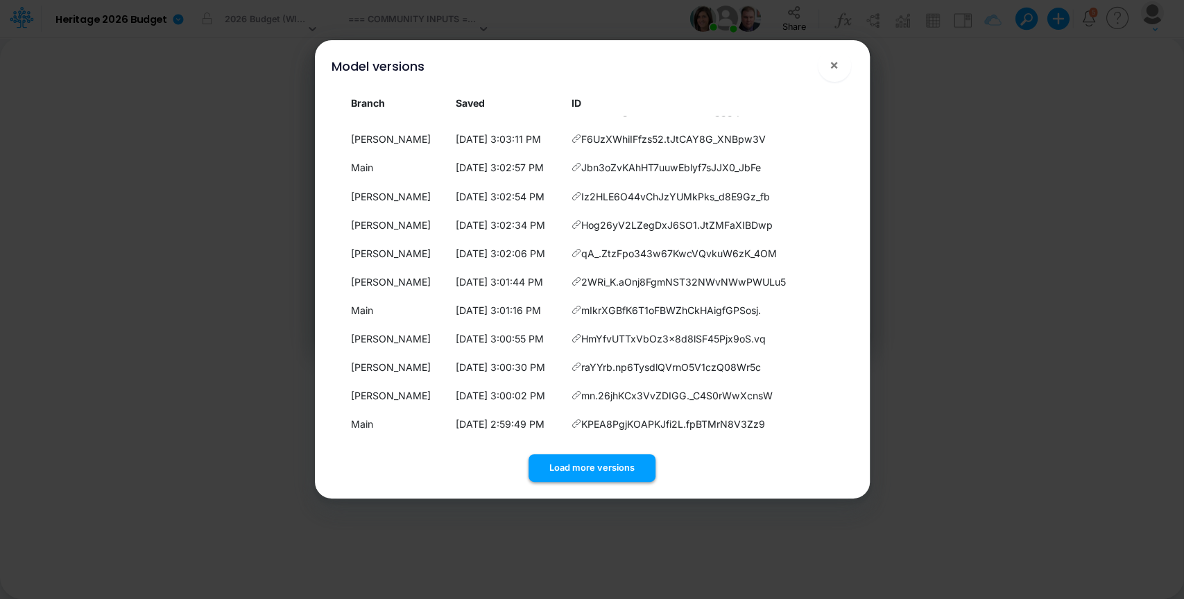
click at [591, 472] on button "Load more versions" at bounding box center [592, 467] width 127 height 27
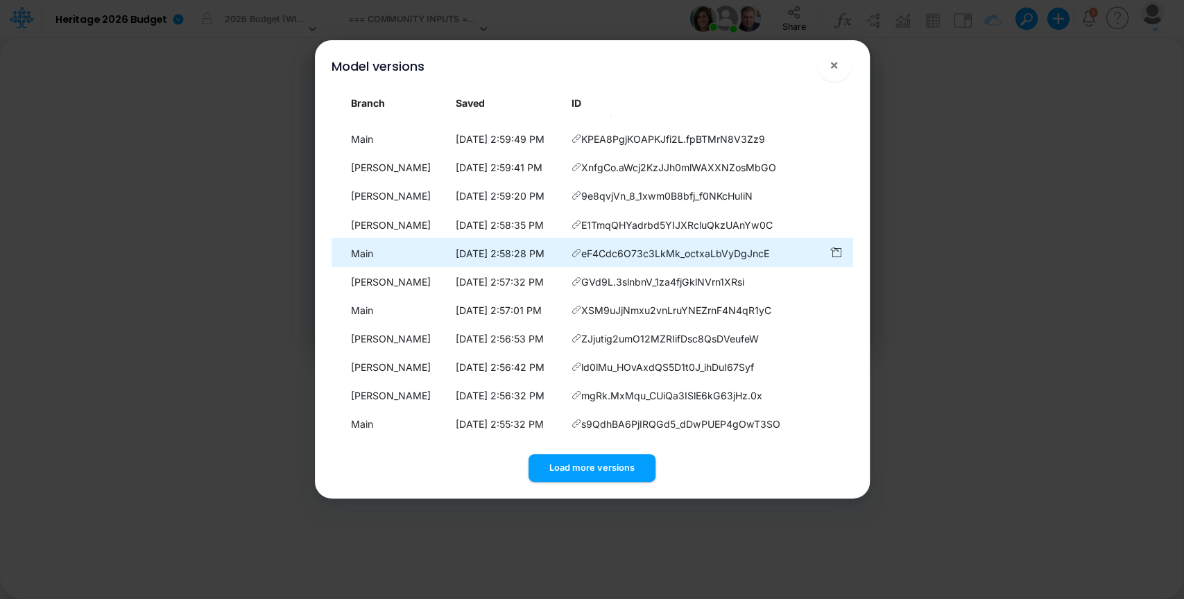
scroll to position [2299, 0]
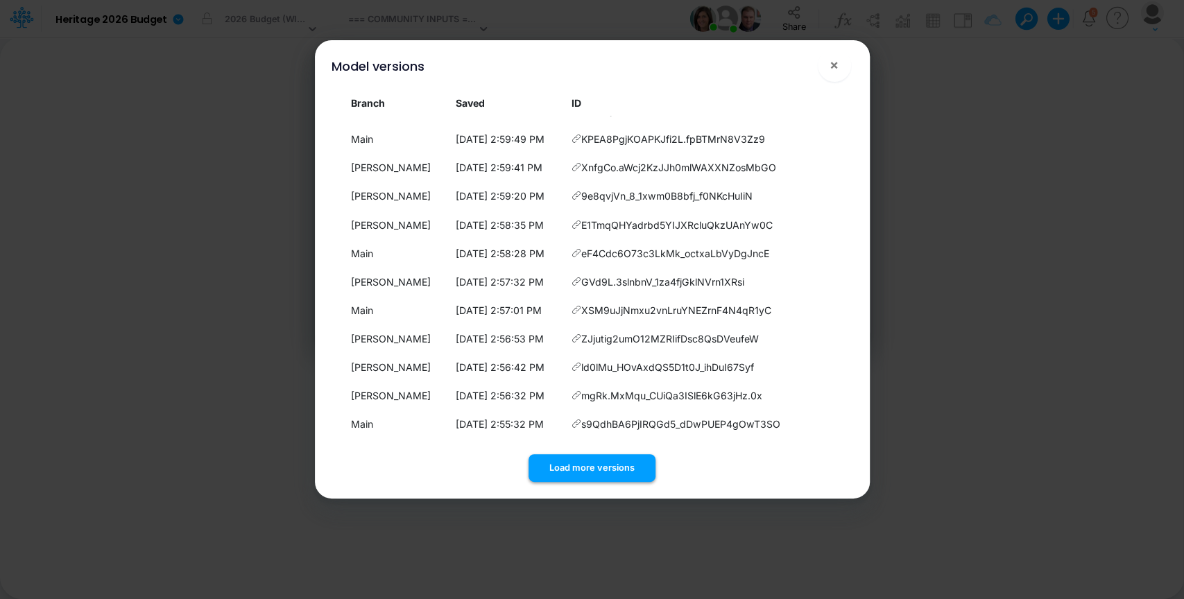
click at [620, 473] on button "Load more versions" at bounding box center [592, 467] width 127 height 27
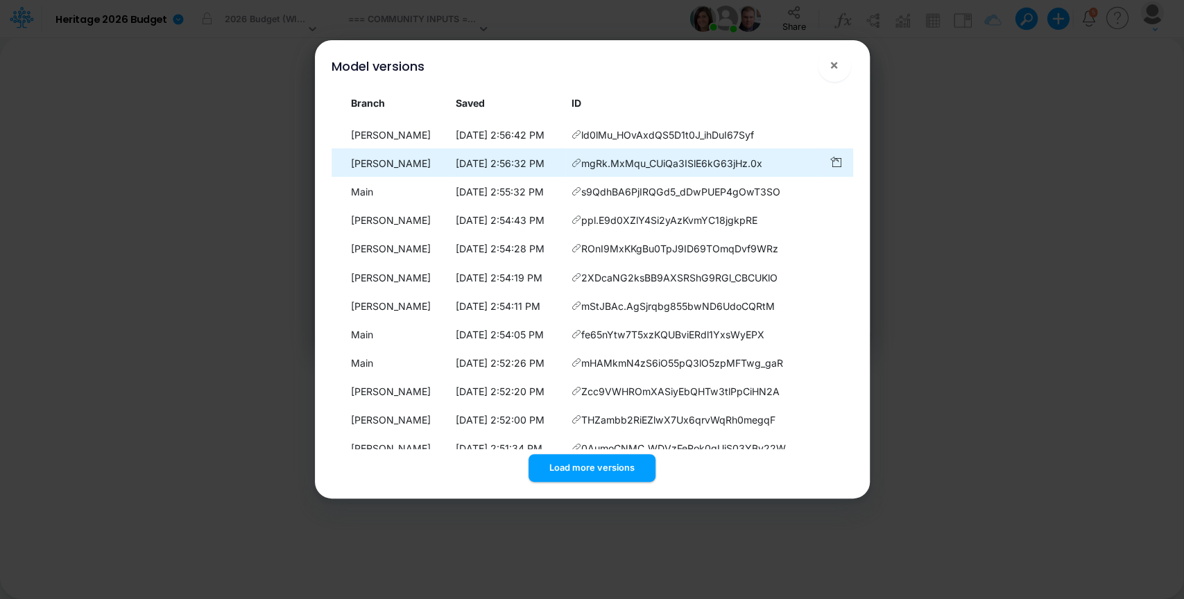
scroll to position [2591, 0]
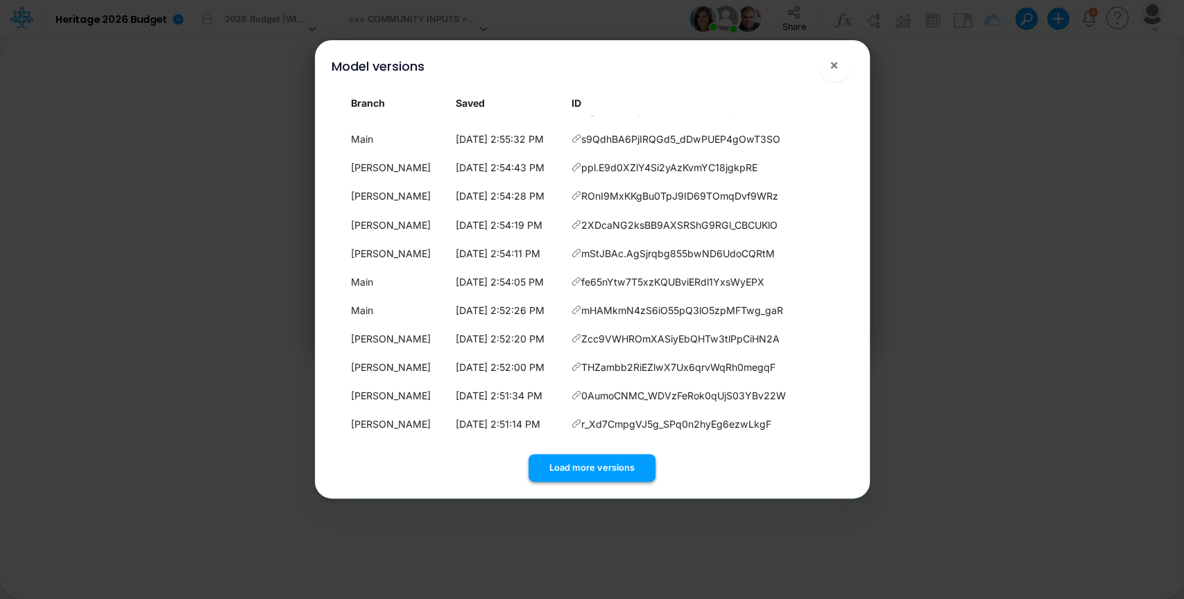
click at [606, 465] on button "Load more versions" at bounding box center [592, 467] width 127 height 27
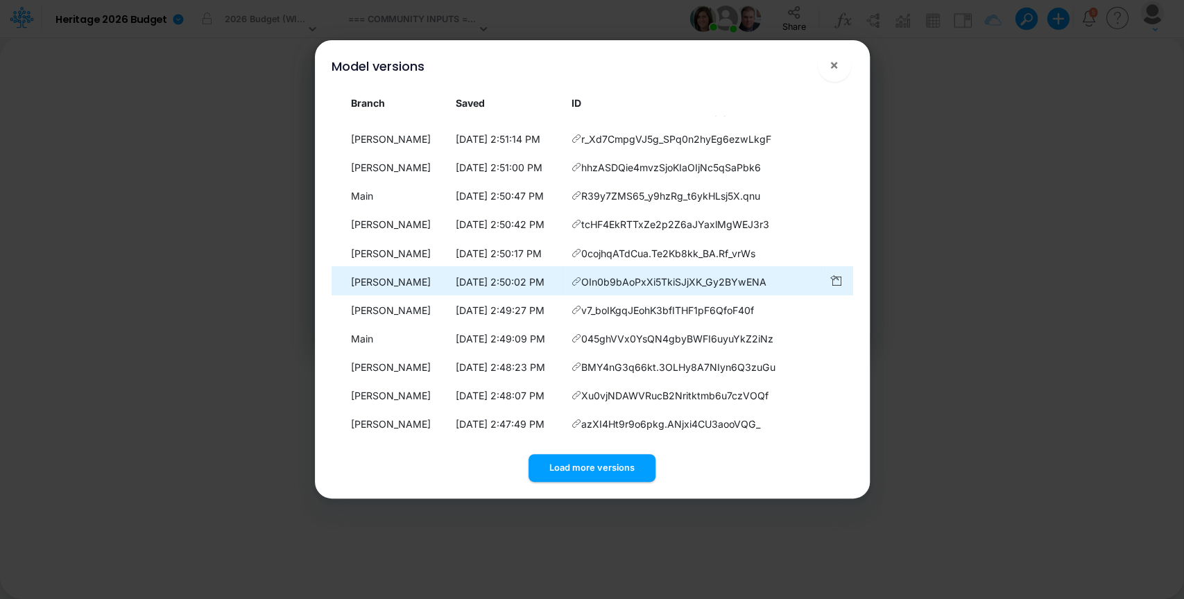
scroll to position [2881, 0]
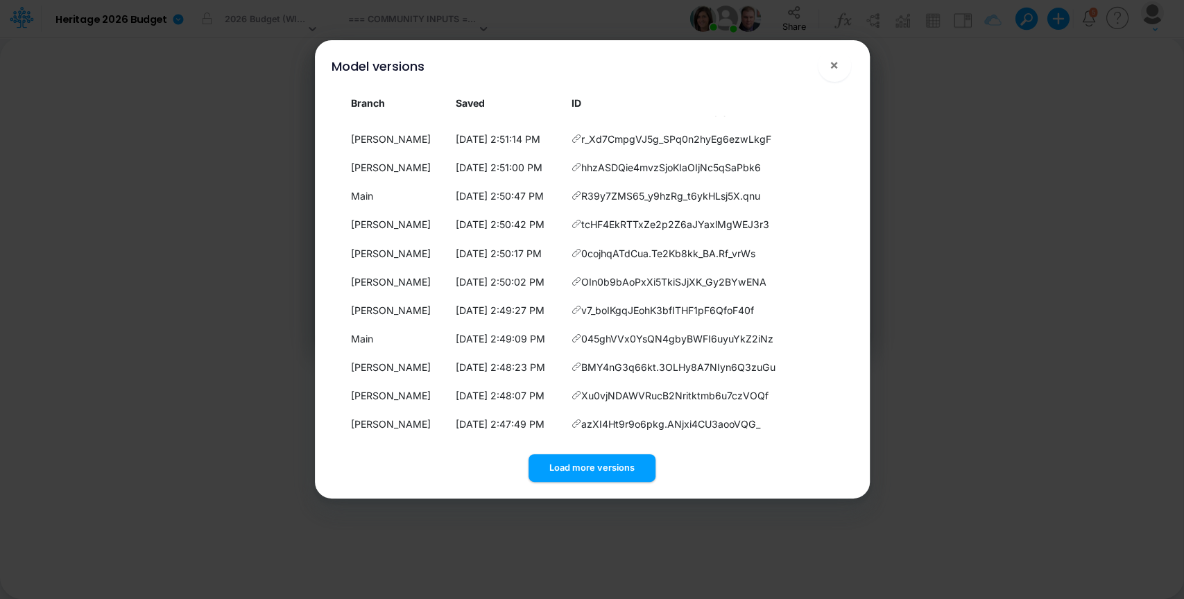
click at [605, 455] on button "Load more versions" at bounding box center [592, 467] width 127 height 27
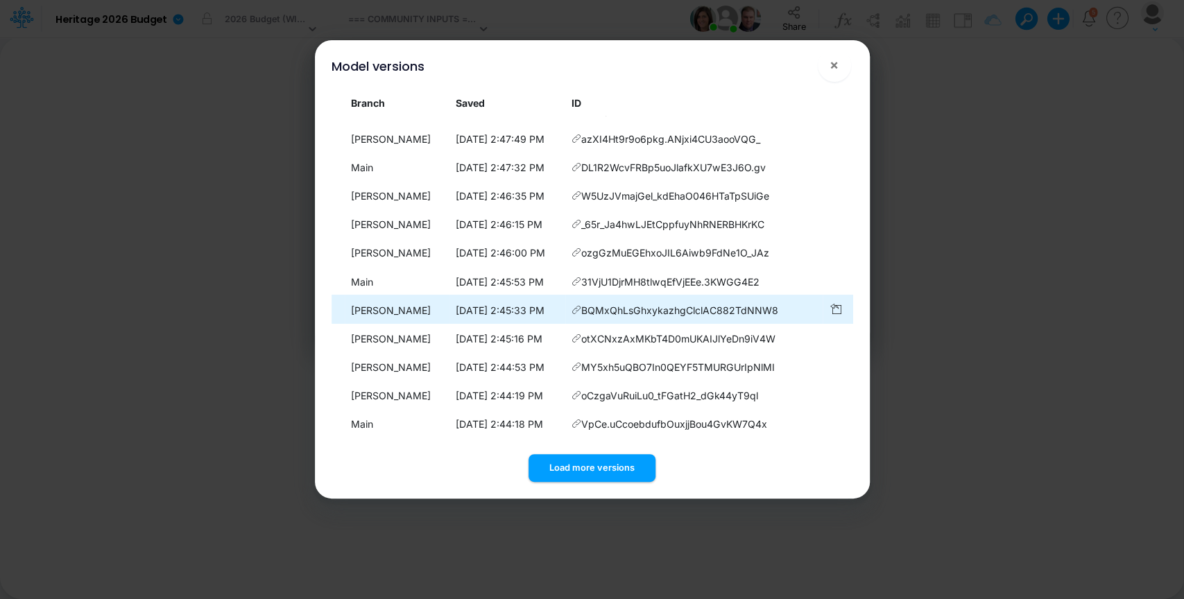
scroll to position [3173, 0]
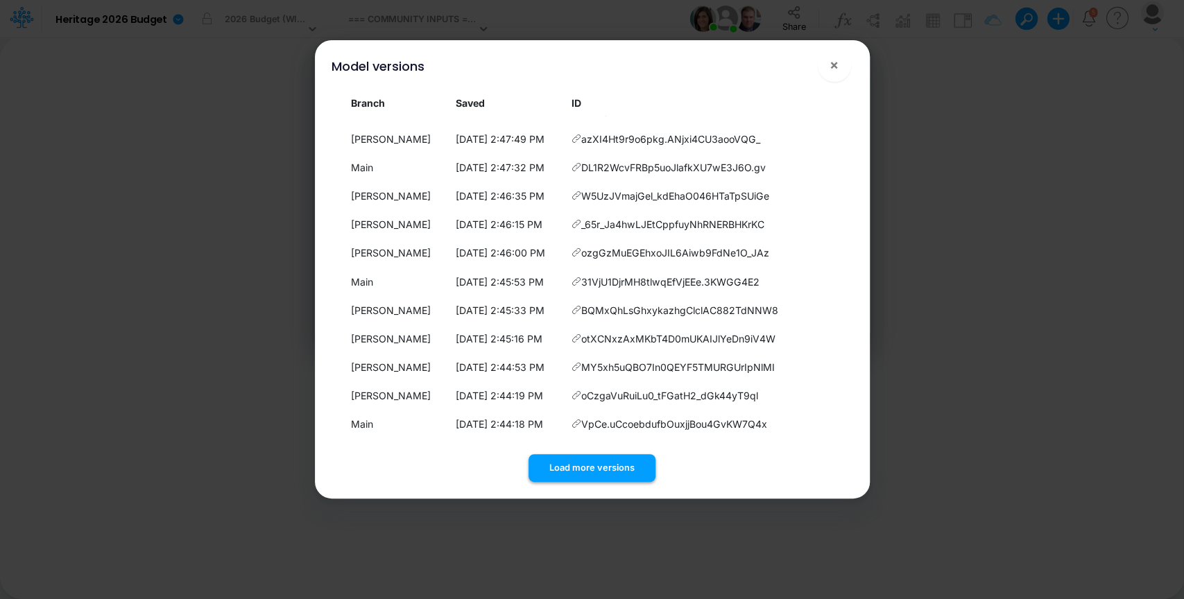
click at [613, 467] on button "Load more versions" at bounding box center [592, 467] width 127 height 27
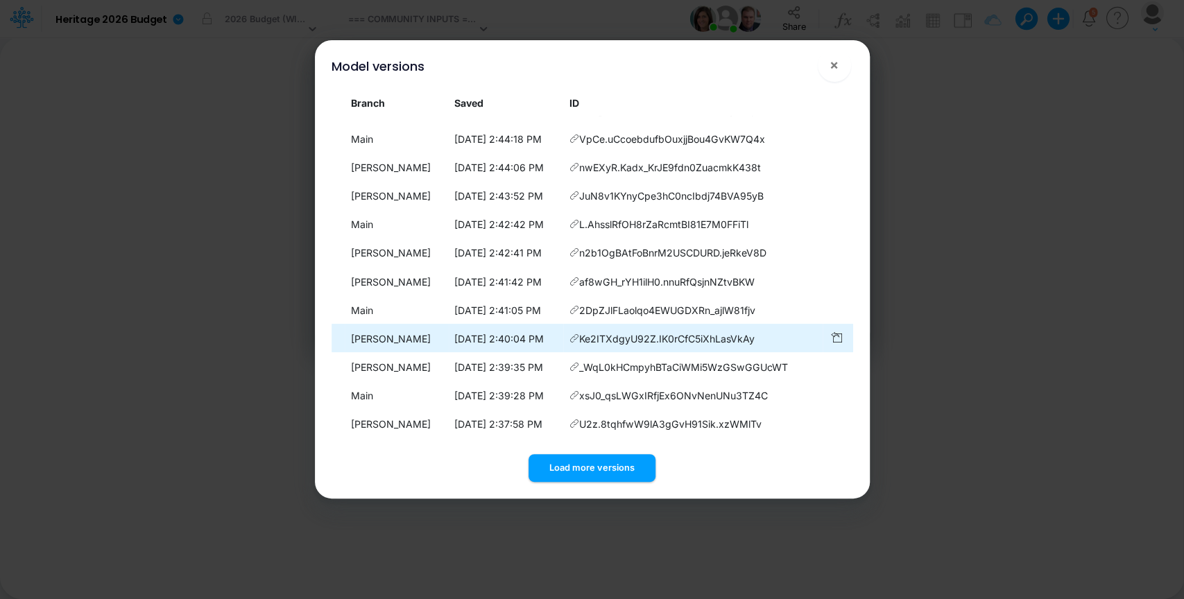
scroll to position [3464, 0]
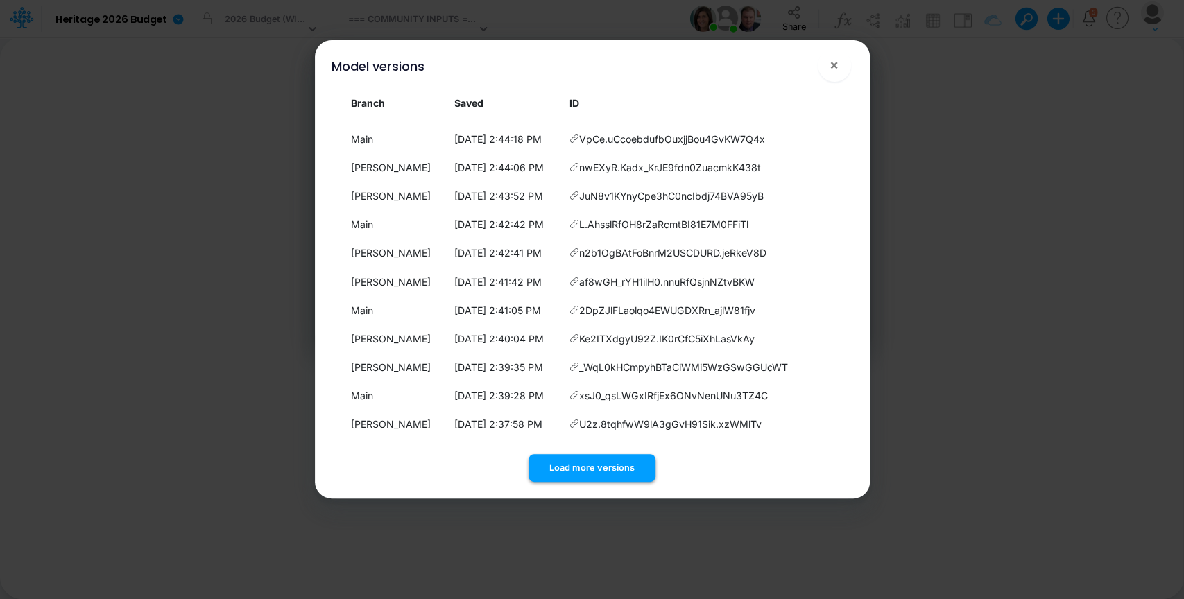
click at [621, 456] on button "Load more versions" at bounding box center [592, 467] width 127 height 27
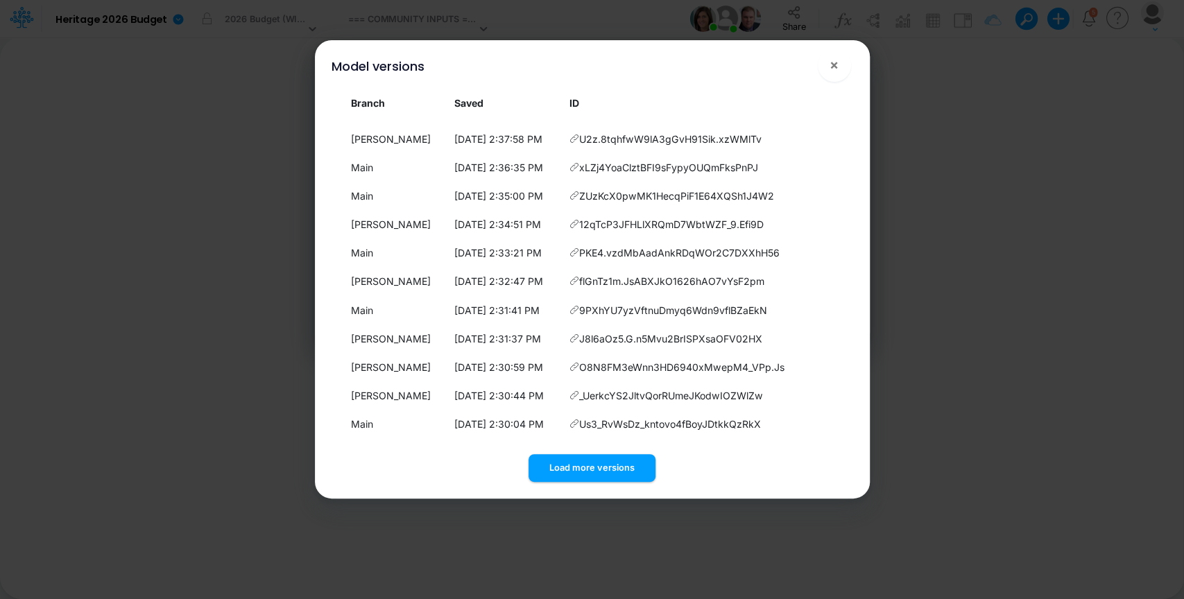
scroll to position [3755, 0]
click at [617, 472] on button "Load more versions" at bounding box center [592, 467] width 127 height 27
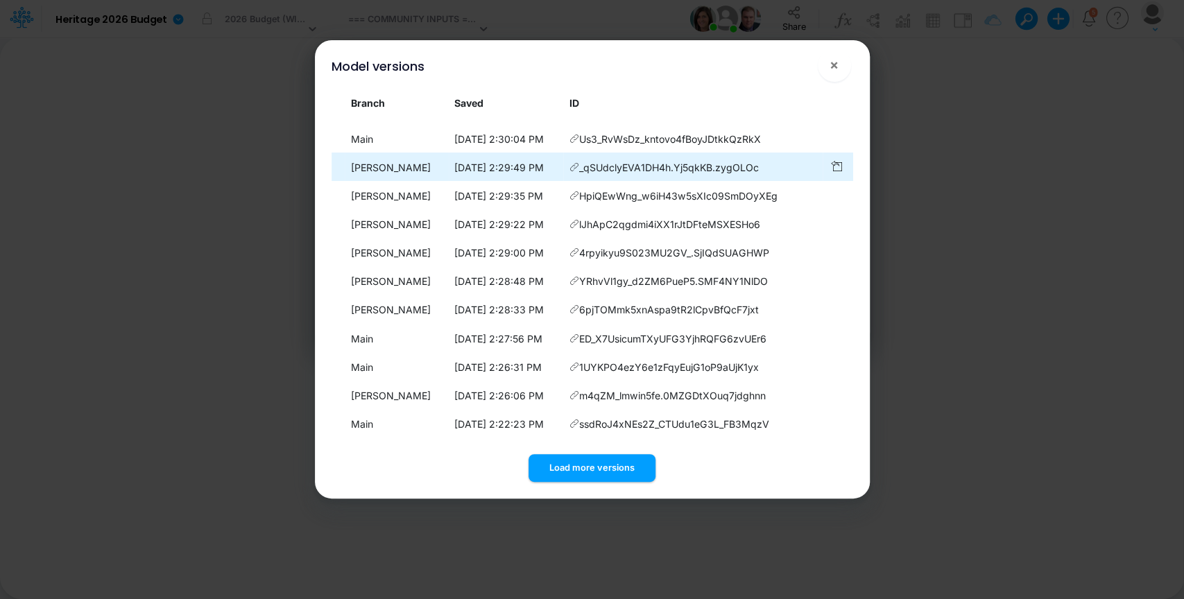
scroll to position [4046, 0]
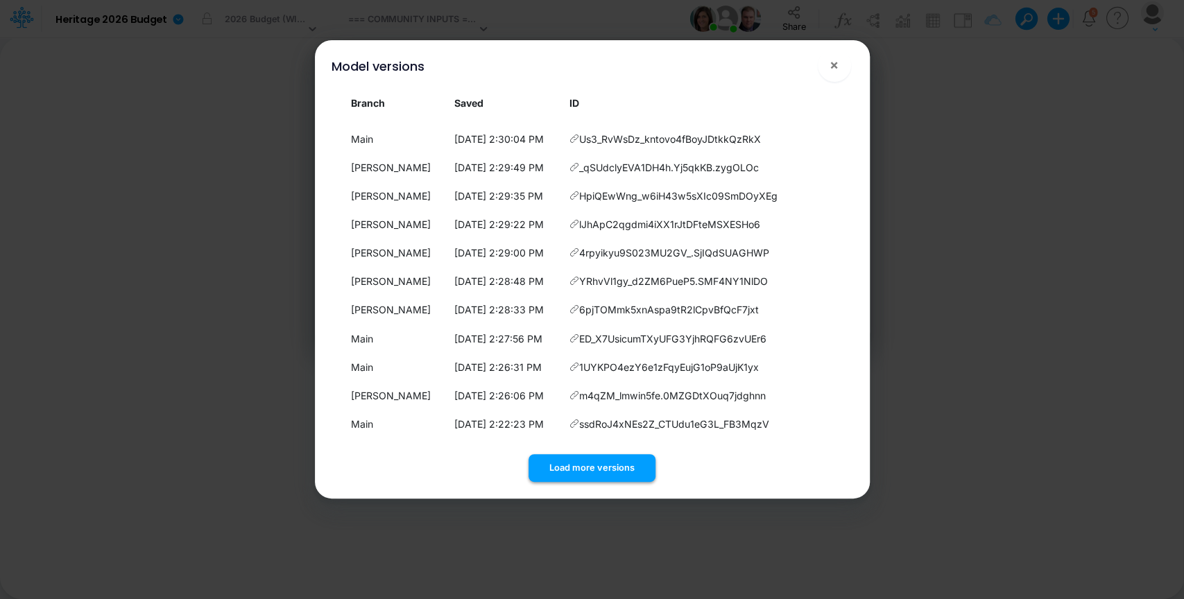
click at [609, 475] on button "Load more versions" at bounding box center [592, 467] width 127 height 27
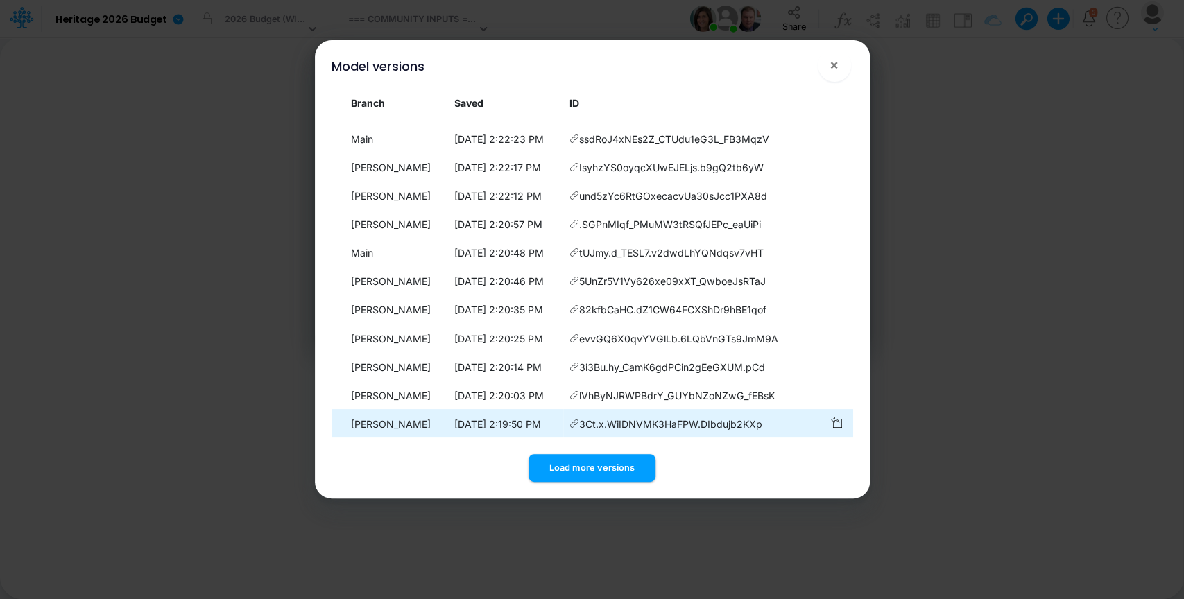
scroll to position [4338, 0]
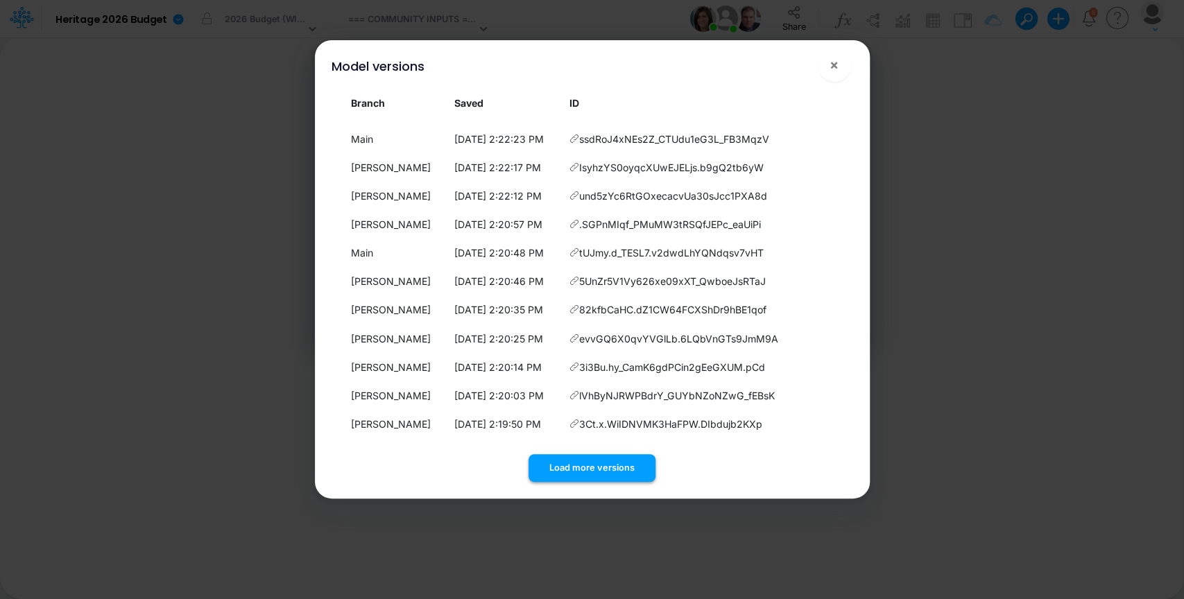
click at [602, 465] on button "Load more versions" at bounding box center [592, 467] width 127 height 27
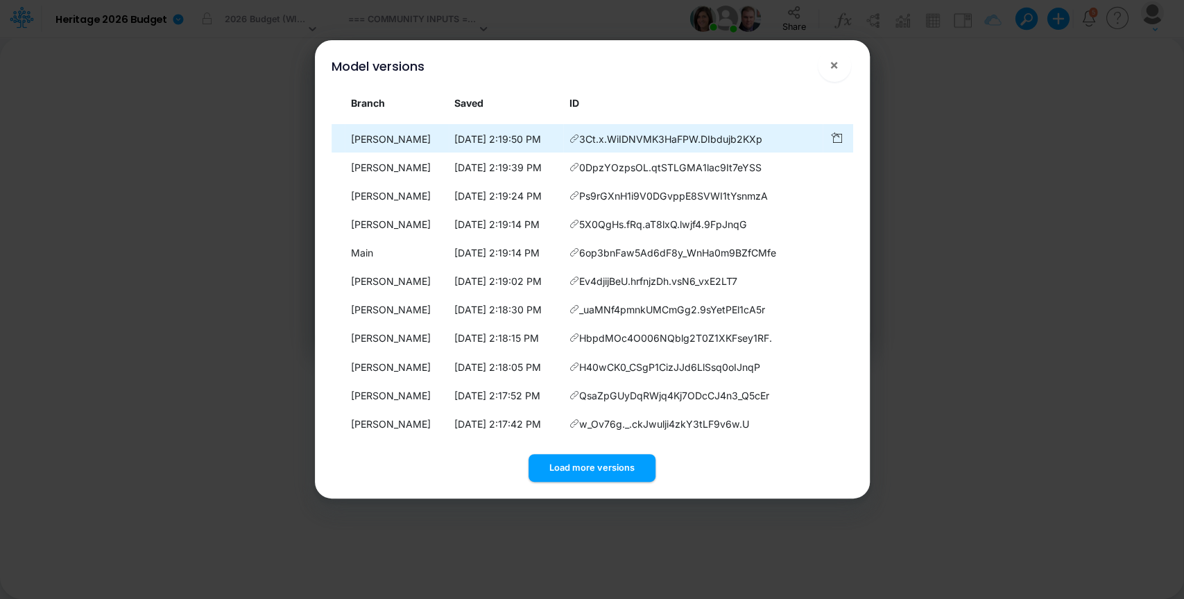
scroll to position [4628, 0]
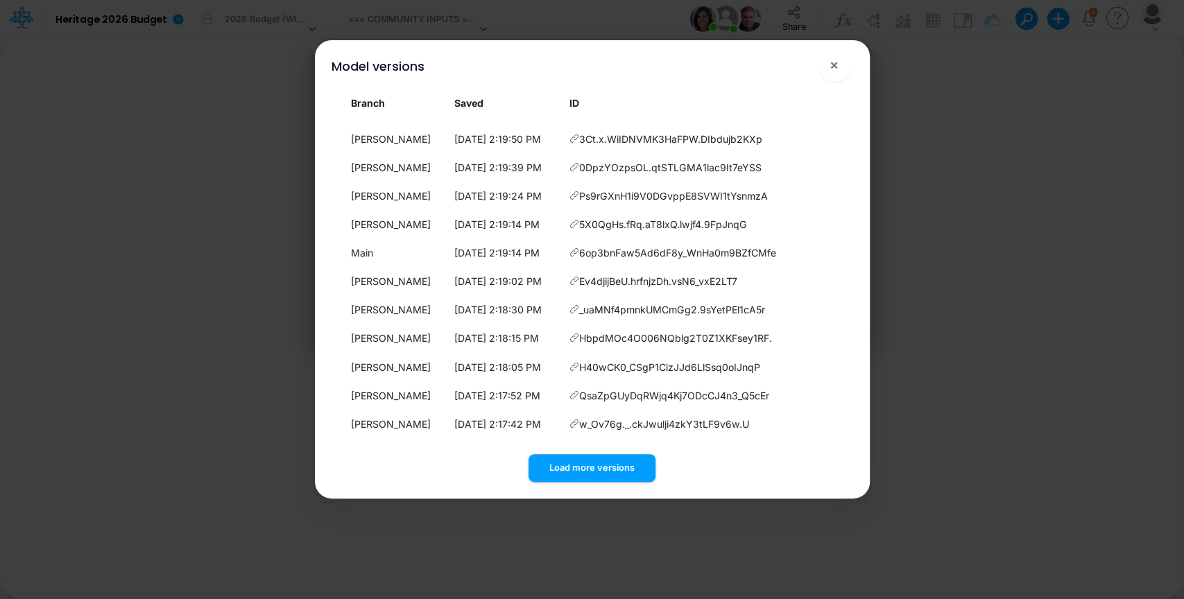
drag, startPoint x: 599, startPoint y: 465, endPoint x: 601, endPoint y: 456, distance: 9.1
click at [599, 466] on button "Load more versions" at bounding box center [592, 467] width 127 height 27
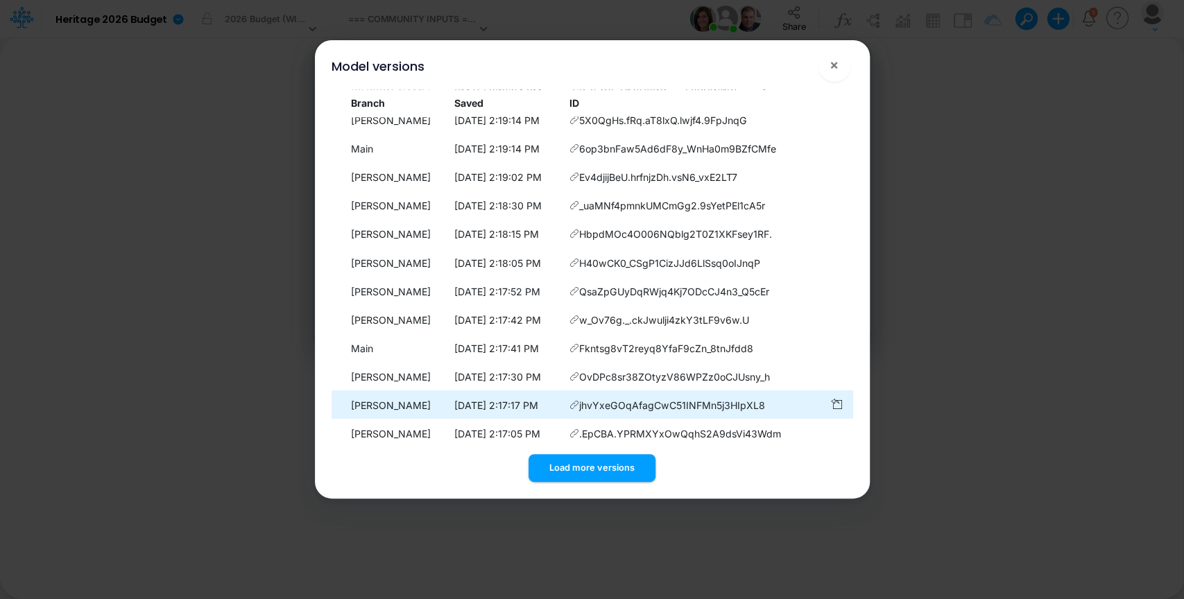
scroll to position [4920, 0]
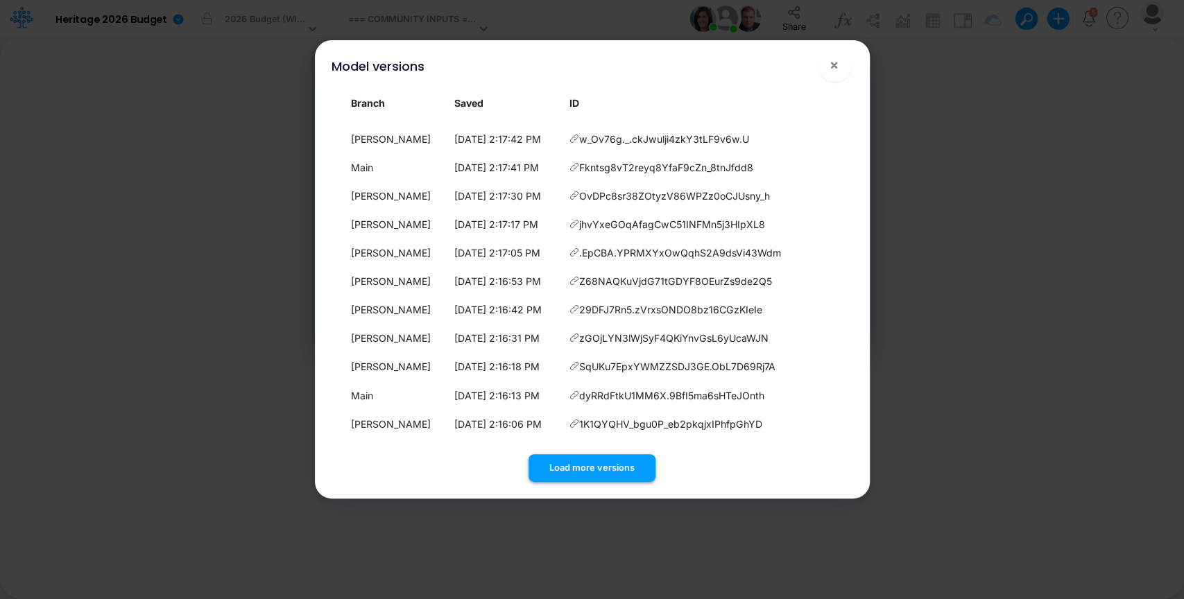
click at [605, 472] on button "Load more versions" at bounding box center [592, 467] width 127 height 27
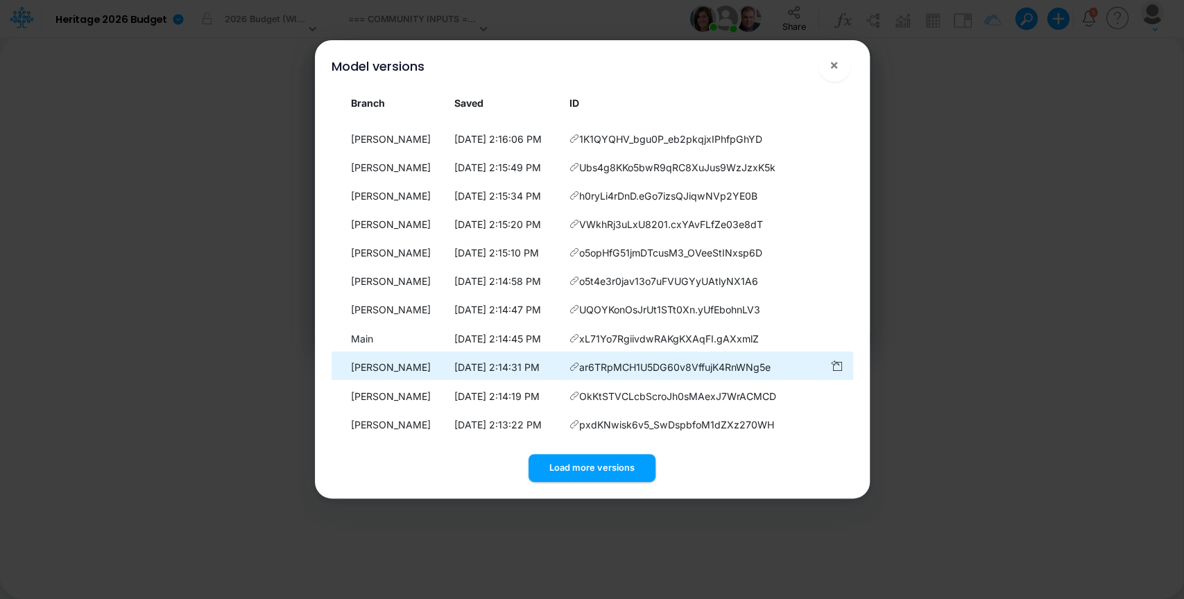
scroll to position [5211, 0]
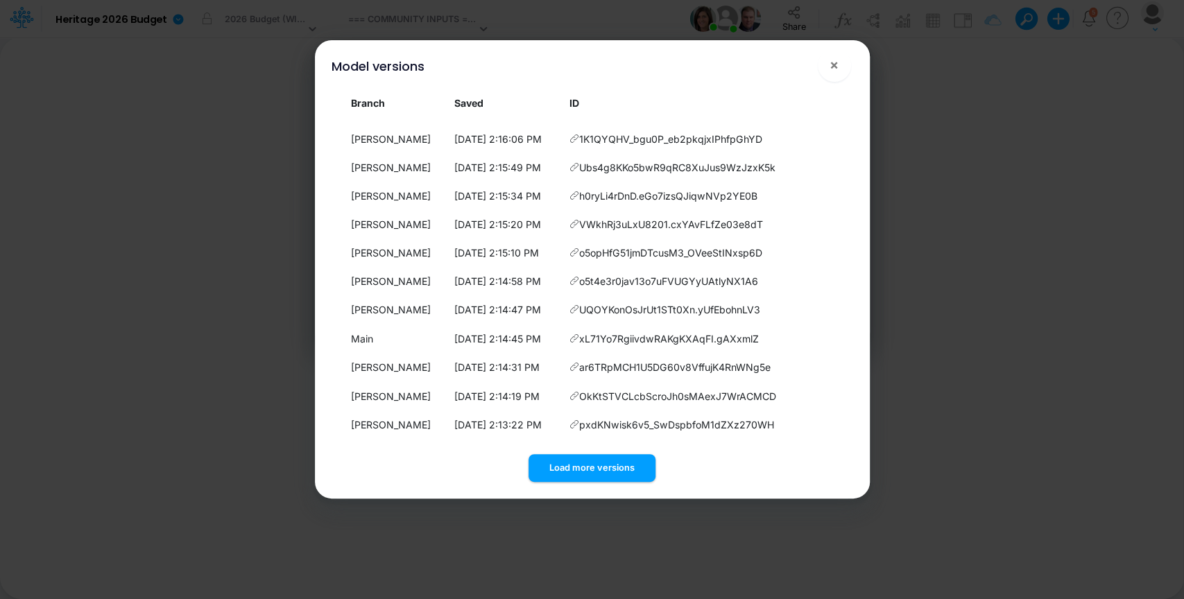
click at [608, 453] on div "Load more versions" at bounding box center [593, 465] width 522 height 33
click at [605, 467] on button "Load more versions" at bounding box center [592, 467] width 127 height 27
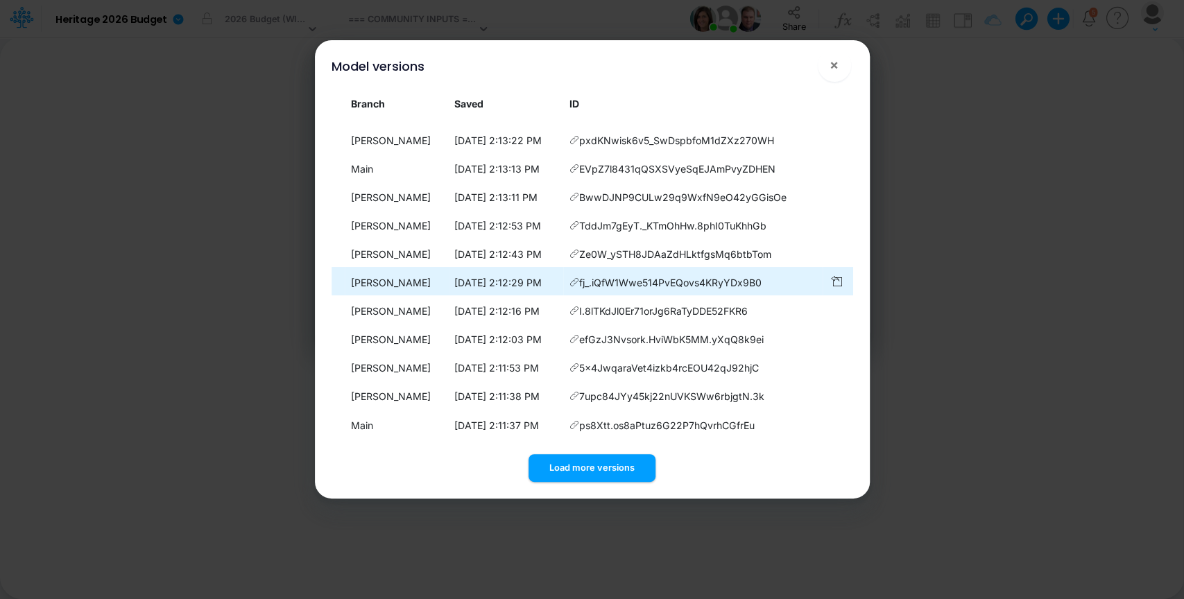
scroll to position [5502, 0]
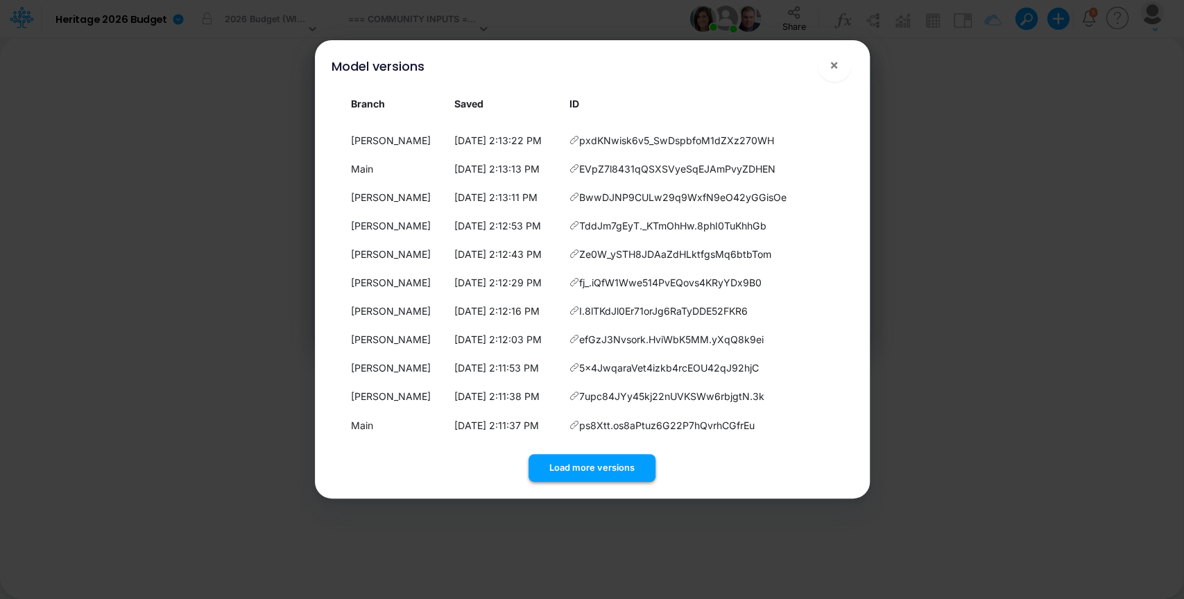
click at [610, 470] on button "Load more versions" at bounding box center [592, 467] width 127 height 27
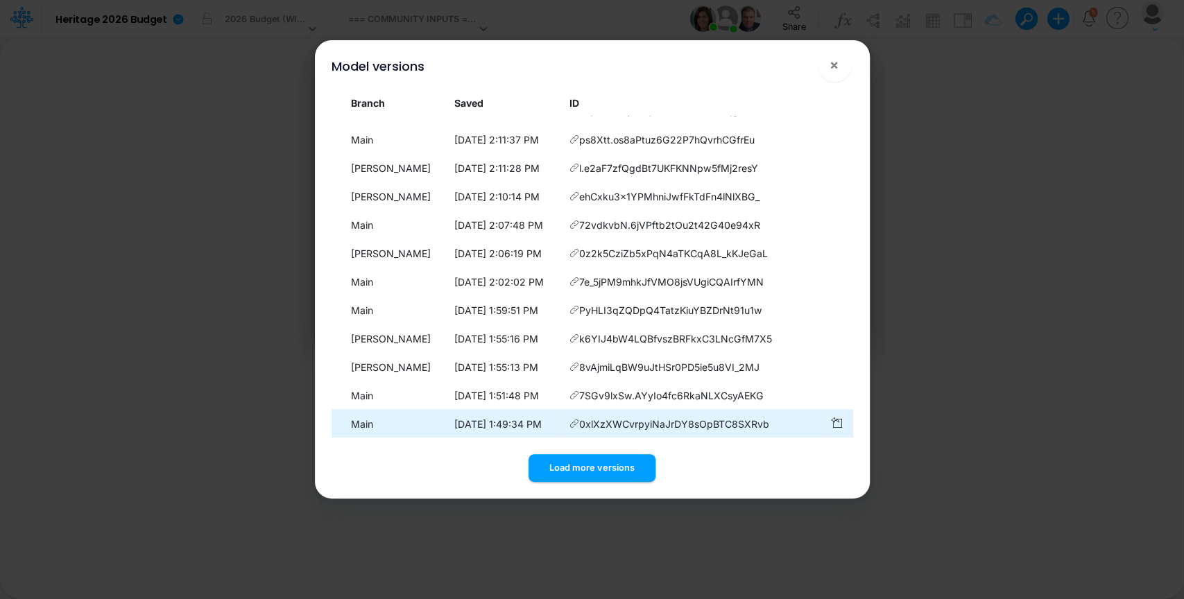
scroll to position [5793, 0]
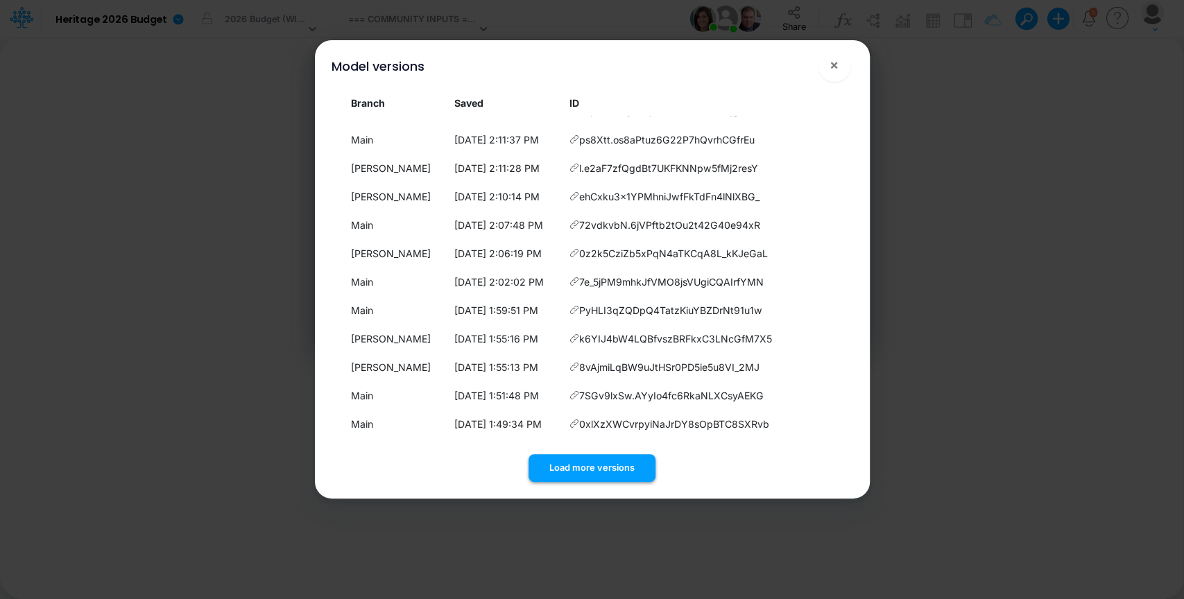
click at [605, 472] on button "Load more versions" at bounding box center [592, 467] width 127 height 27
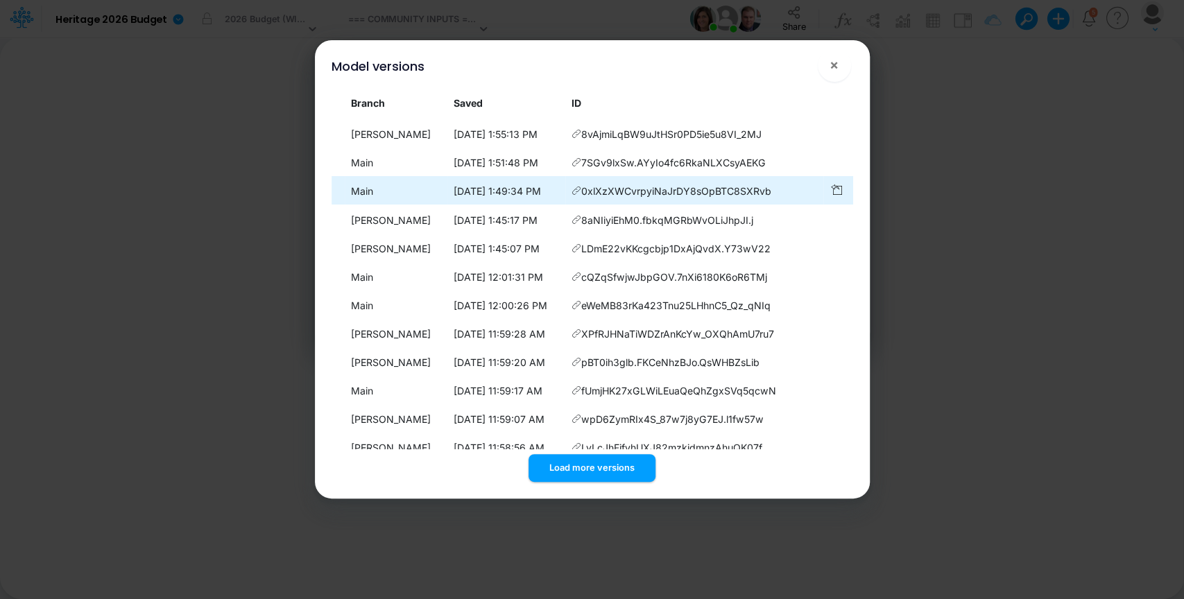
scroll to position [5854, 0]
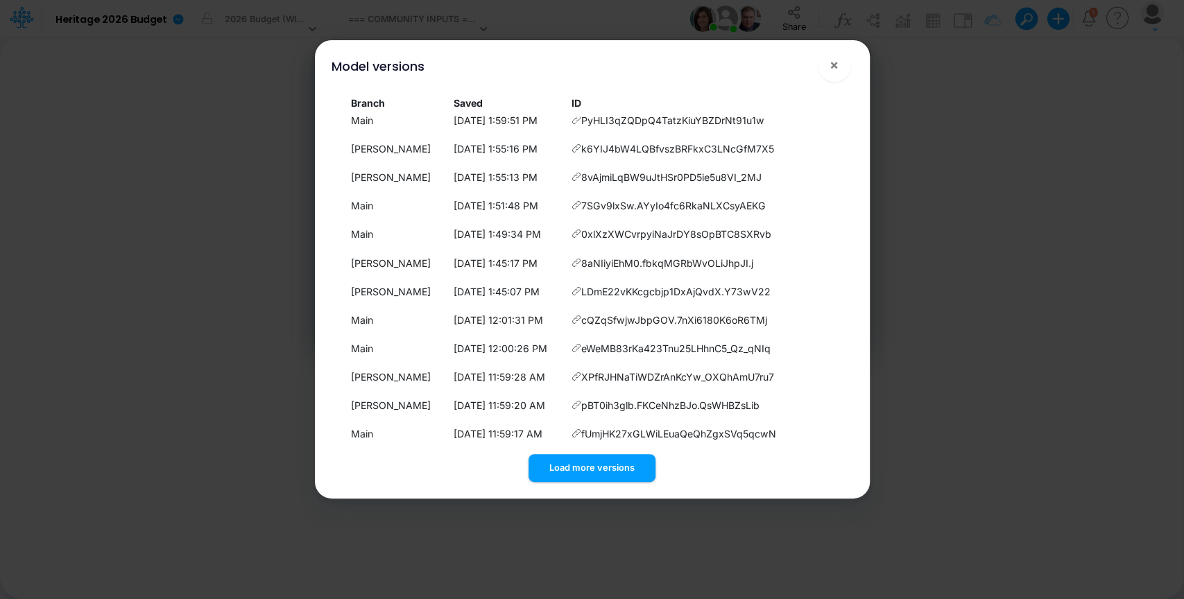
click at [577, 40] on icon at bounding box center [577, 35] width 10 height 10
drag, startPoint x: 771, startPoint y: 162, endPoint x: 580, endPoint y: 168, distance: 191.5
click at [580, 49] on td "72vdkvbN.6jVPftb2tOu2t42G40e94xR" at bounding box center [693, 35] width 257 height 27
copy td "72vdkvbN.6jVPftb2tOu2t42G40e94xR"
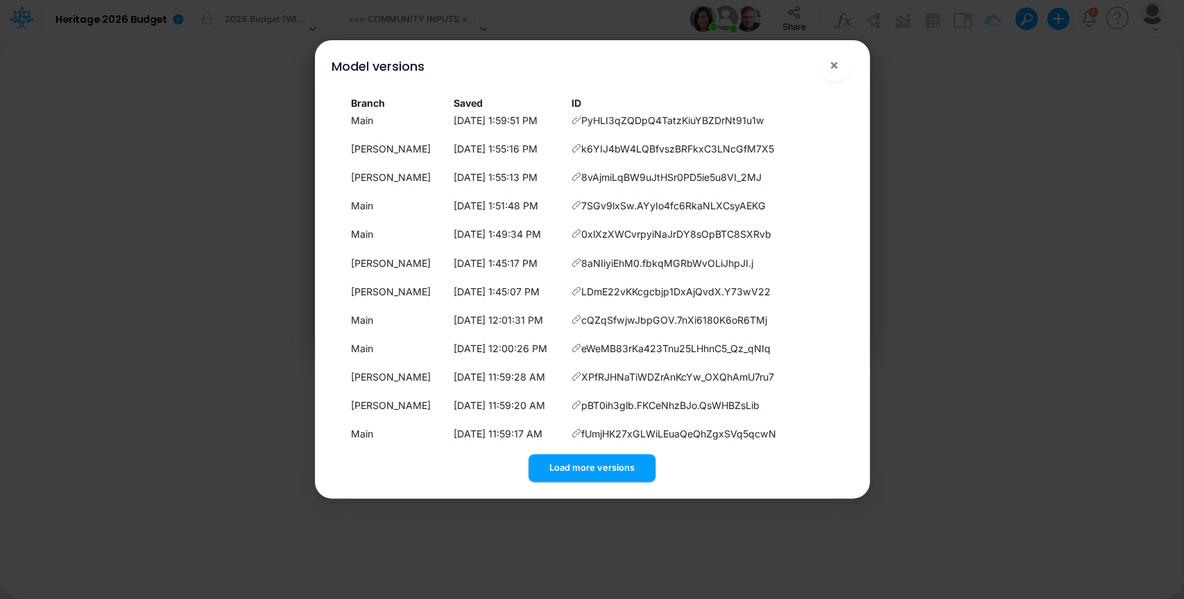
drag, startPoint x: 771, startPoint y: 191, endPoint x: 585, endPoint y: 191, distance: 185.9
click at [585, 77] on td "0z2k5CziZb5xPqN4aTKCqA8L_kKJeGaL" at bounding box center [693, 63] width 257 height 27
click at [583, 71] on span "0z2k5CziZb5xPqN4aTKCqA8L_kKJeGaL" at bounding box center [675, 63] width 189 height 15
copy span "0z2k5CziZb5xPqN4aTKCqA8L_kKJeGaL"
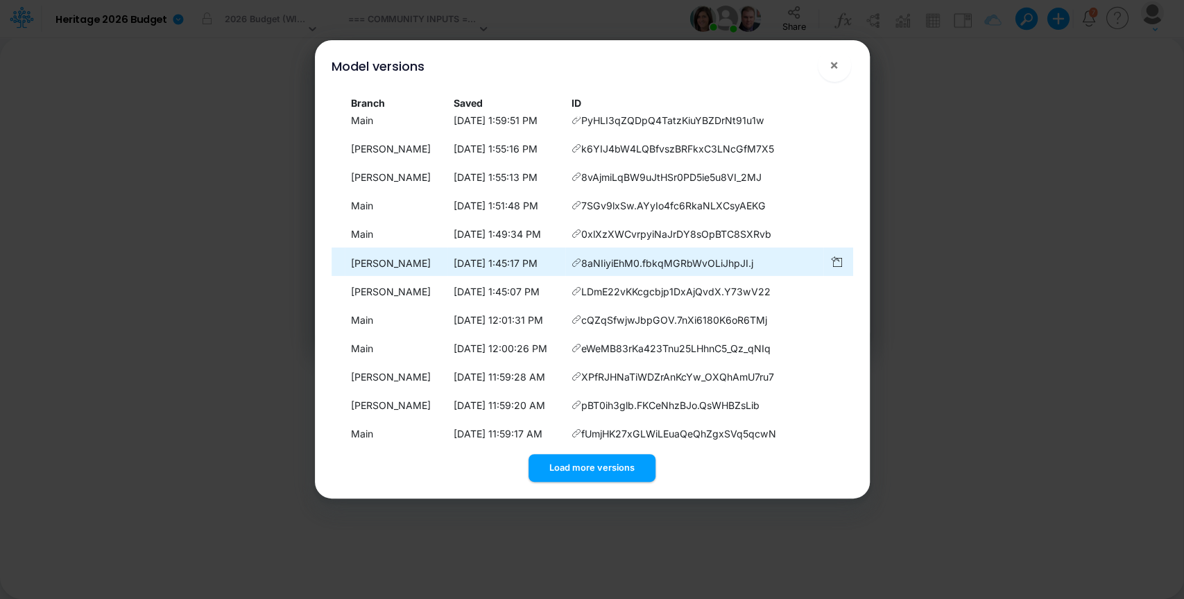
click at [577, 268] on icon at bounding box center [577, 263] width 10 height 10
click at [611, 270] on span "8aNIiyiEhM0.fbkqMGRbWvOLiJhpJI.j" at bounding box center [667, 263] width 172 height 15
click at [751, 270] on span "8aNIiyiEhM0.fbkqMGRbWvOLiJhpJI.j" at bounding box center [667, 263] width 172 height 15
copy tr "8aNIiyiEhM0.fbkqMGRbWvOLiJhpJI.j"
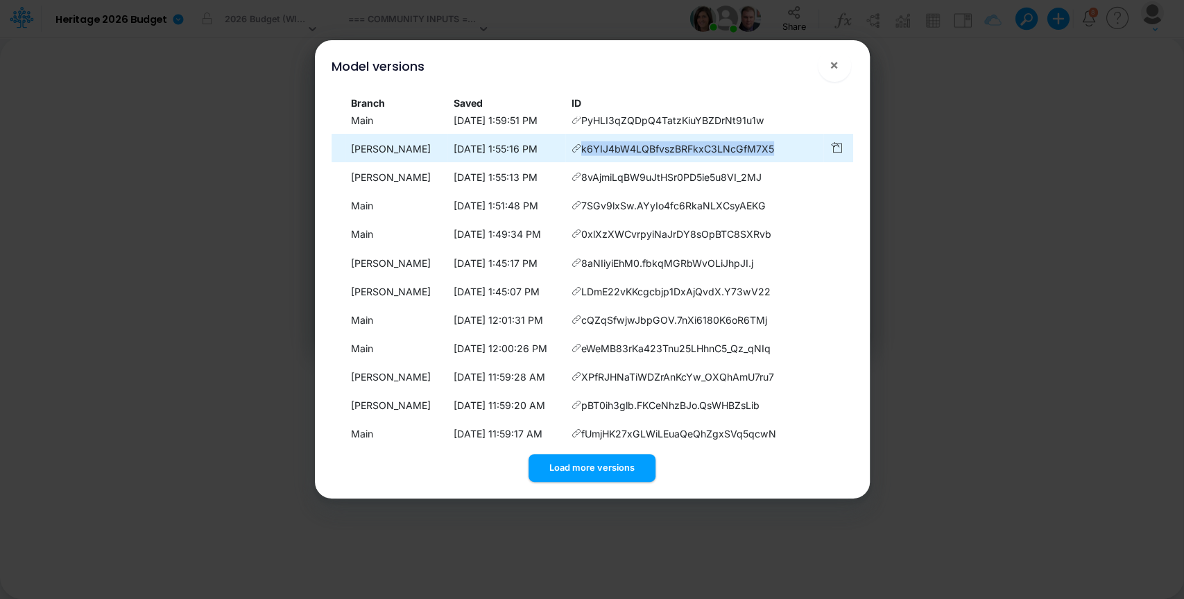
drag, startPoint x: 773, startPoint y: 279, endPoint x: 581, endPoint y: 280, distance: 191.4
click at [581, 162] on td "k6YIJ4bW4LQBfvszBRFkxC3LNcGfM7X5" at bounding box center [693, 148] width 257 height 27
copy span "k6YIJ4bW4LQBfvszBRFkxC3LNcGfM7X5"
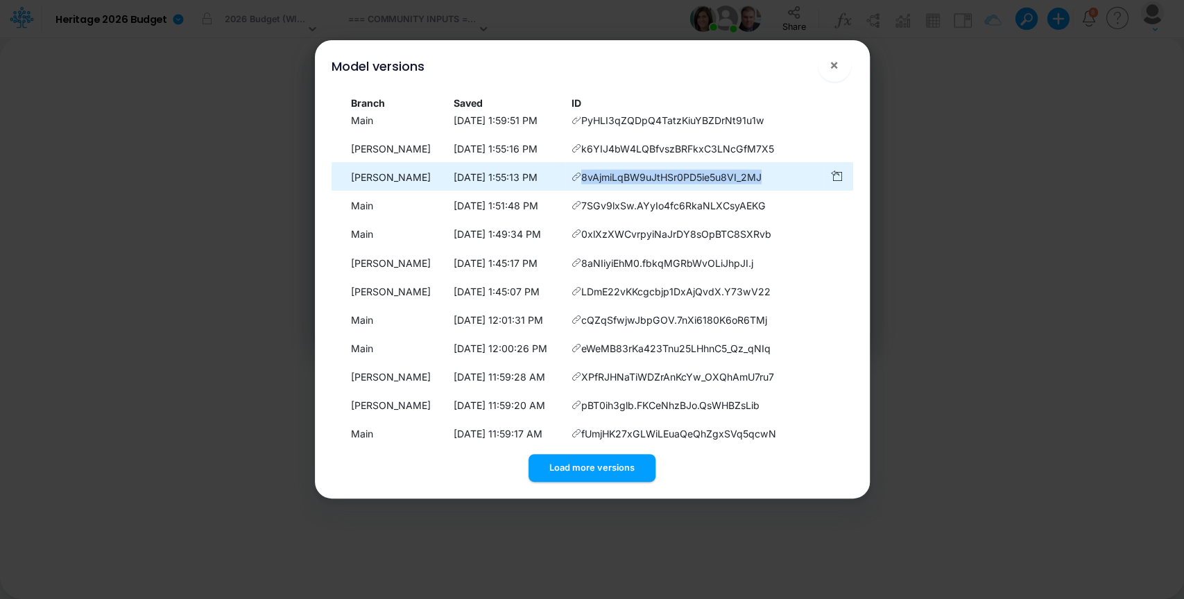
drag, startPoint x: 769, startPoint y: 307, endPoint x: 577, endPoint y: 298, distance: 192.4
click at [577, 191] on td "8vAjmiLqBW9uJtHSr0PD5ie5u8VI_2MJ" at bounding box center [693, 177] width 257 height 27
copy td "8vAjmiLqBW9uJtHSr0PD5ie5u8VI_2MJ"
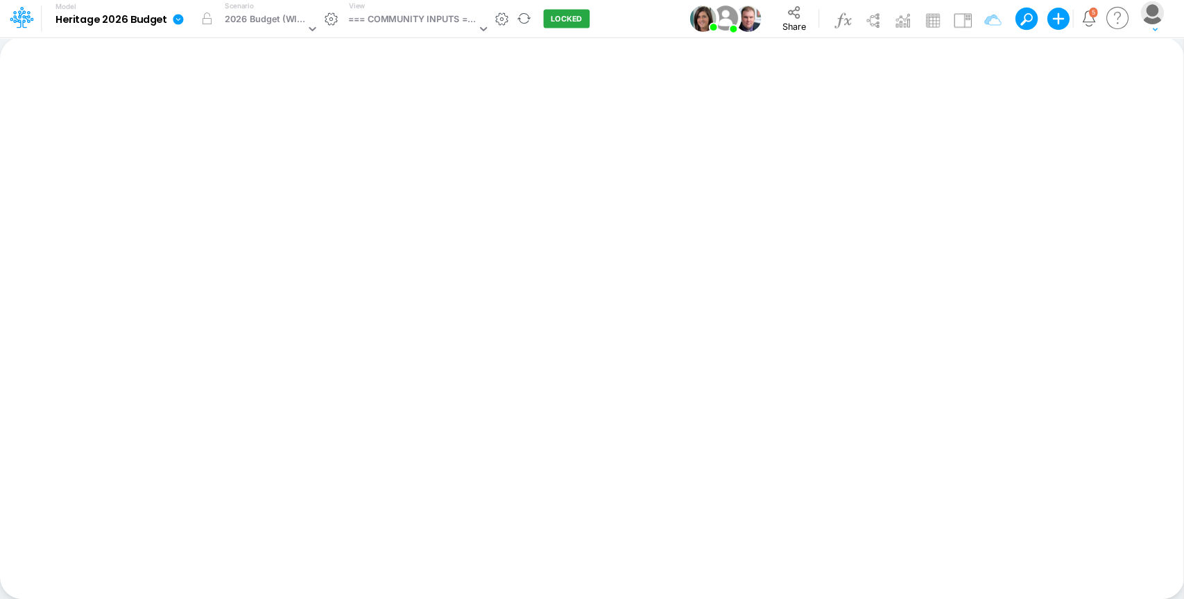
click at [178, 20] on icon at bounding box center [178, 19] width 12 height 12
click at [241, 85] on button "Duplicate" at bounding box center [248, 77] width 148 height 22
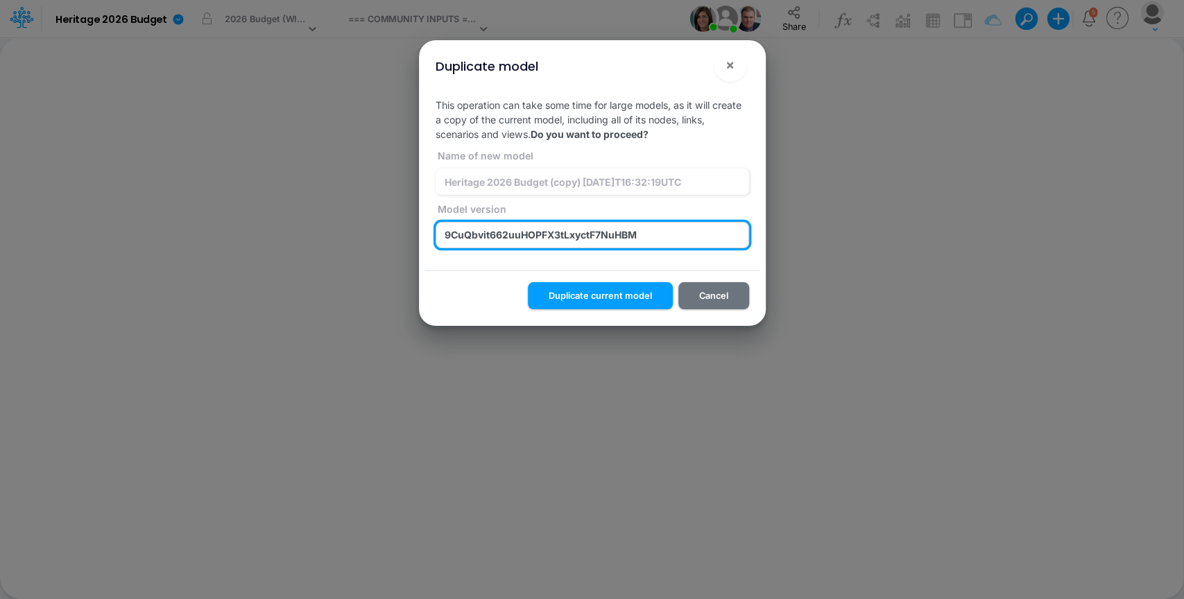
click at [565, 232] on input "9CuQbvit662uuHOPFX3tLxyctF7NuHBM" at bounding box center [592, 235] width 313 height 26
paste input "72vdkvbN.6jVPftb2tOu2t42G40e94xR"
type input "72vdkvbN.6jVPftb2tOu2t42G40e94xR"
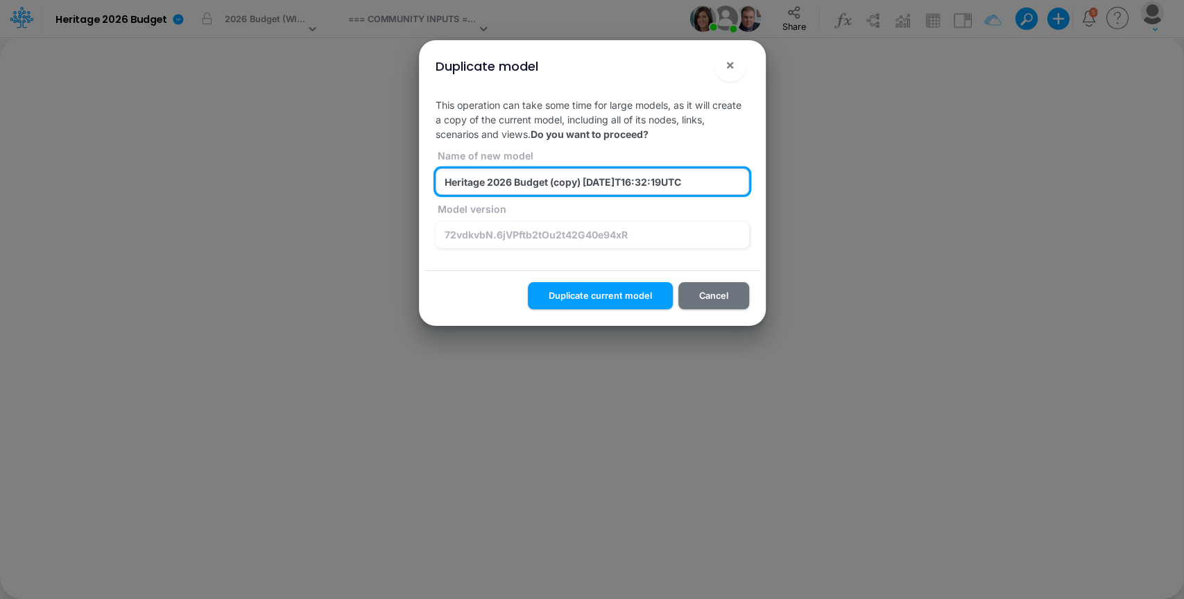
click at [502, 187] on input "Heritage 2026 Budget (copy) 2025-09-17T16:32:19UTC" at bounding box center [592, 182] width 313 height 26
type input "z_test_crash_1_Heritage 2026 Budget (copy) [DATE]T16:32:19UTC"
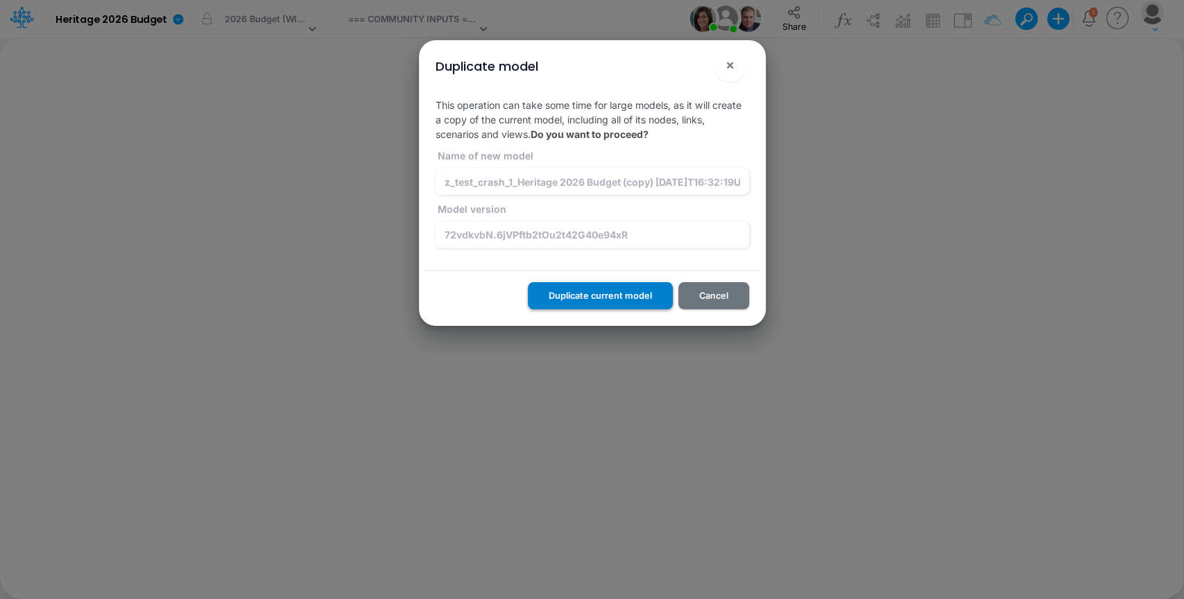
click at [590, 293] on button "Duplicate current model" at bounding box center [600, 295] width 145 height 27
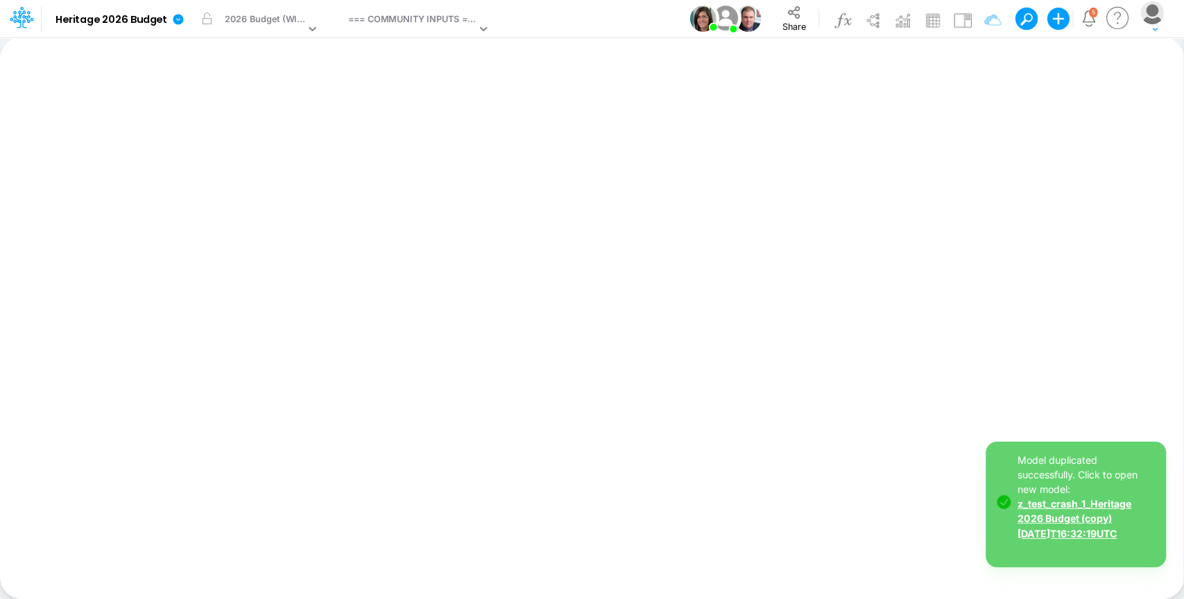
click at [1064, 517] on link "z_test_crash_1_Heritage 2026 Budget (copy) [DATE]T16:32:19UTC" at bounding box center [1074, 518] width 114 height 41
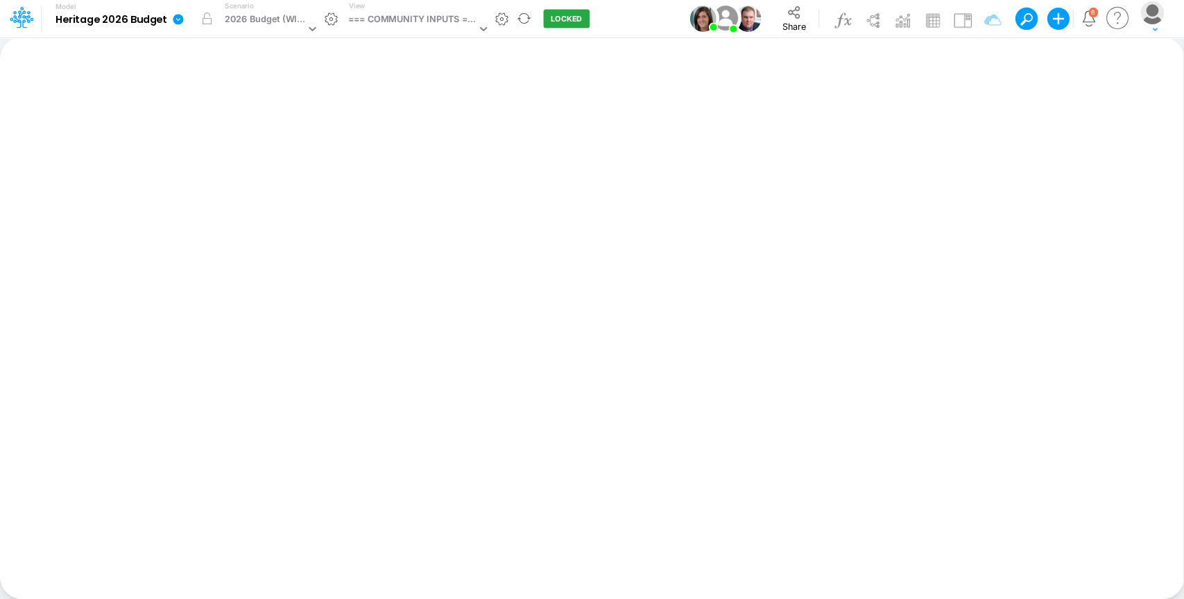
click at [178, 24] on icon at bounding box center [178, 19] width 10 height 10
click at [209, 75] on button "Duplicate" at bounding box center [248, 77] width 148 height 22
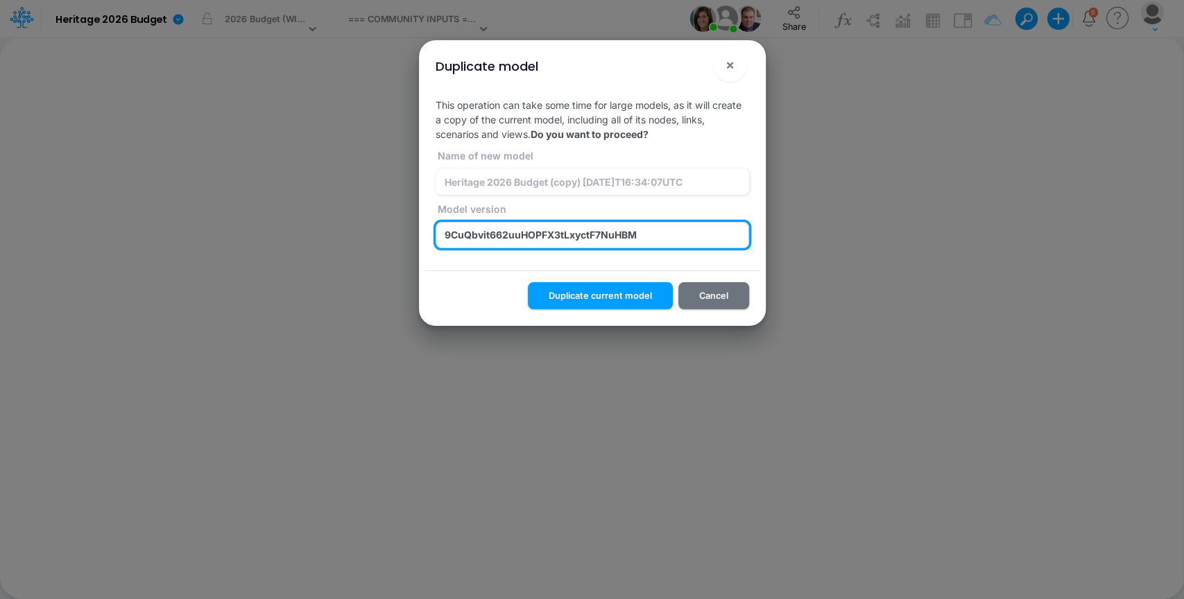
click at [630, 234] on input "9CuQbvit662uuHOPFX3tLxyctF7NuHBM" at bounding box center [592, 235] width 313 height 26
paste input "0z2k5CziZb5xPqN4aTKCqA8L_kKJeGaL"
type input "0z2k5CziZb5xPqN4aTKCqA8L_kKJeGaL"
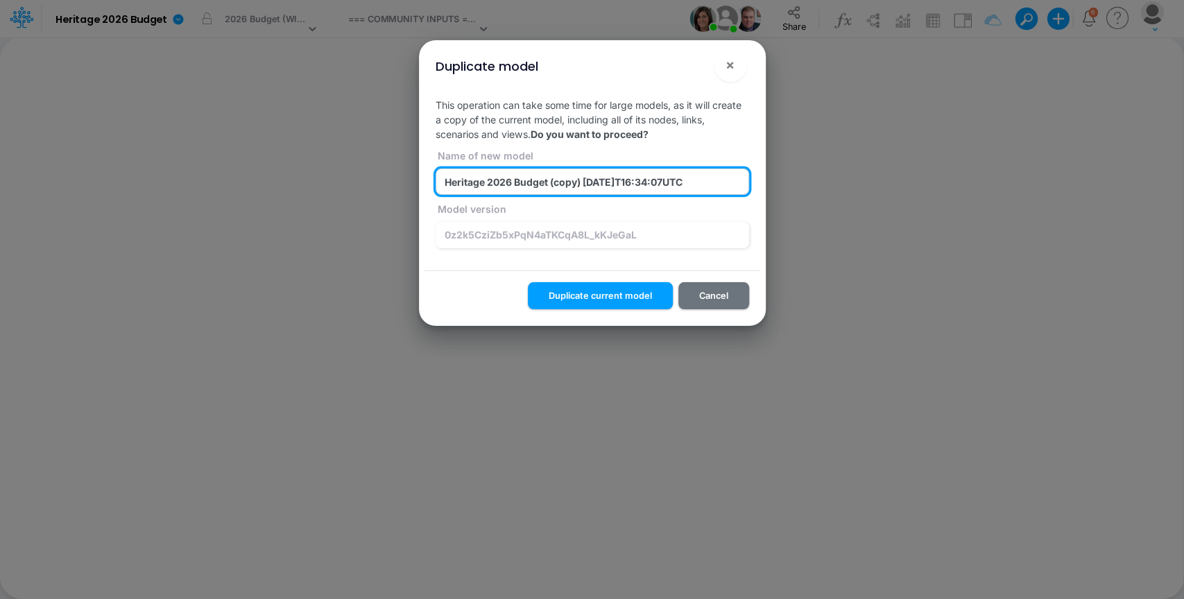
click at [572, 184] on input "Heritage 2026 Budget (copy) 2025-09-17T16:34:07UTC" at bounding box center [592, 182] width 313 height 26
drag, startPoint x: 572, startPoint y: 184, endPoint x: 704, endPoint y: 169, distance: 133.3
click at [572, 184] on input "Heritage 2026 Budget (copy) 2025-09-17T16:34:07UTC" at bounding box center [592, 182] width 313 height 26
paste input "0z2k5CziZb5xPqN4aTKCqA8L_kKJeGaL"
type input "z_crash_2_Heritage 2026 Budget (0z2k5CziZb5xPqN4aTKCqA8L_kKJeGaL) 2025-09-17T16…"
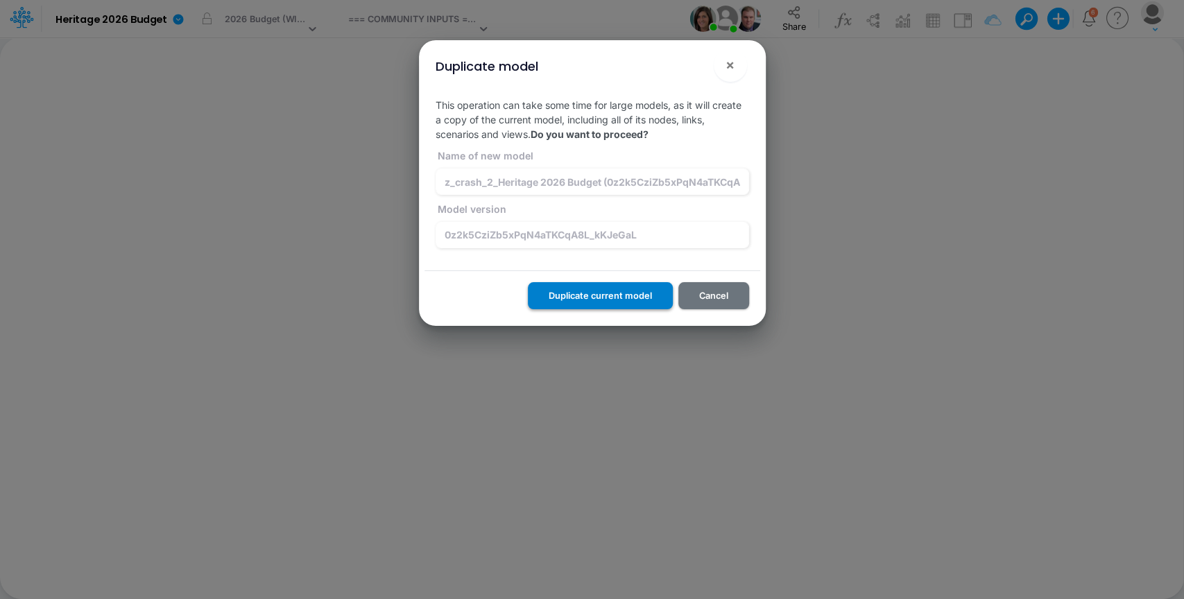
click at [591, 299] on button "Duplicate current model" at bounding box center [600, 295] width 145 height 27
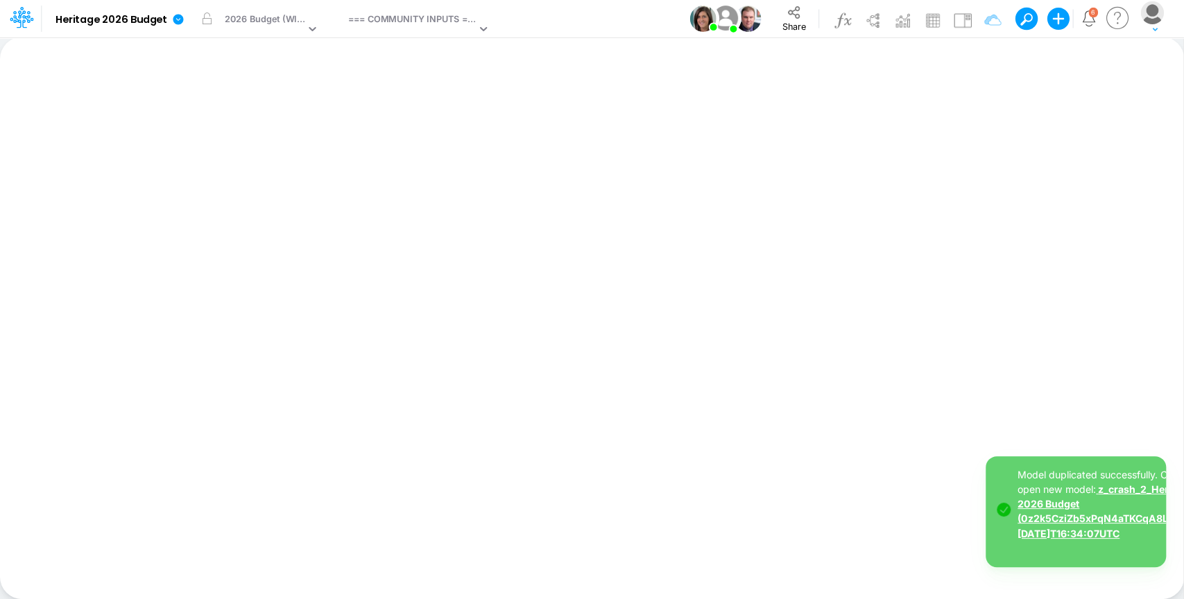
click at [1080, 519] on link "z_crash_2_Heritage 2026 Budget (0z2k5CziZb5xPqN4aTKCqA8L_kKJeGaL) 2025-09-17T16…" at bounding box center [1117, 510] width 201 height 55
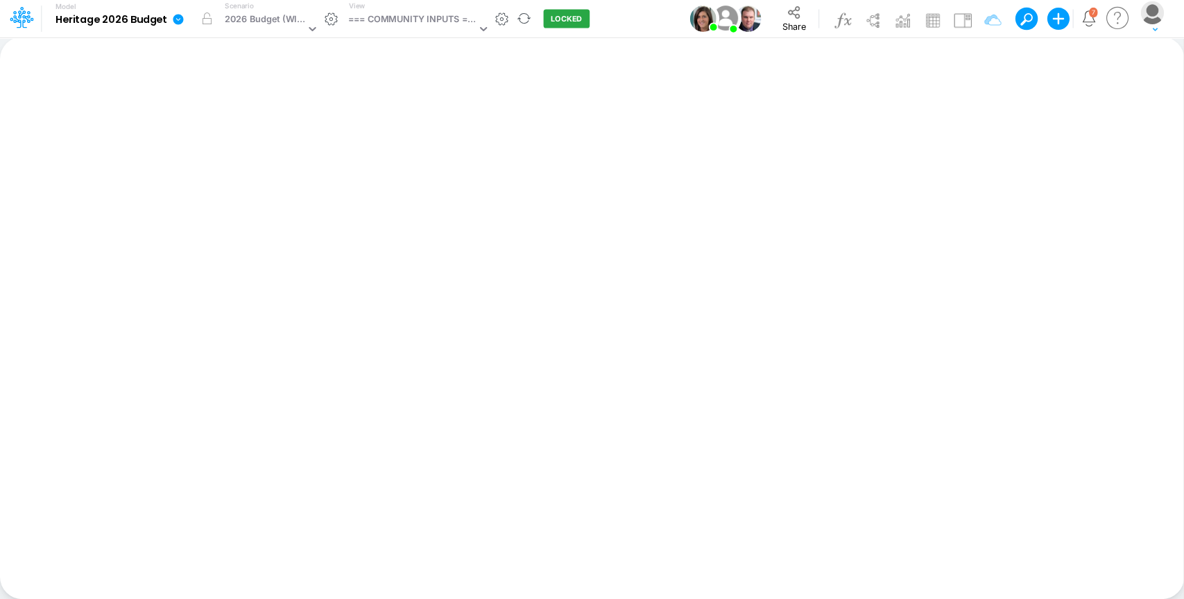
click at [178, 19] on icon at bounding box center [178, 19] width 12 height 12
click at [222, 78] on button "Duplicate" at bounding box center [248, 77] width 148 height 22
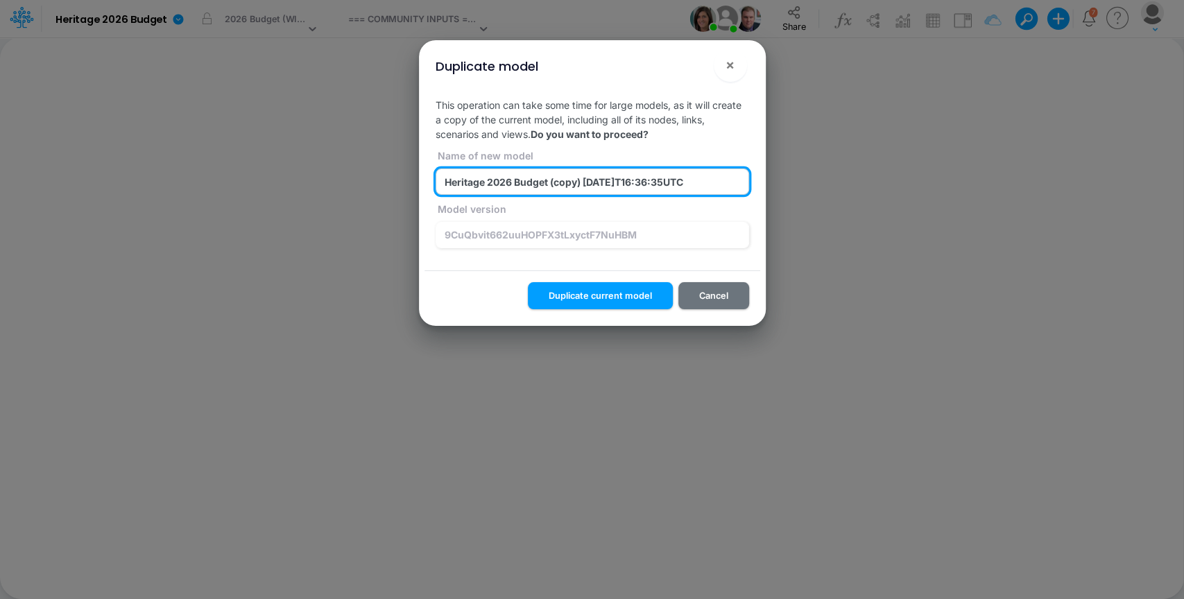
click at [566, 184] on input "Heritage 2026 Budget (copy) 2025-09-17T16:36:35UTC" at bounding box center [592, 182] width 313 height 26
paste input "8aNIiyiEhM0.fbkqMGRbWvOLiJhpJI.j"
type input "z_crash_3_Heritage 2026 Budget (8aNIiyiEhM0.fbkqMGRbWvOLiJhpJI.j) [DATE]T16:36:…"
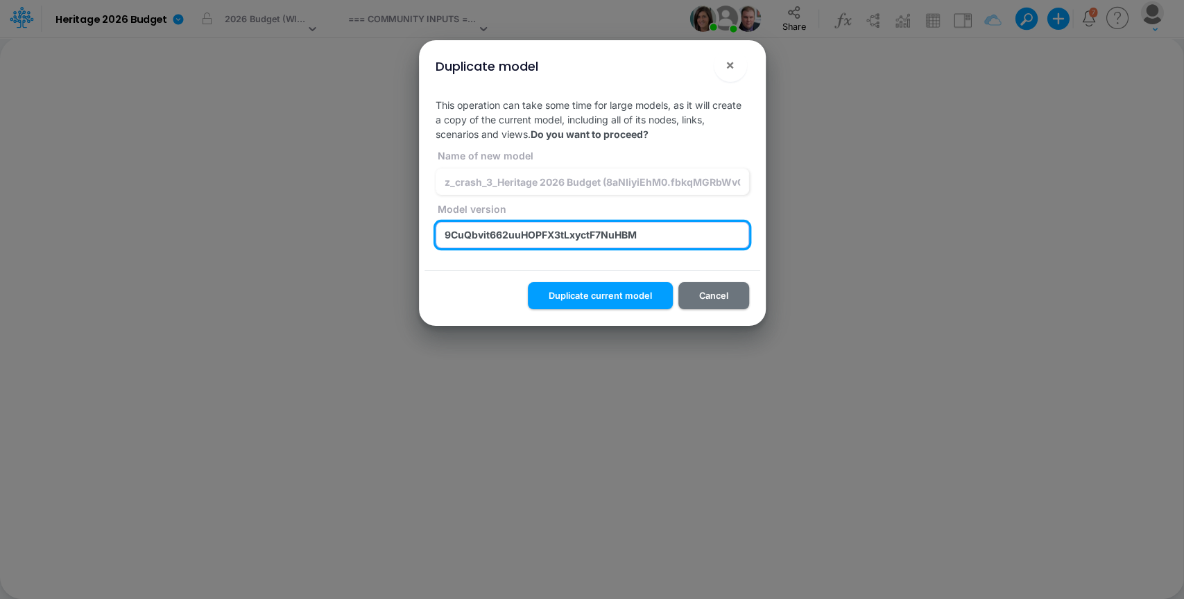
paste input "8aNIiyiEhM0.fbkqMGRbWvOLiJhpJI.j"
type input "8aNIiyiEhM0.fbkqMGRbWvOLiJhpJI.j"
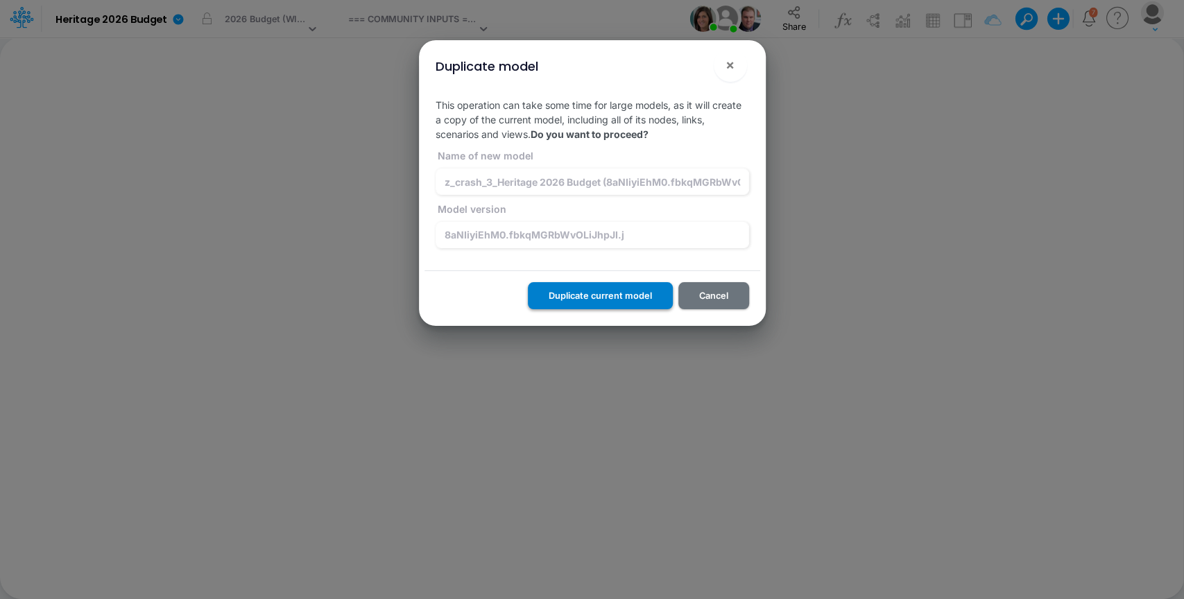
click at [594, 289] on button "Duplicate current model" at bounding box center [600, 295] width 145 height 27
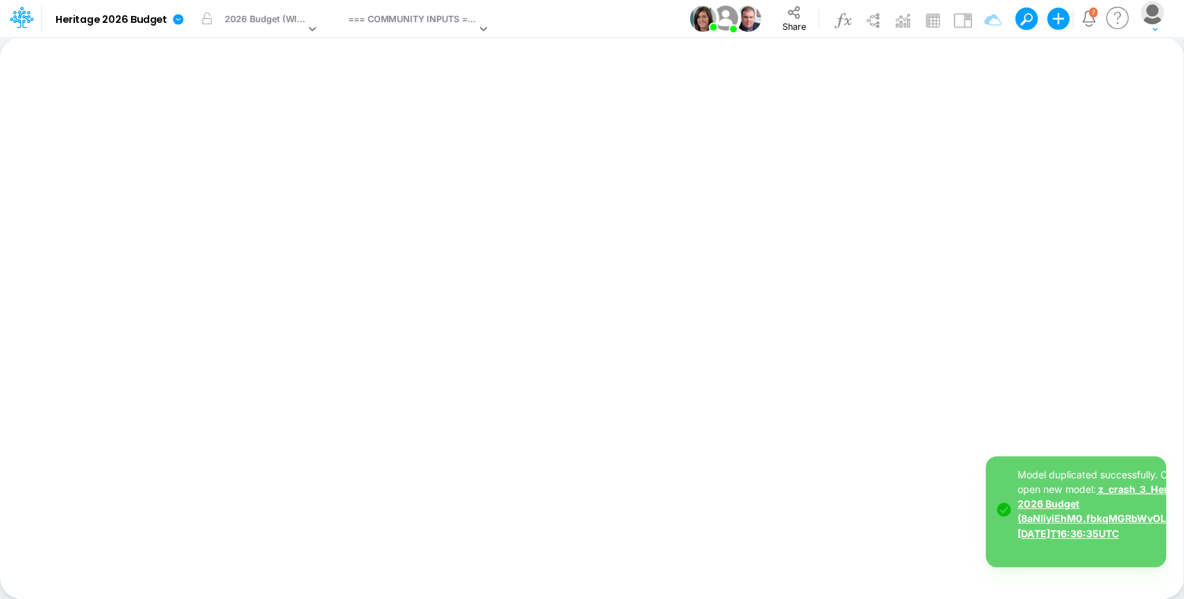
click at [1073, 517] on link "z_crash_3_Heritage 2026 Budget (8aNIiyiEhM0.fbkqMGRbWvOLiJhpJI.j) 2025-09-17T16…" at bounding box center [1110, 510] width 187 height 55
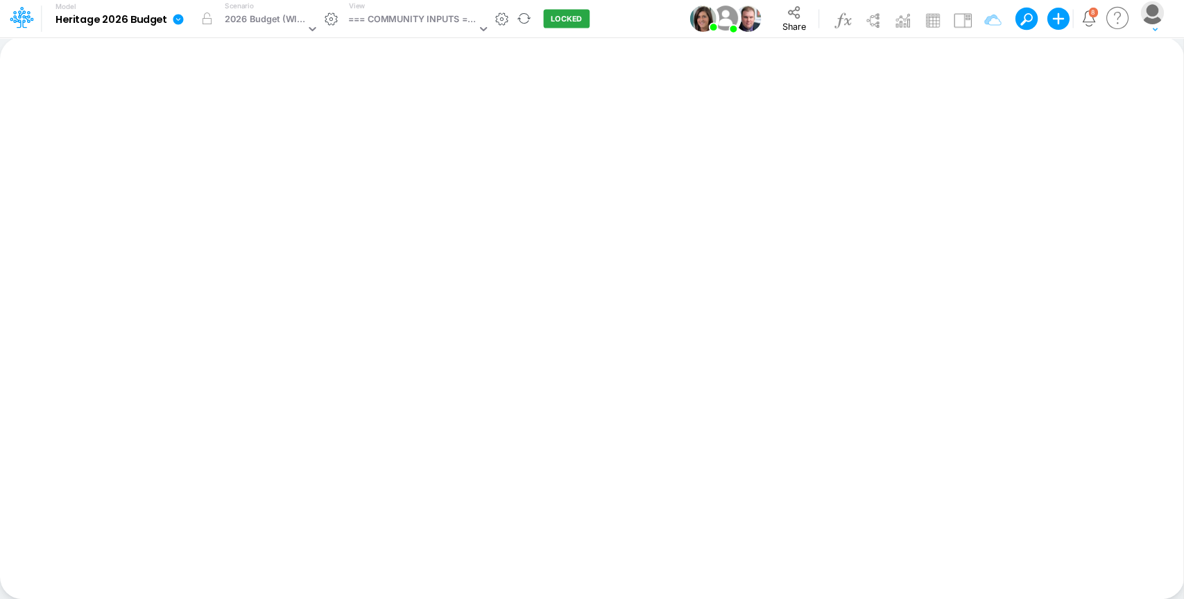
click at [181, 19] on icon at bounding box center [178, 19] width 10 height 10
click at [230, 83] on button "Duplicate" at bounding box center [248, 77] width 148 height 22
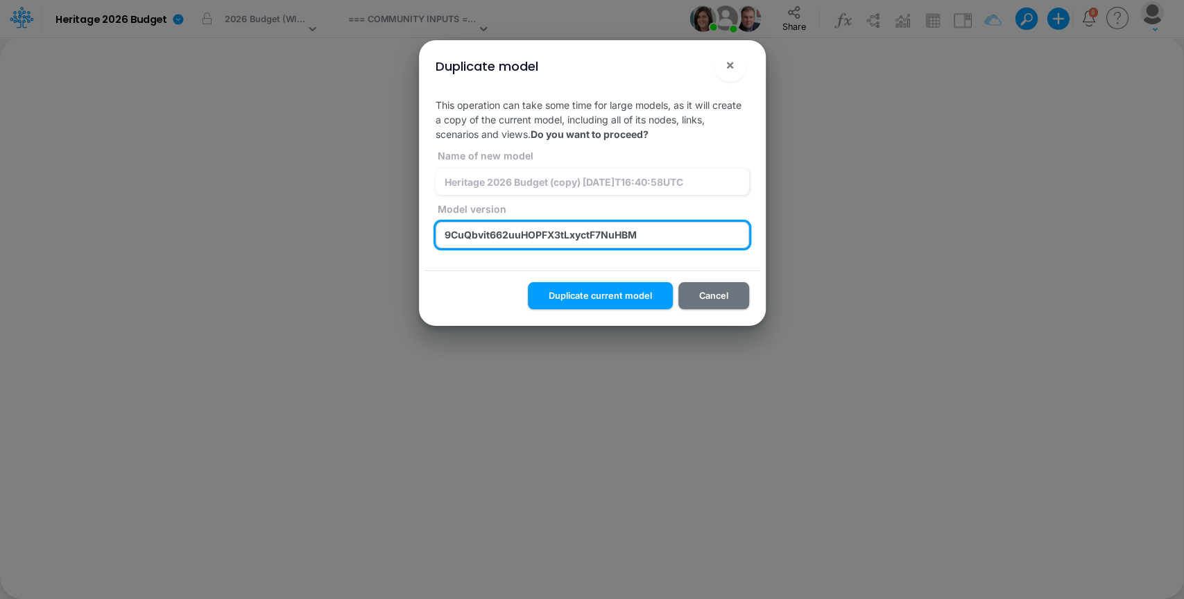
click at [577, 237] on input "9CuQbvit662uuHOPFX3tLxyctF7NuHBM" at bounding box center [592, 235] width 313 height 26
paste input "k6YIJ4bW4LQBfvszBRFkxC3LNcGfM7X5"
type input "k6YIJ4bW4LQBfvszBRFkxC3LNcGfM7X5"
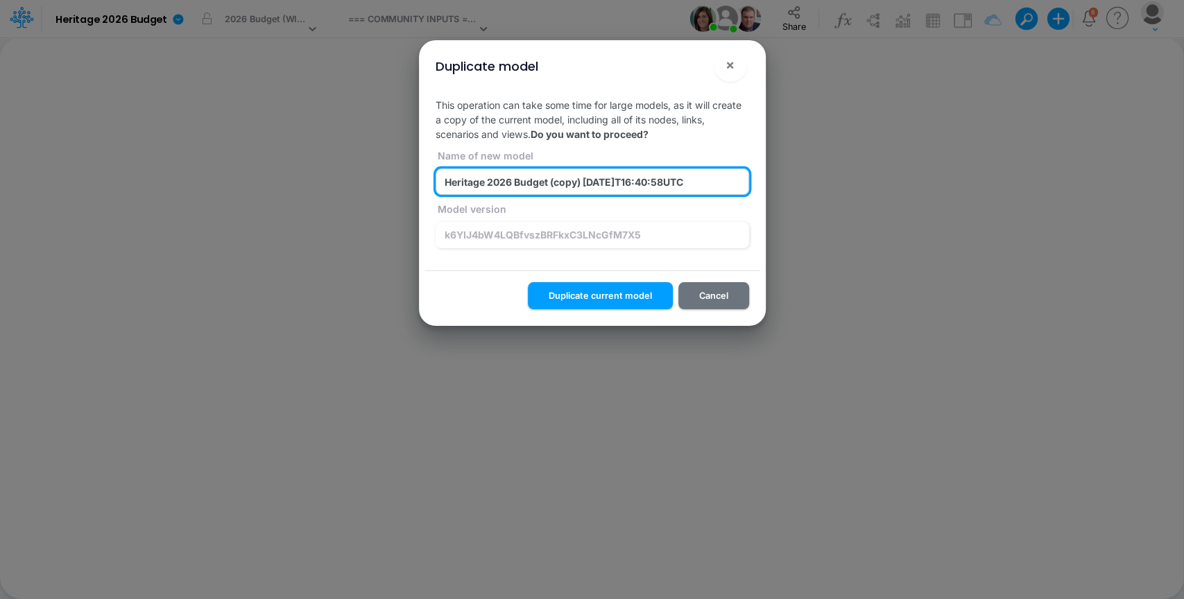
click at [572, 182] on input "Heritage 2026 Budget (copy) 2025-09-17T16:40:58UTC" at bounding box center [592, 182] width 313 height 26
paste input "k6YIJ4bW4LQBfvszBRFkxC3LNcGfM7X5"
type input "z_crash_4_Heritage 2026 Budget (k6YIJ4bW4LQBfvszBRFkxC3LNcGfM7X5) 2025-09-17T16…"
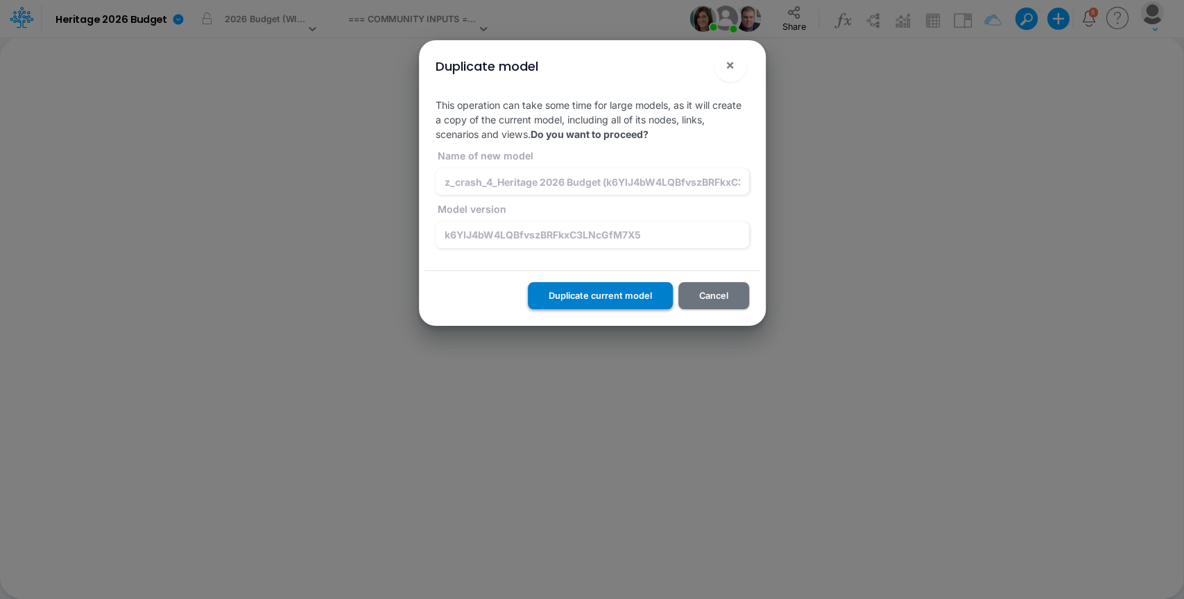
click at [595, 292] on button "Duplicate current model" at bounding box center [600, 295] width 145 height 27
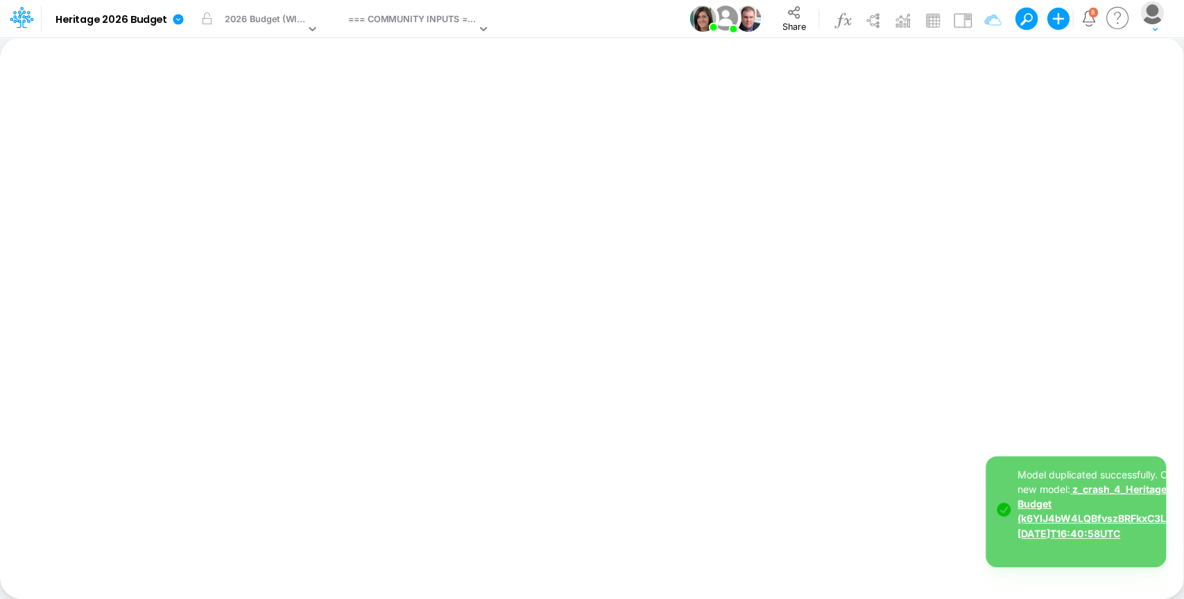
click at [1069, 522] on link "z_crash_4_Heritage 2026 Budget (k6YIJ4bW4LQBfvszBRFkxC3LNcGfM7X5) 2025-09-17T16…" at bounding box center [1119, 510] width 205 height 55
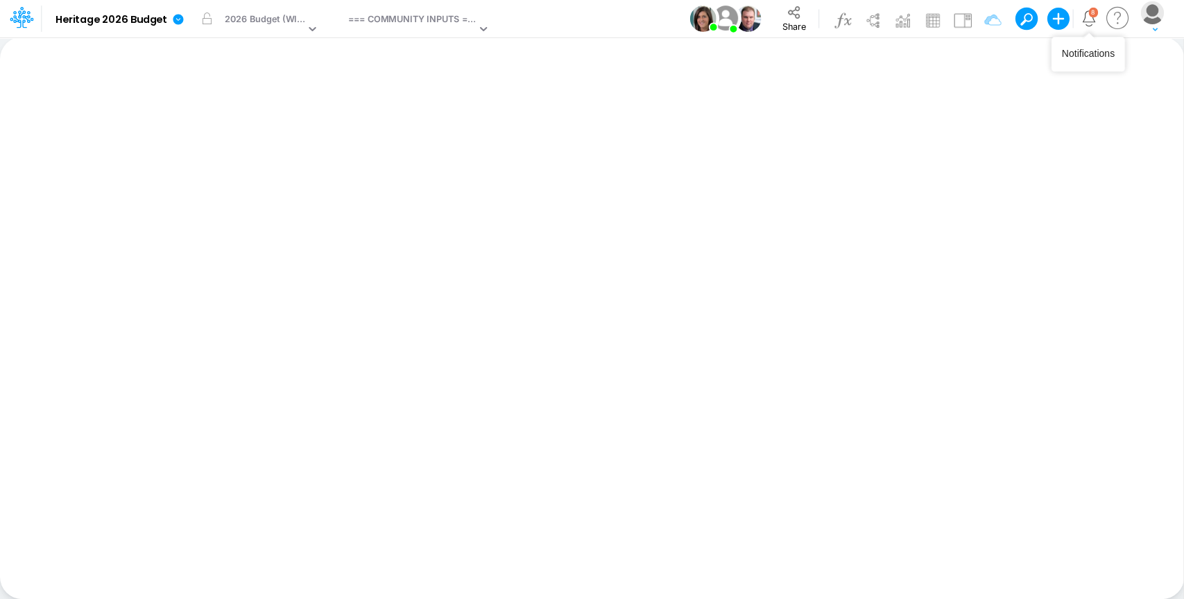
click at [1092, 22] on icon "Notifications" at bounding box center [1088, 16] width 12 height 12
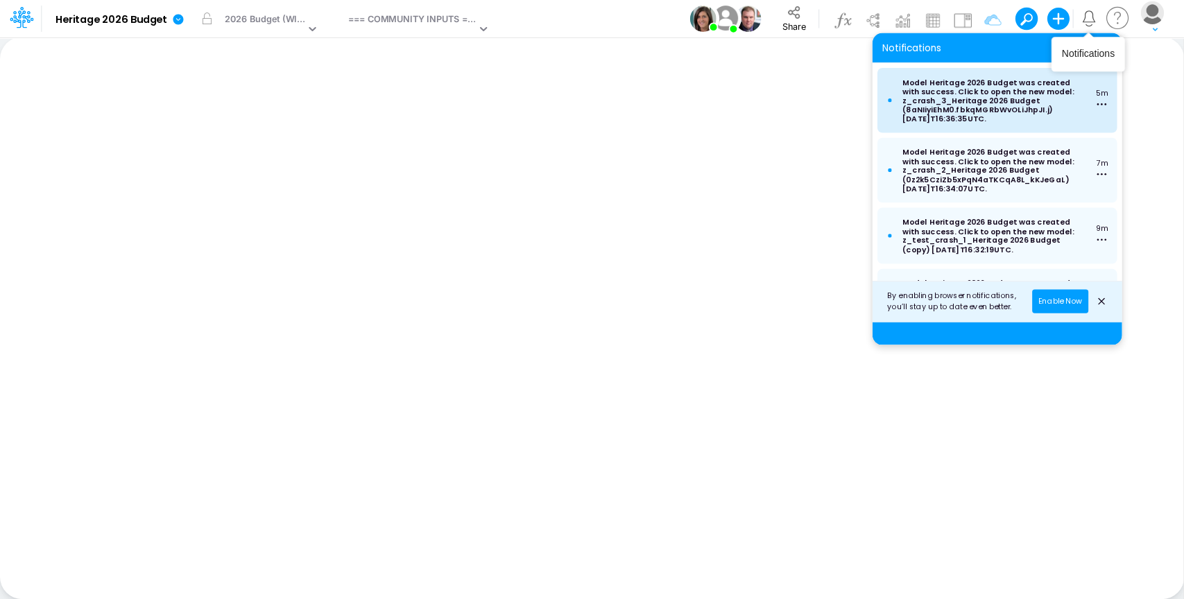
click at [994, 103] on p "Model Heritage 2026 Budget was created with success. Click to open the new mode…" at bounding box center [994, 100] width 184 height 45
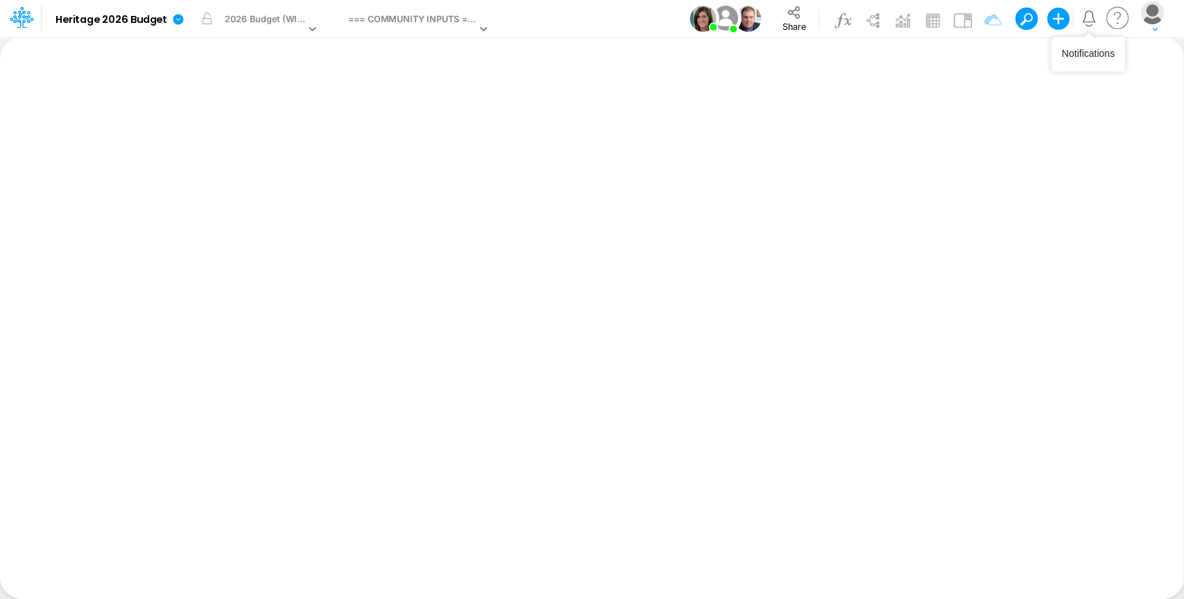
click at [1088, 17] on icon "Notifications" at bounding box center [1089, 18] width 16 height 16
click at [181, 19] on icon at bounding box center [178, 19] width 10 height 10
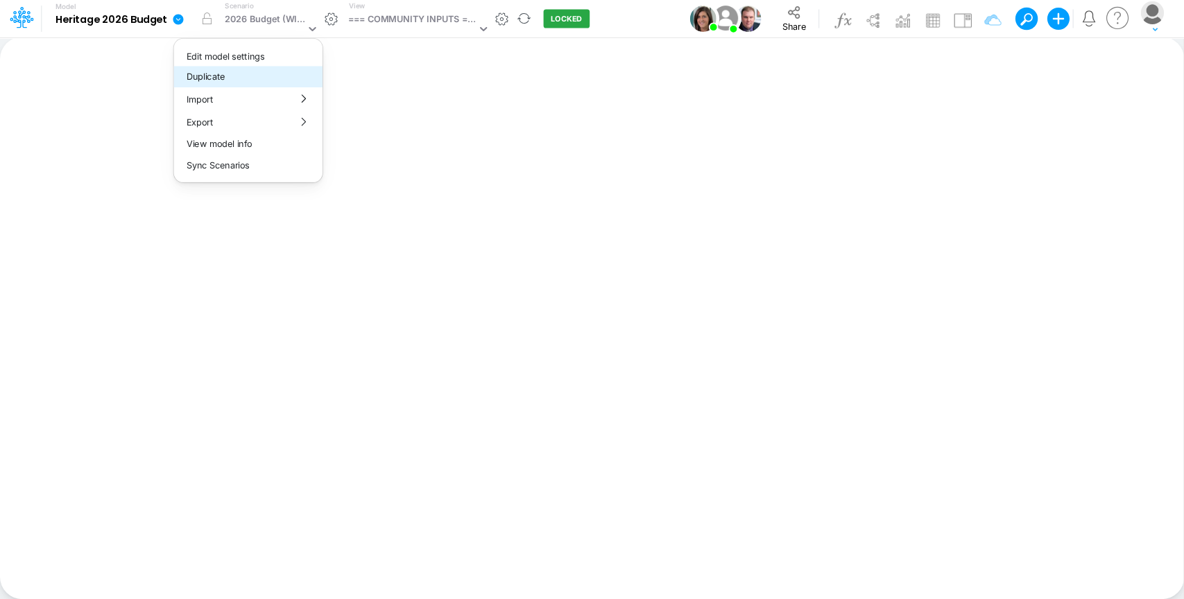
click at [225, 80] on button "Duplicate" at bounding box center [248, 77] width 148 height 22
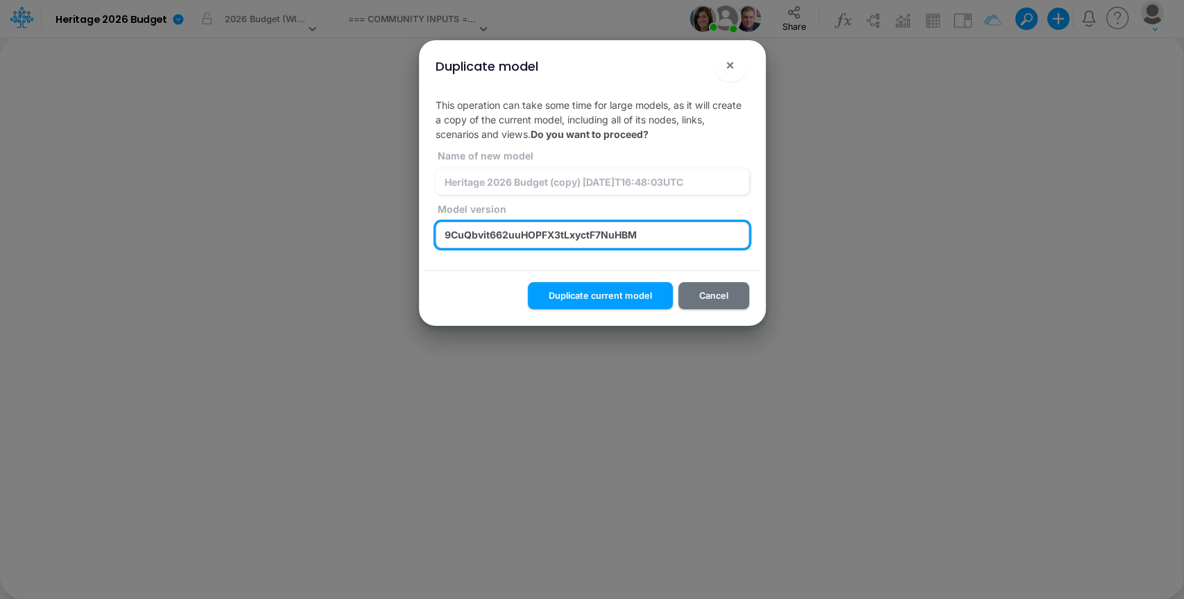
click at [604, 240] on input "9CuQbvit662uuHOPFX3tLxyctF7NuHBM" at bounding box center [592, 235] width 313 height 26
paste input "8vAjmiLqBW9uJtHSr0PD5ie5u8VI_2MJ"
type input "8vAjmiLqBW9uJtHSr0PD5ie5u8VI_2MJ"
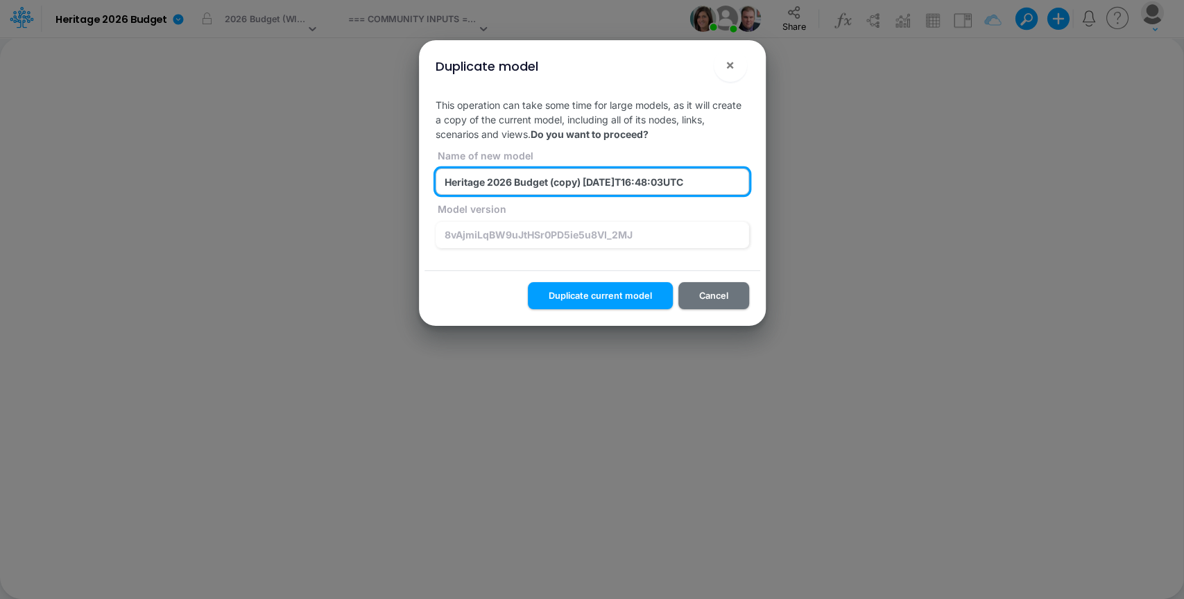
click at [566, 179] on input "Heritage 2026 Budget (copy) 2025-09-17T16:48:03UTC" at bounding box center [592, 182] width 313 height 26
paste input "8vAjmiLqBW9uJtHSr0PD5ie5u8VI_2MJ"
type input "z_crash_5_Heritage 2026 Budget ( 8vAjmiLqBW9uJtHSr0PD5ie5u8VI_2MJ) 2025-09-17T1…"
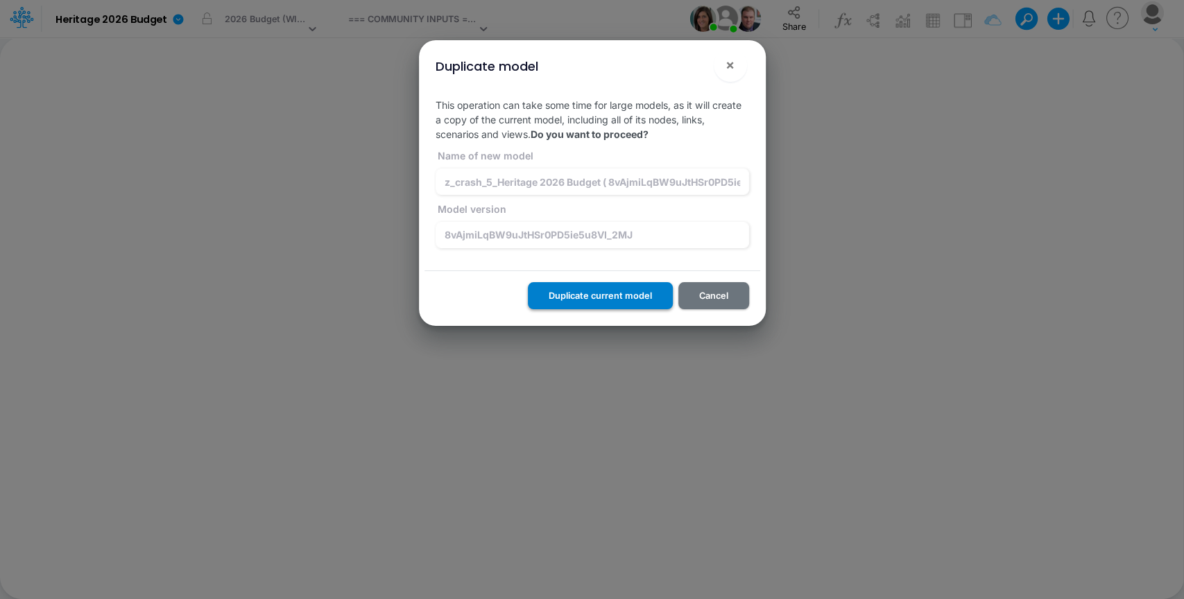
click at [585, 299] on button "Duplicate current model" at bounding box center [600, 295] width 145 height 27
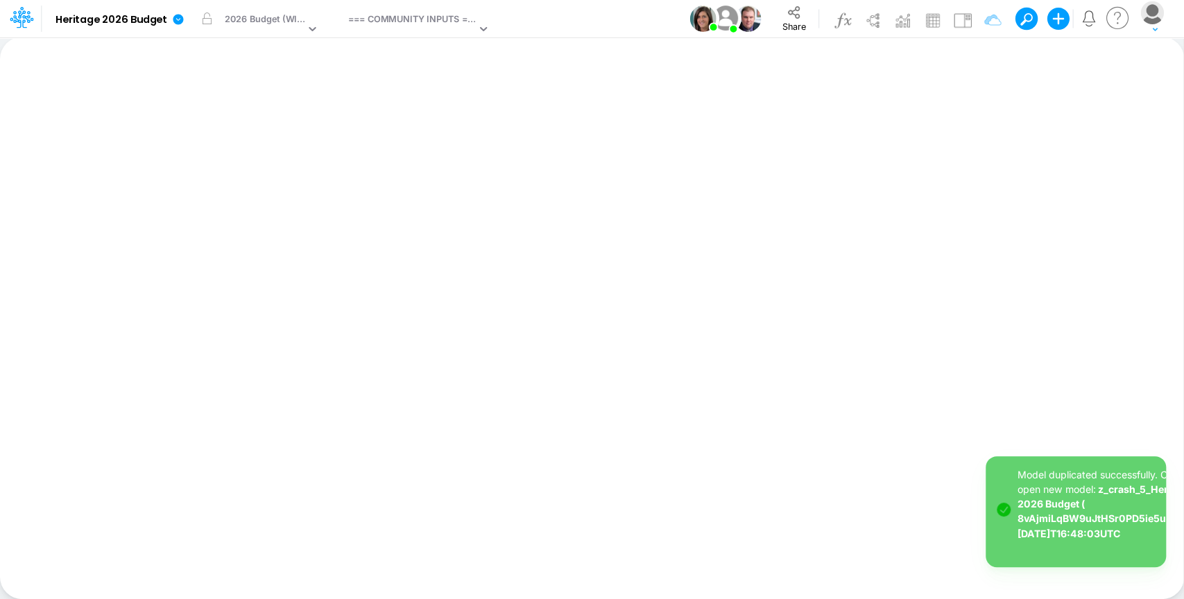
click at [1093, 525] on p "Model duplicated successfully. Click to open new model: z_crash_5_Heritage 2026…" at bounding box center [1114, 504] width 194 height 74
click at [1094, 522] on link "z_crash_5_Heritage 2026 Budget ( 8vAjmiLqBW9uJtHSr0PD5ie5u8VI_2MJ) 2025-09-17T1…" at bounding box center [1114, 510] width 194 height 55
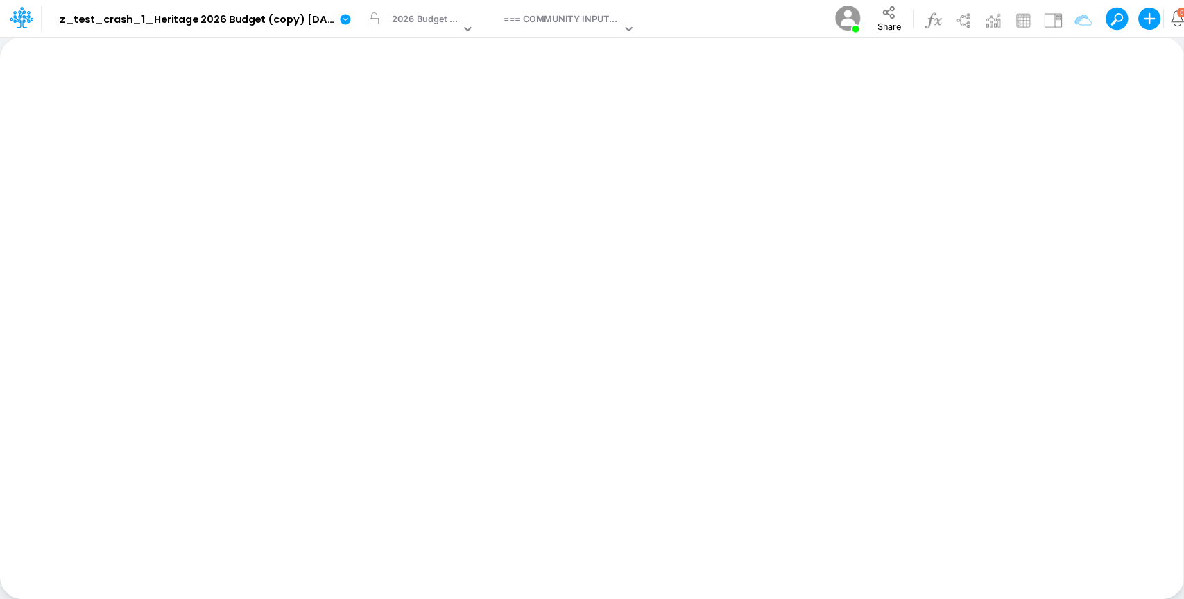
click at [771, 15] on div "Model z_test_crash_1_Heritage 2026 Budget (copy) [DATE]T16:32:19UTC Edit model …" at bounding box center [633, 18] width 1141 height 37
click at [771, 15] on div "Model z_test_crash_1_Heritage 2026 Budget (copy) 2025-09-17T16:32:19UTC Edit mo…" at bounding box center [633, 18] width 1141 height 37
click at [716, 24] on button "LOCKED" at bounding box center [712, 19] width 46 height 19
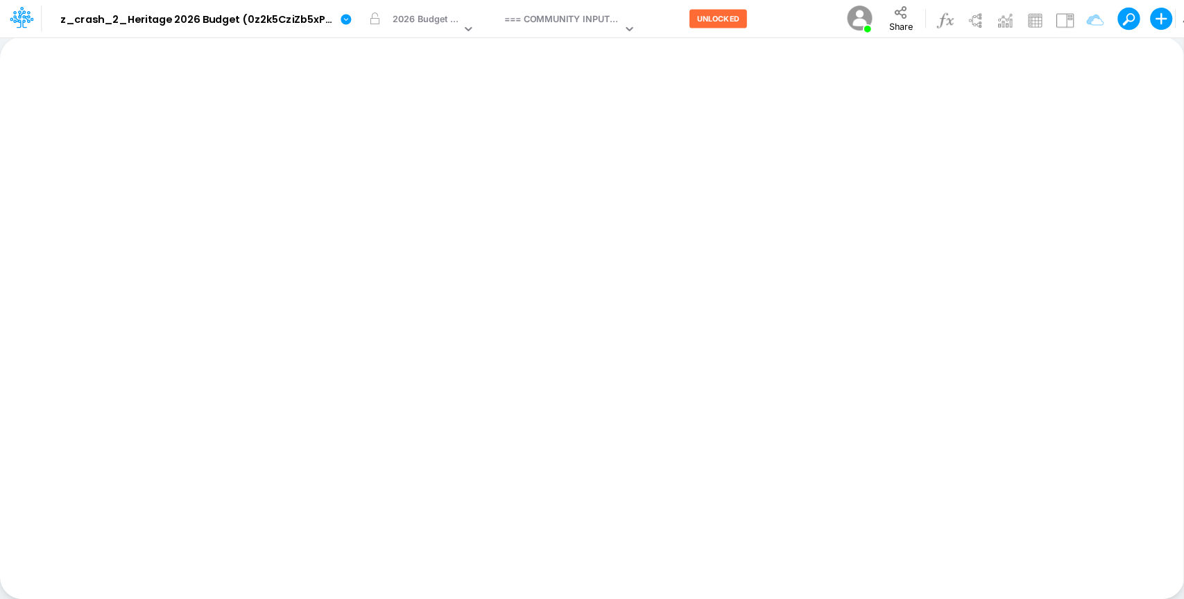
click at [782, 21] on div "Model z_crash_2_Heritage 2026 Budget (0z2k5CziZb5xPqN4aTKCqA8L_kKJeGaL) 2025-09…" at bounding box center [640, 18] width 1153 height 37
click at [807, 22] on div "Model z_crash_2_Heritage 2026 Budget (0z2k5CziZb5xPqN4aTKCqA8L_kKJeGaL) 2025-09…" at bounding box center [640, 18] width 1153 height 37
click at [764, 19] on div "Model z_crash_3_Heritage 2026 Budget (8aNIiyiEhM0.fbkqMGRbWvOLiJhpJI.j) [DATE]T…" at bounding box center [633, 18] width 1141 height 37
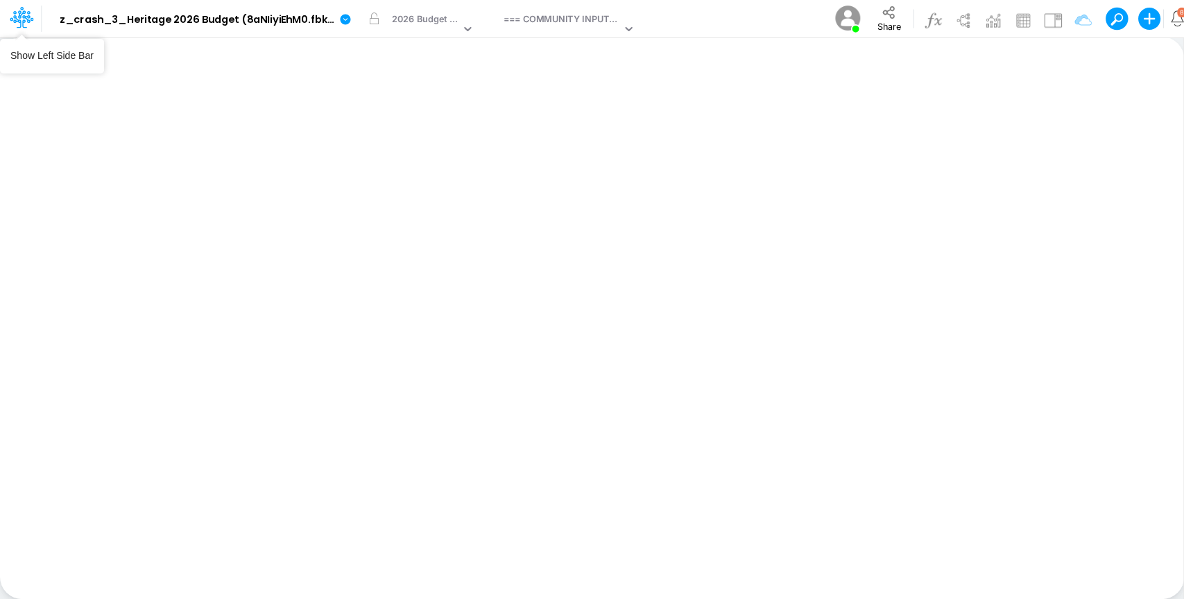
click at [17, 18] on icon at bounding box center [22, 18] width 24 height 24
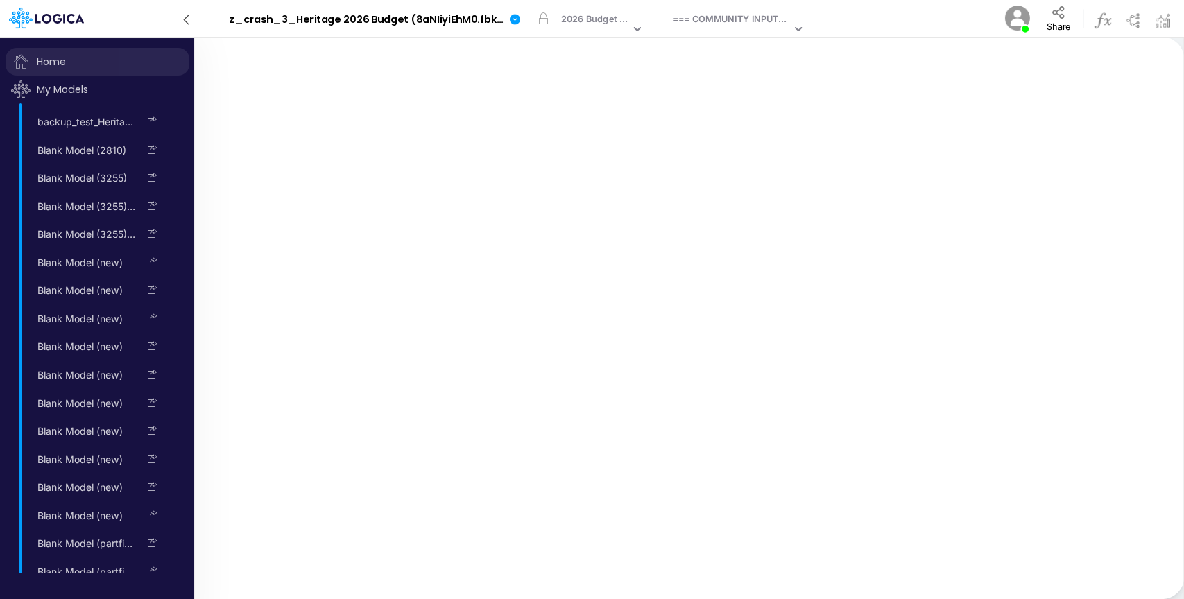
click at [60, 65] on span "Home" at bounding box center [98, 62] width 184 height 28
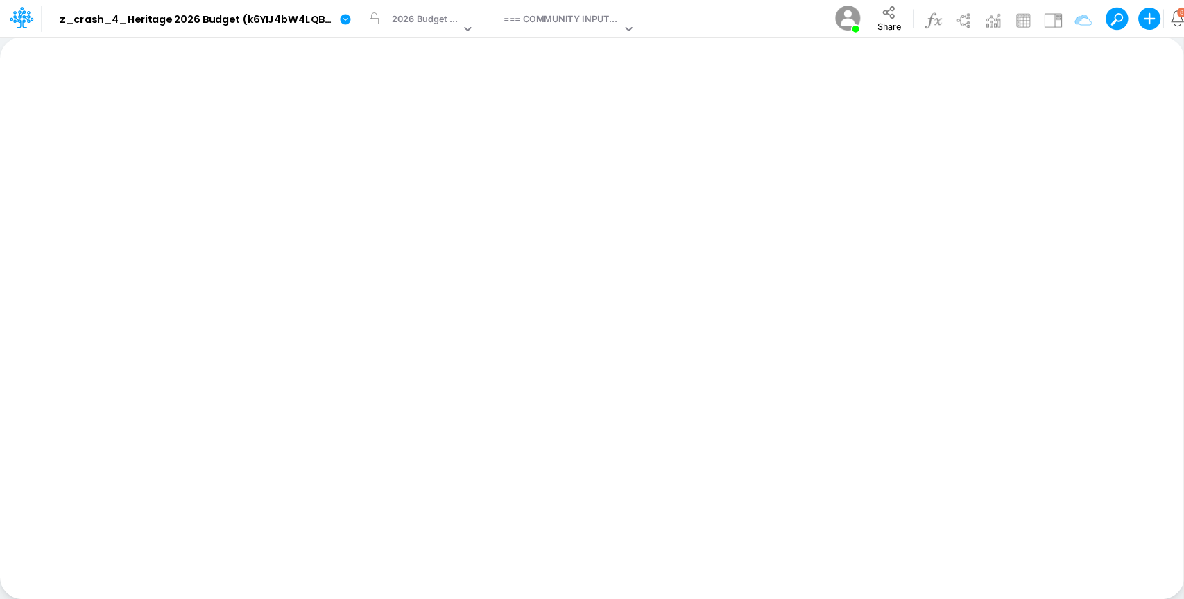
click at [785, 10] on div "Model z_crash_4_Heritage 2026 Budget (k6YIJ4bW4LQBfvszBRFkxC3LNcGfM7X5) [DATE]T…" at bounding box center [633, 18] width 1141 height 37
click at [790, 18] on div "Model z_crash_4_Heritage 2026 Budget (k6YIJ4bW4LQBfvszBRFkxC3LNcGfM7X5) [DATE]T…" at bounding box center [633, 18] width 1141 height 37
click at [783, 17] on div "Model z_crash_5_Heritage 2026 Budget ( 8vAjmiLqBW9uJtHSr0PD5ie5u8VI_2MJ) 2025-0…" at bounding box center [633, 18] width 1141 height 37
click at [773, 26] on div "Model z_crash_5_Heritage 2026 Budget ( 8vAjmiLqBW9uJtHSr0PD5ie5u8VI_2MJ) 2025-0…" at bounding box center [633, 18] width 1141 height 37
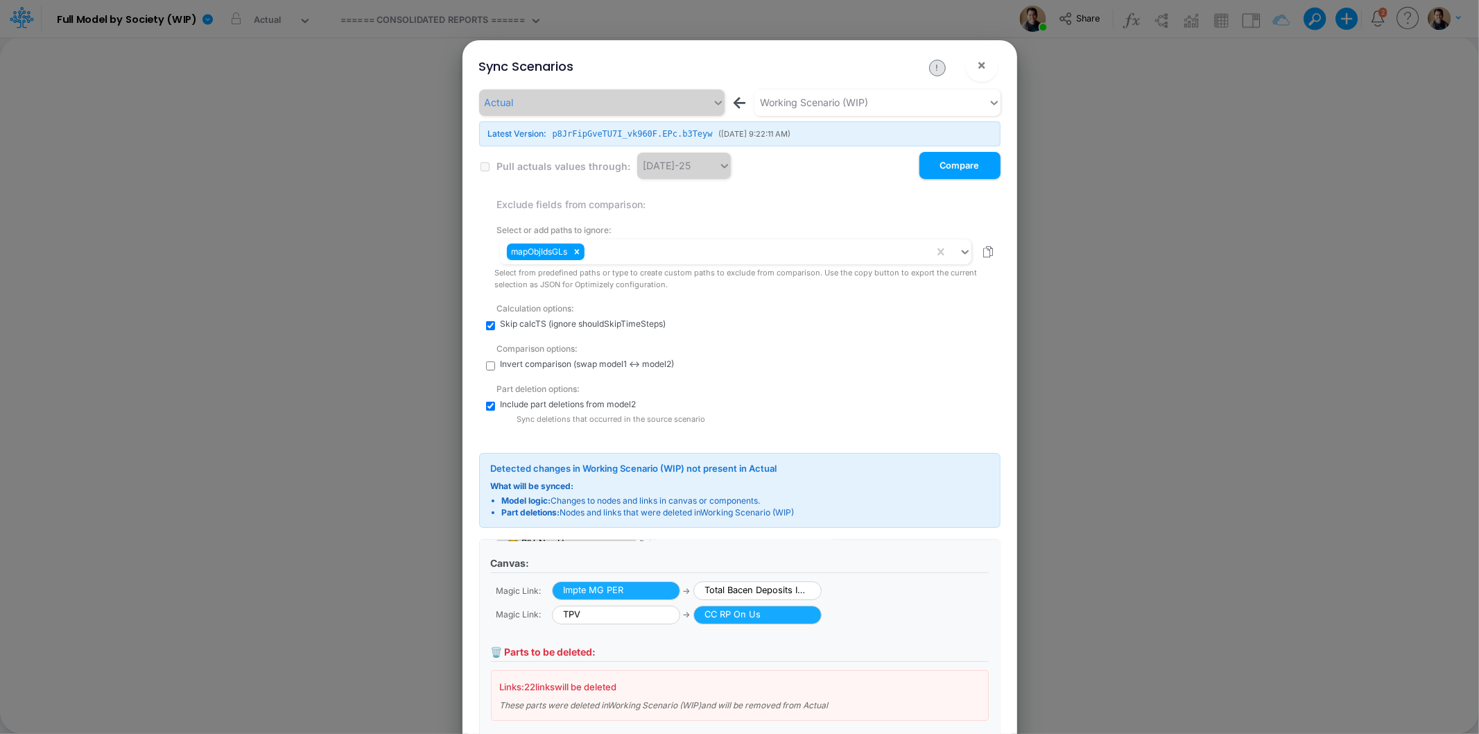
scroll to position [39, 0]
click at [983, 62] on span "×" at bounding box center [981, 64] width 9 height 17
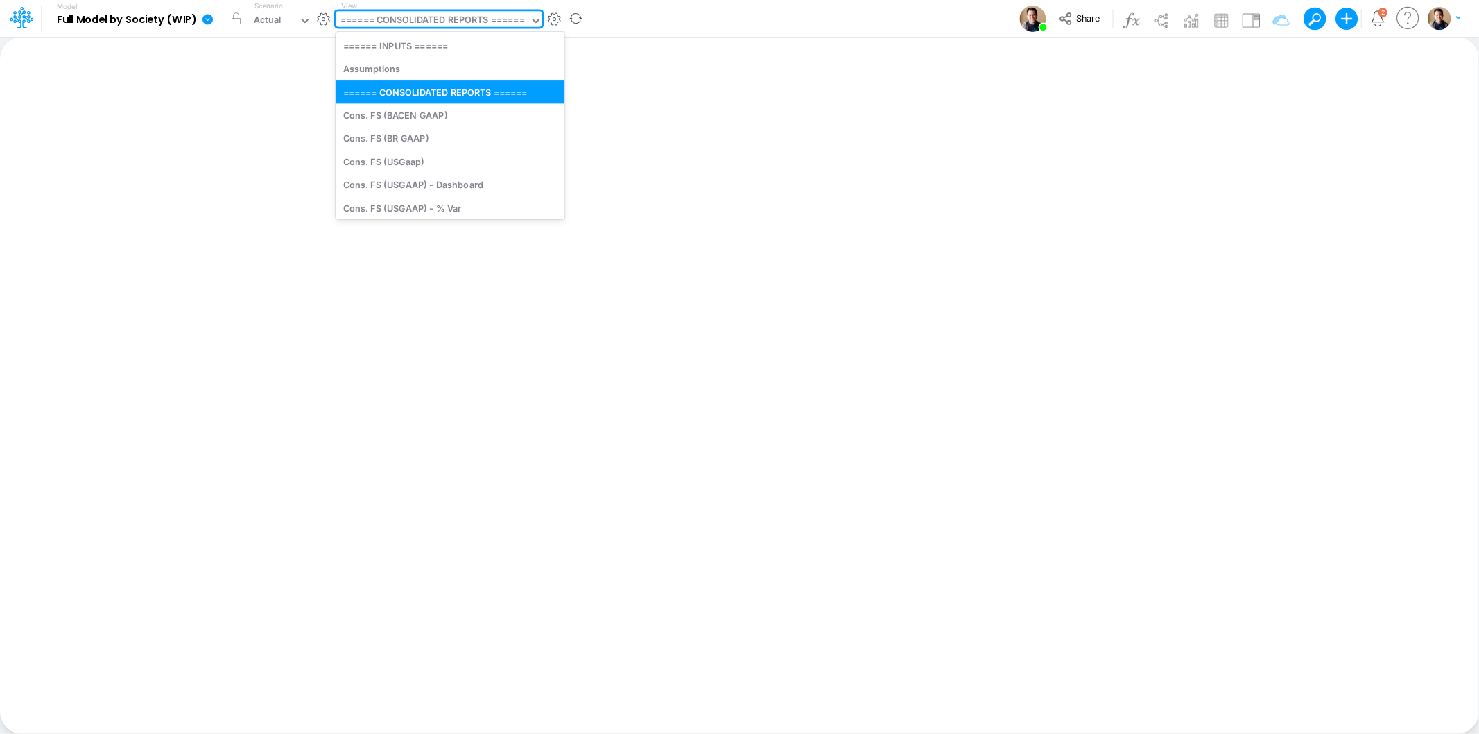
click at [449, 15] on div "====== CONSOLIDATED REPORTS ======" at bounding box center [433, 21] width 184 height 16
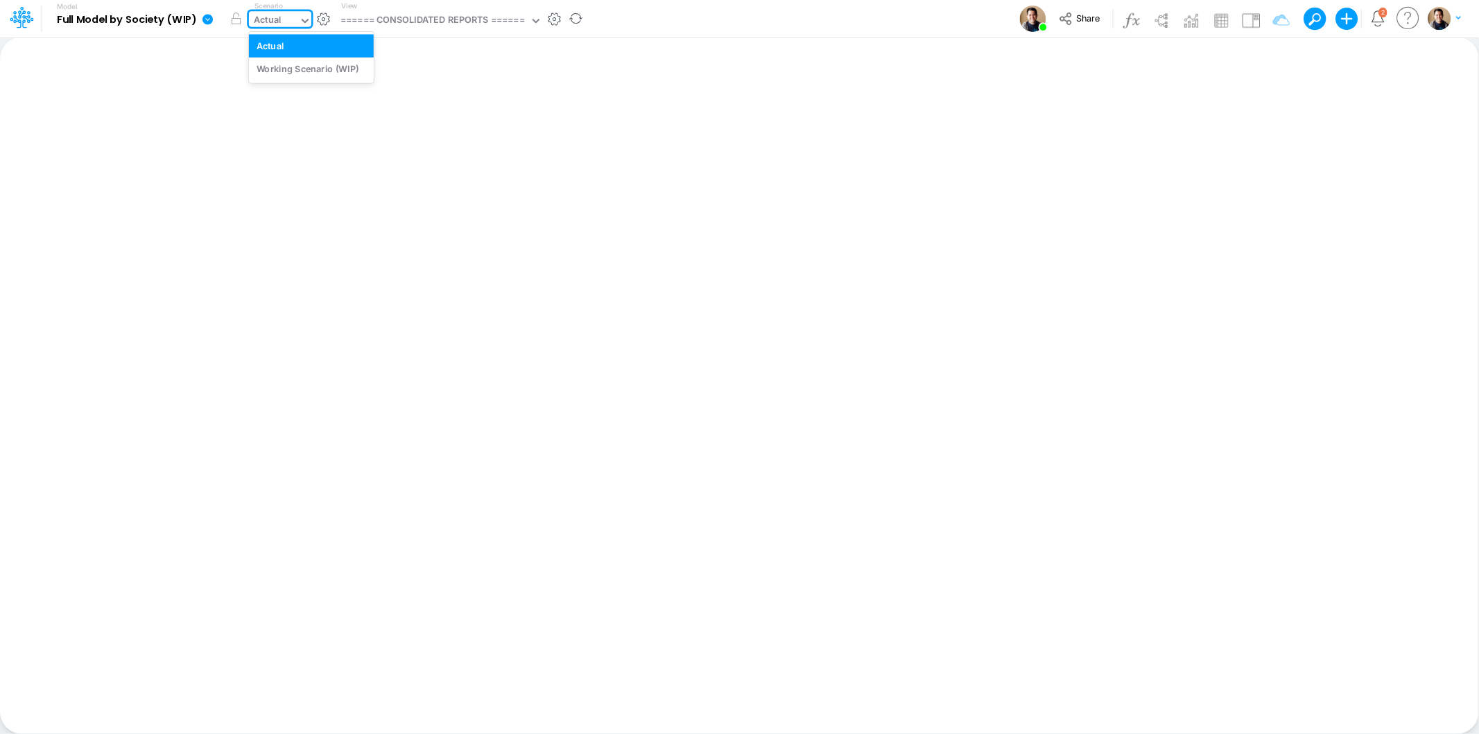
click at [277, 21] on div "Actual" at bounding box center [268, 21] width 28 height 16
click at [755, 26] on div "Model Full Model by Society (WIP) Edit model settings Duplicate Import QuickBoo…" at bounding box center [740, 18] width 1332 height 37
click at [24, 15] on icon at bounding box center [22, 18] width 24 height 24
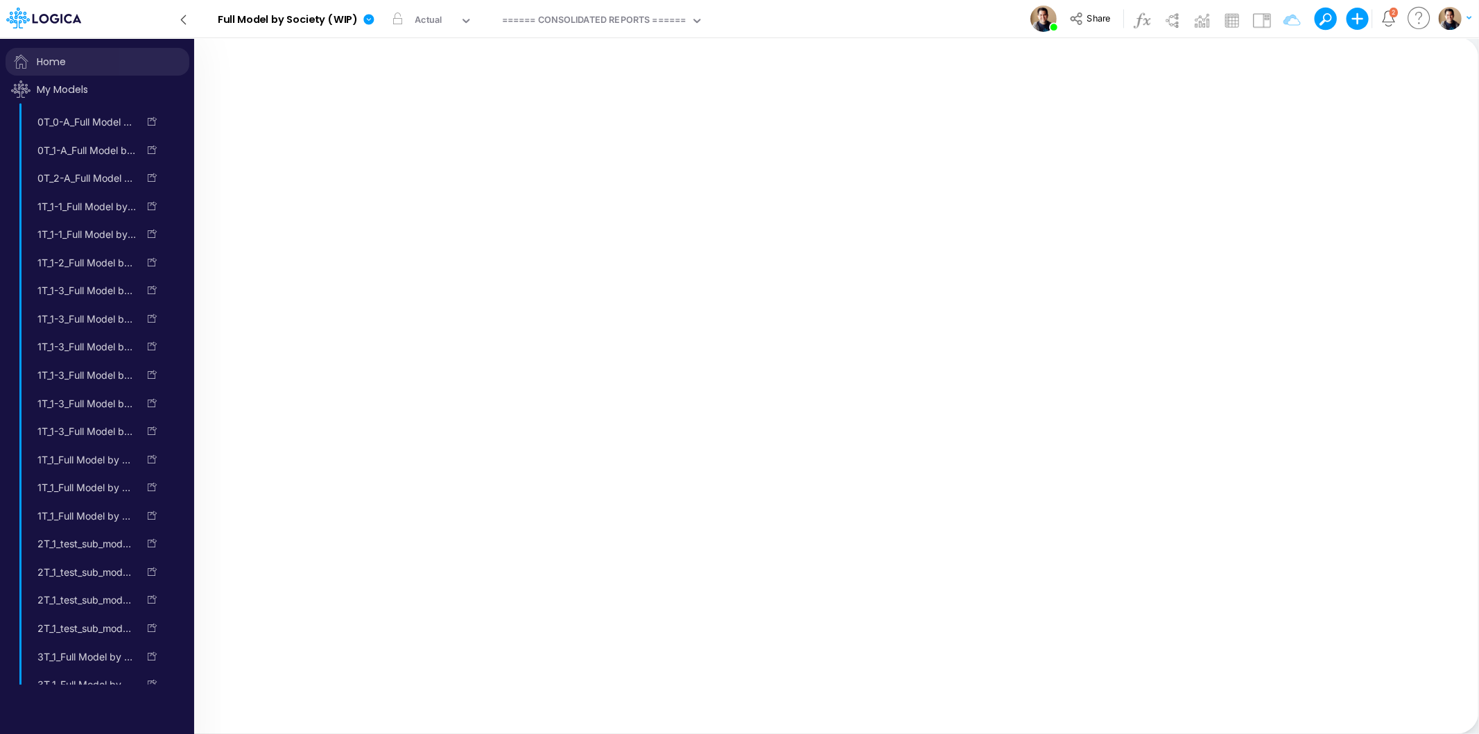
click at [65, 63] on span "Home" at bounding box center [98, 62] width 184 height 28
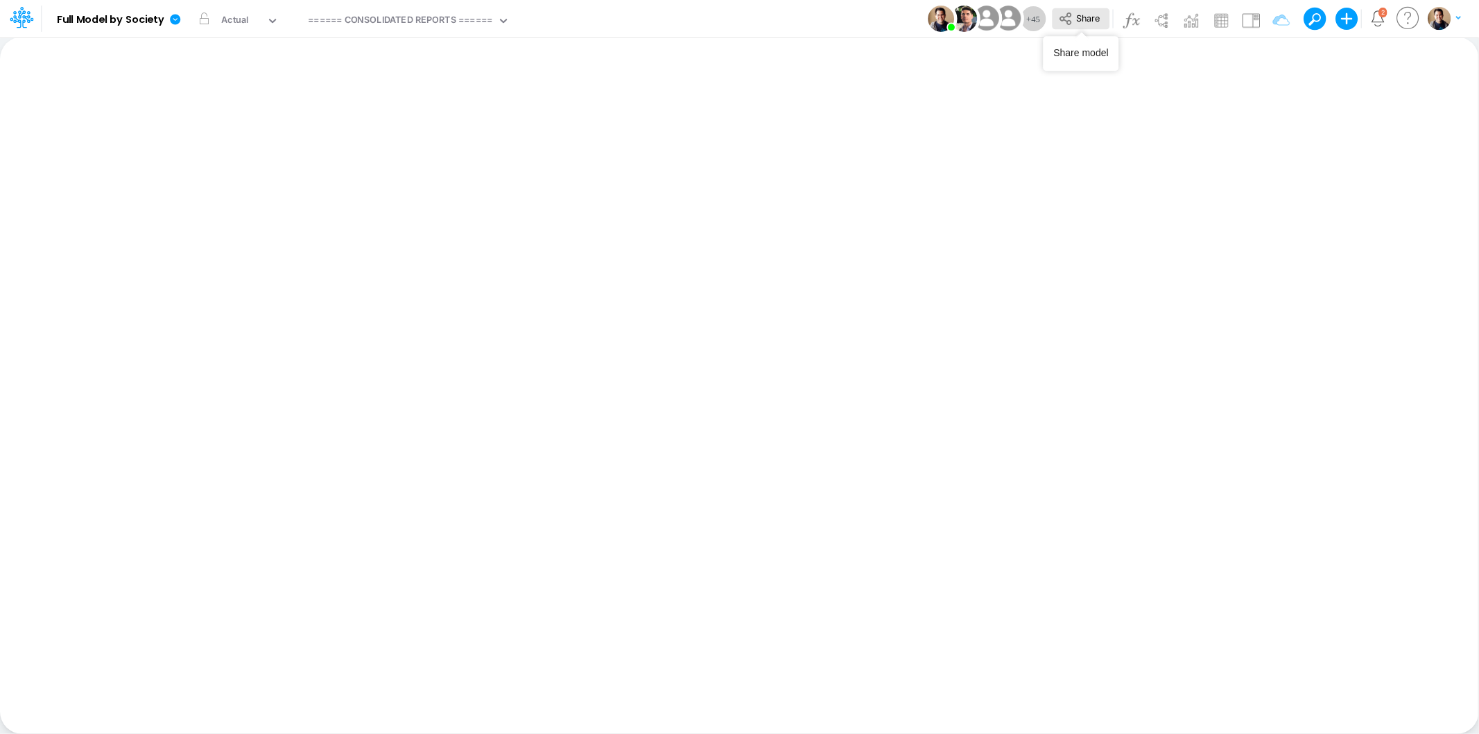
click at [1099, 15] on span "Share" at bounding box center [1088, 17] width 24 height 10
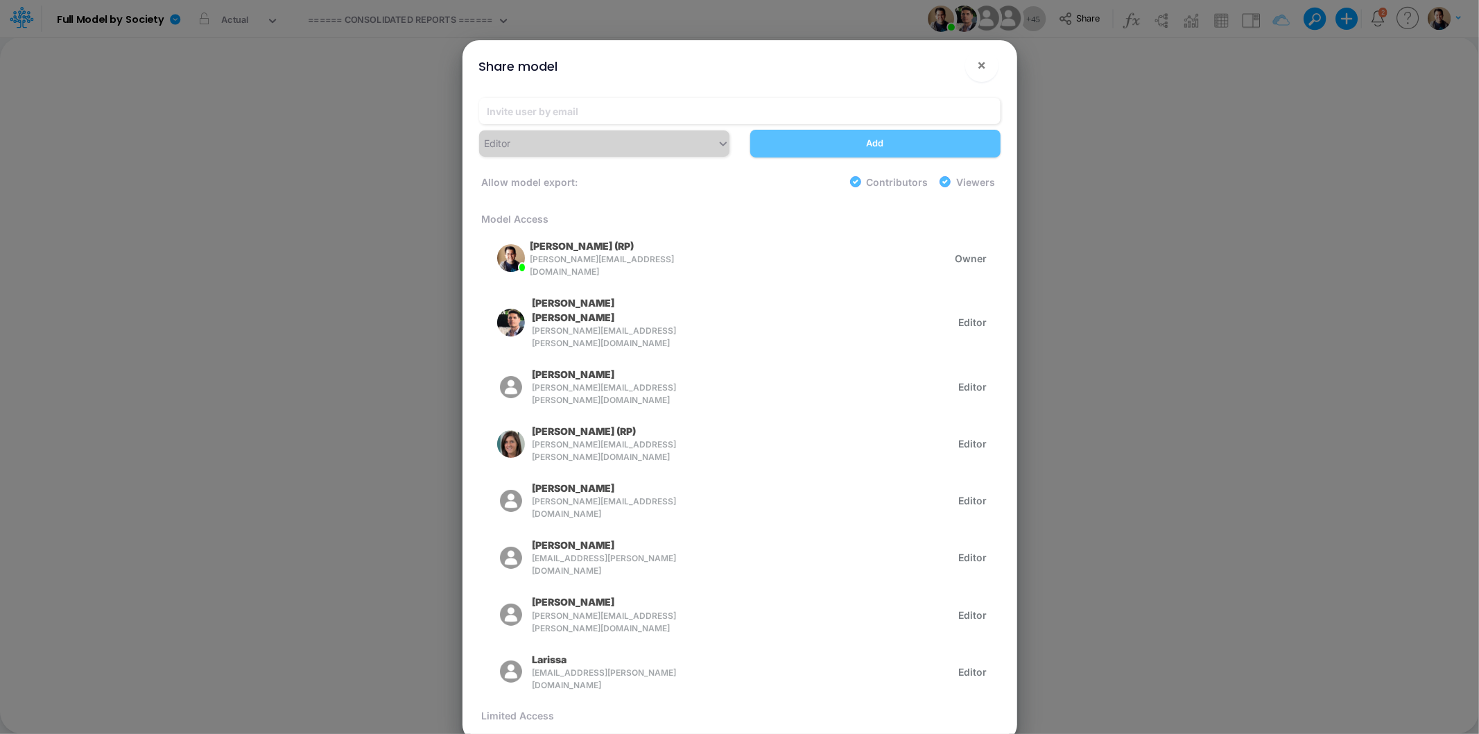
scroll to position [616, 0]
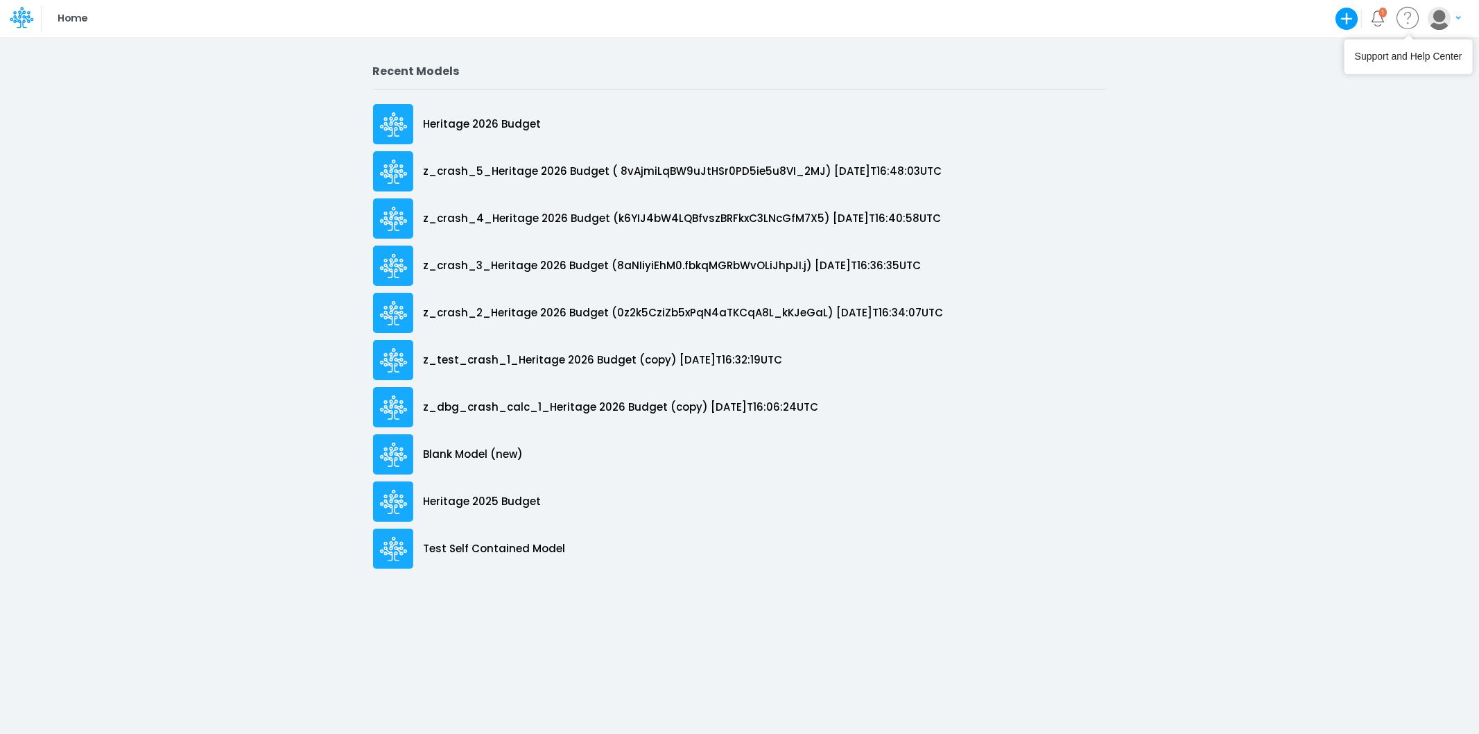
click at [1444, 25] on img "button" at bounding box center [1439, 18] width 23 height 23
drag, startPoint x: 1395, startPoint y: 99, endPoint x: 1395, endPoint y: 85, distance: 14.6
click at [1395, 85] on div "Home Create new model Blank Model Use a template 1 My profile settings Log out …" at bounding box center [739, 367] width 1479 height 734
click at [1453, 22] on button "button" at bounding box center [1444, 18] width 35 height 24
click at [1399, 90] on button "Log out" at bounding box center [1388, 82] width 148 height 22
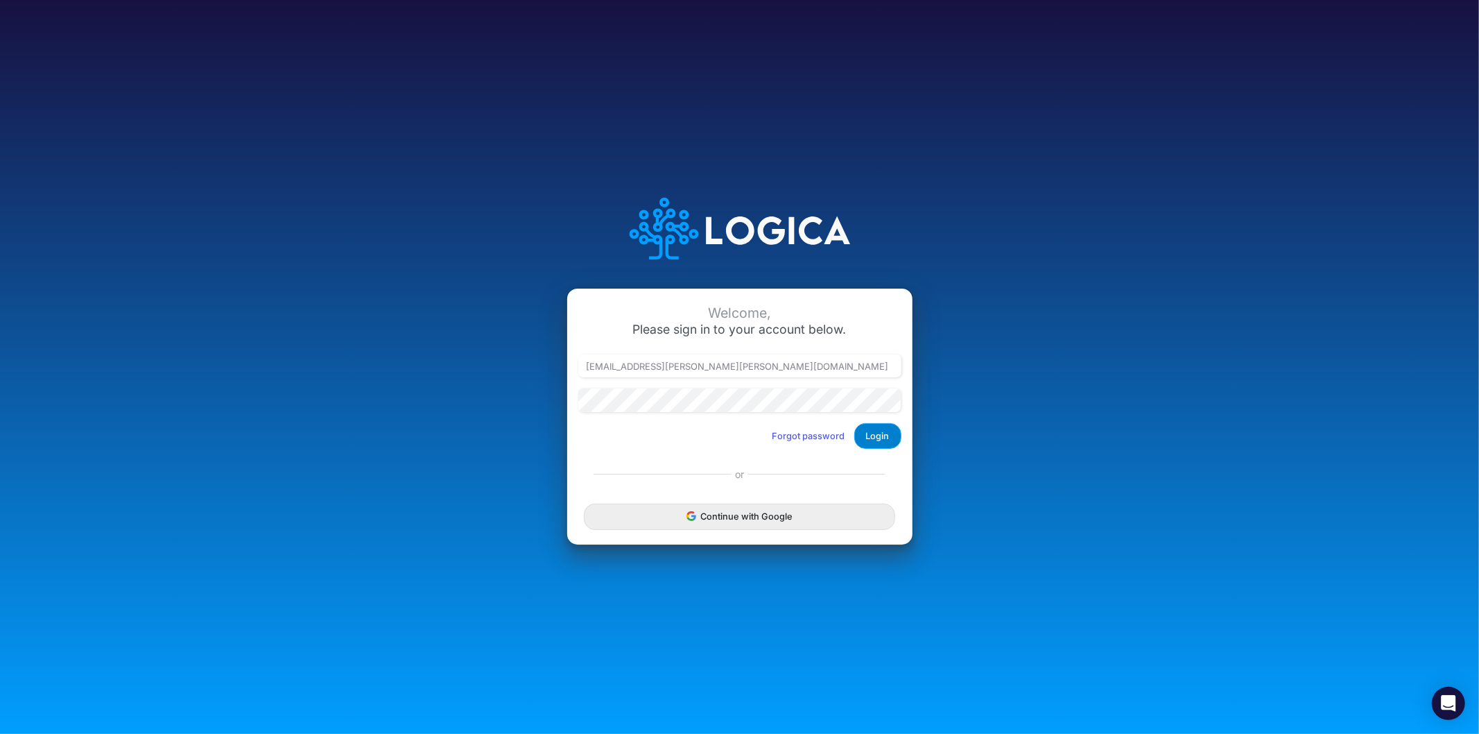
click at [873, 436] on button "Login" at bounding box center [877, 436] width 47 height 26
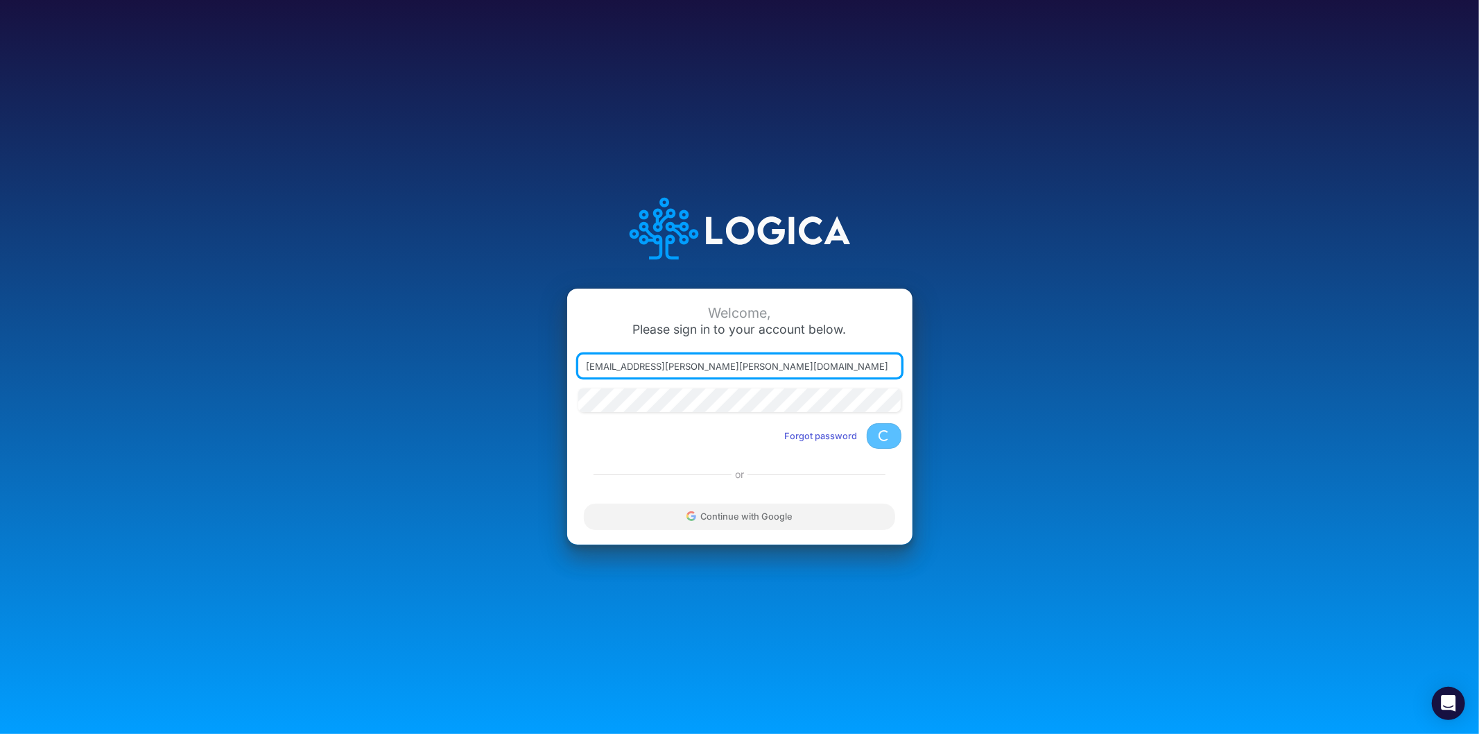
type input "leandro.castro+rp@logica.cloud"
type input "[EMAIL_ADDRESS][PERSON_NAME][PERSON_NAME][DOMAIN_NAME]"
